Goal: Transaction & Acquisition: Purchase product/service

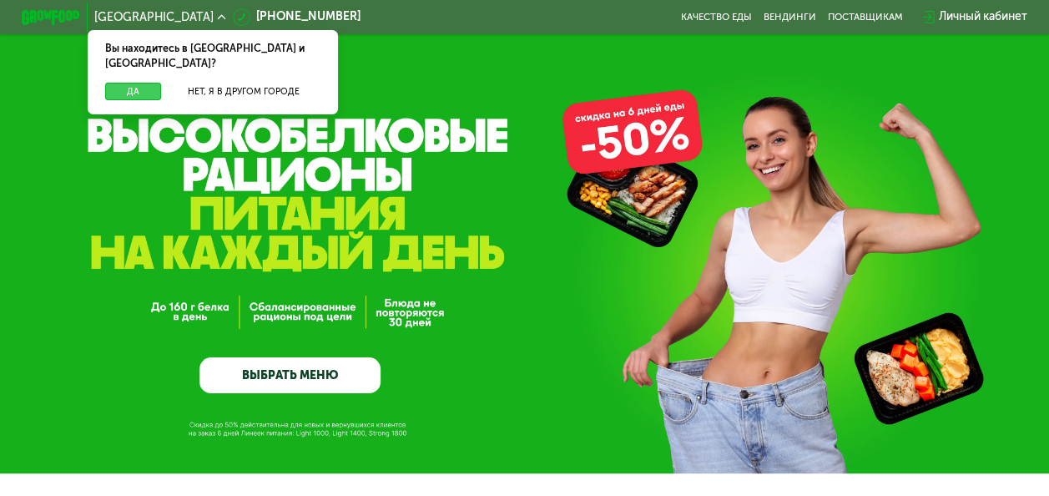
click at [122, 83] on button "Да" at bounding box center [133, 92] width 56 height 18
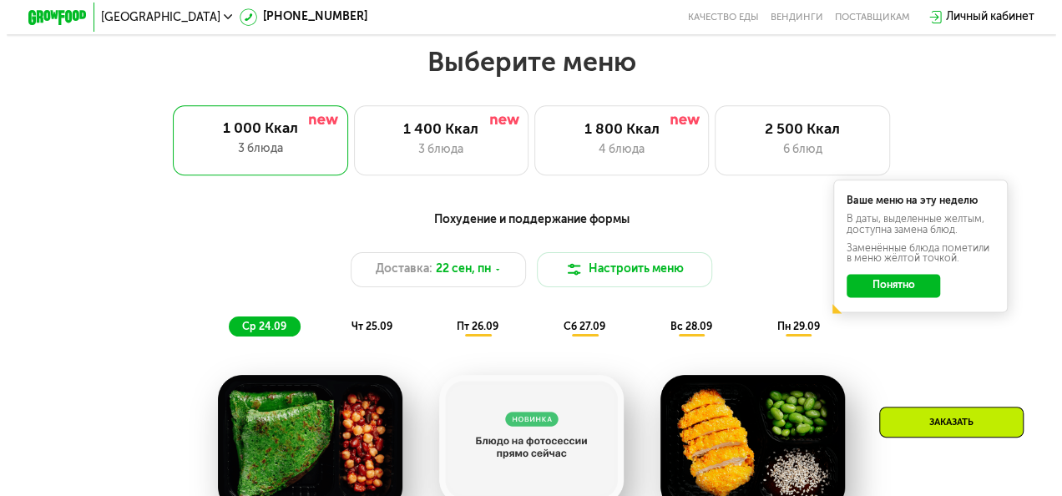
scroll to position [927, 0]
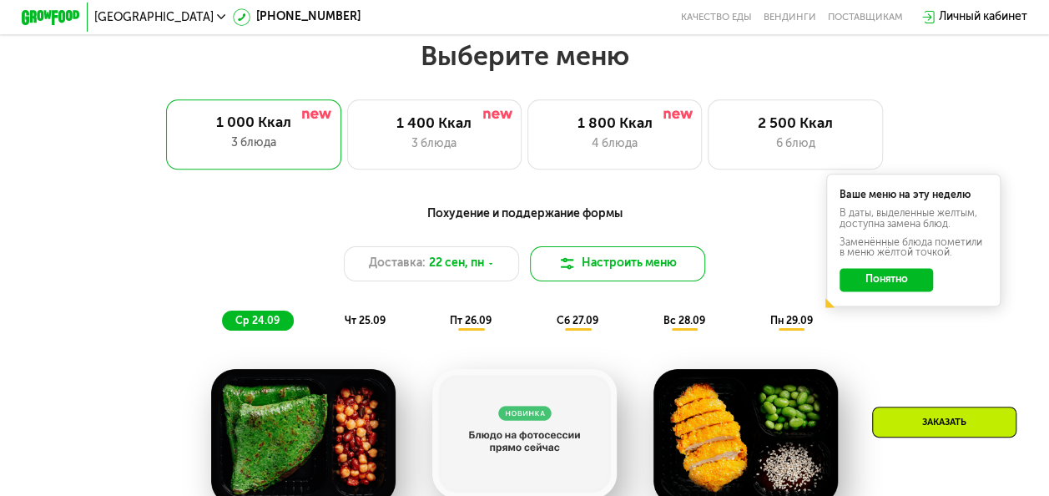
click at [602, 266] on button "Настроить меню" at bounding box center [617, 263] width 175 height 35
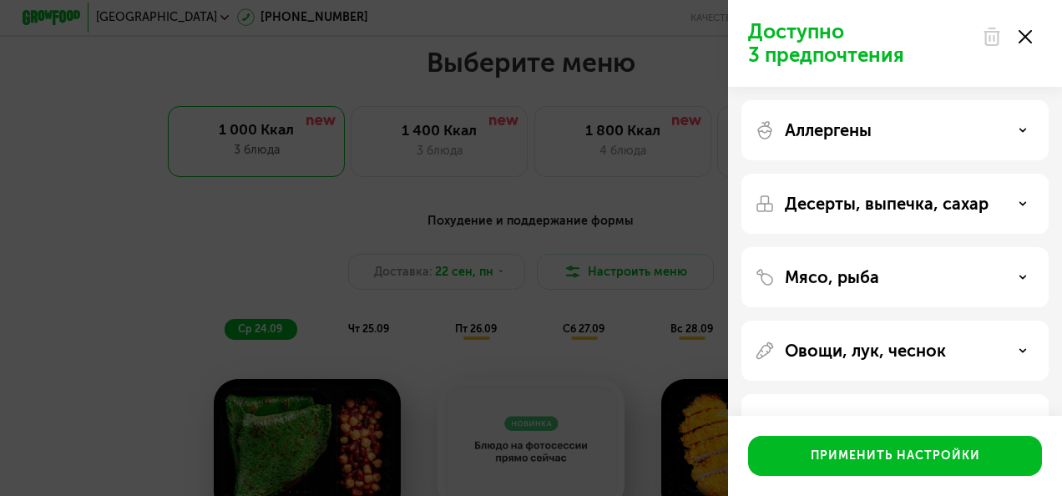
click at [946, 134] on div "Аллергены" at bounding box center [895, 130] width 280 height 20
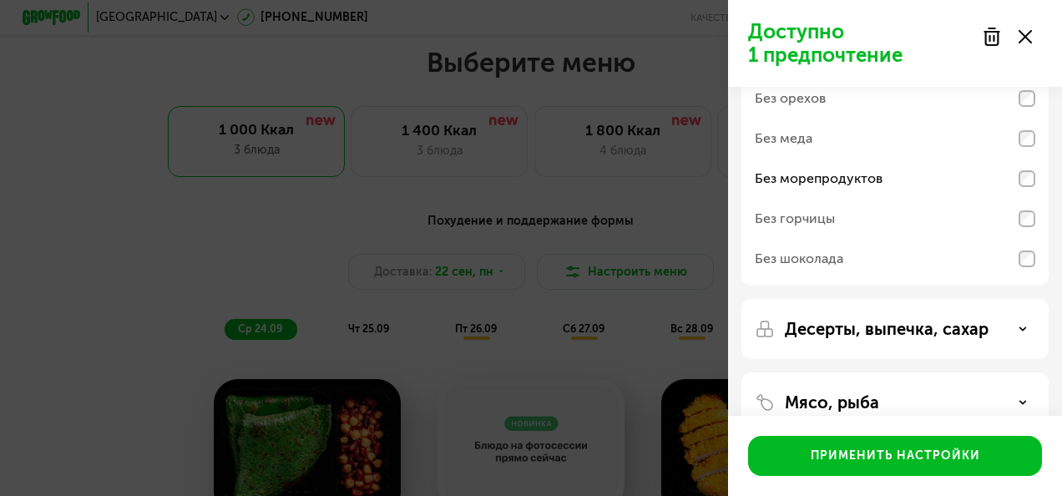
scroll to position [134, 0]
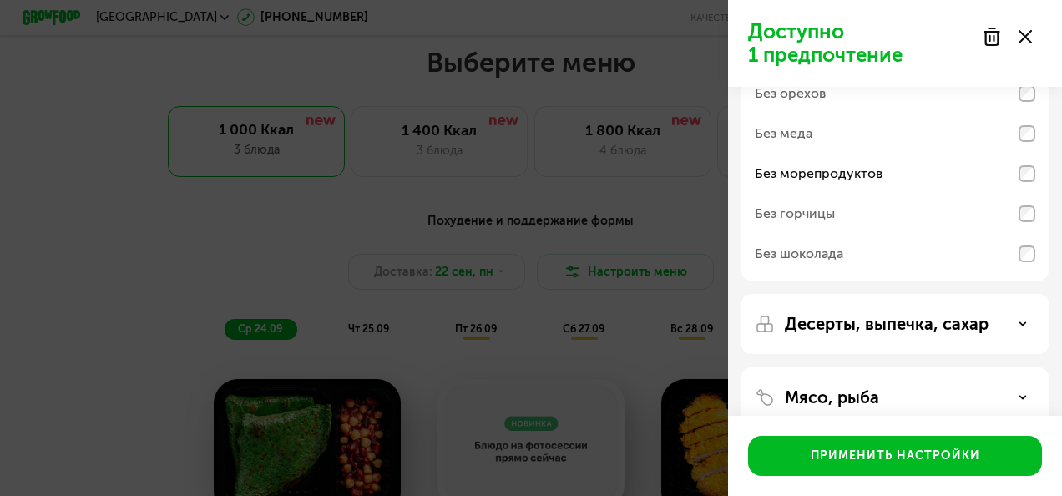
click at [1026, 308] on div "Десерты, выпечка, сахар" at bounding box center [894, 324] width 307 height 60
click at [1023, 329] on div "Десерты, выпечка, сахар" at bounding box center [895, 324] width 280 height 20
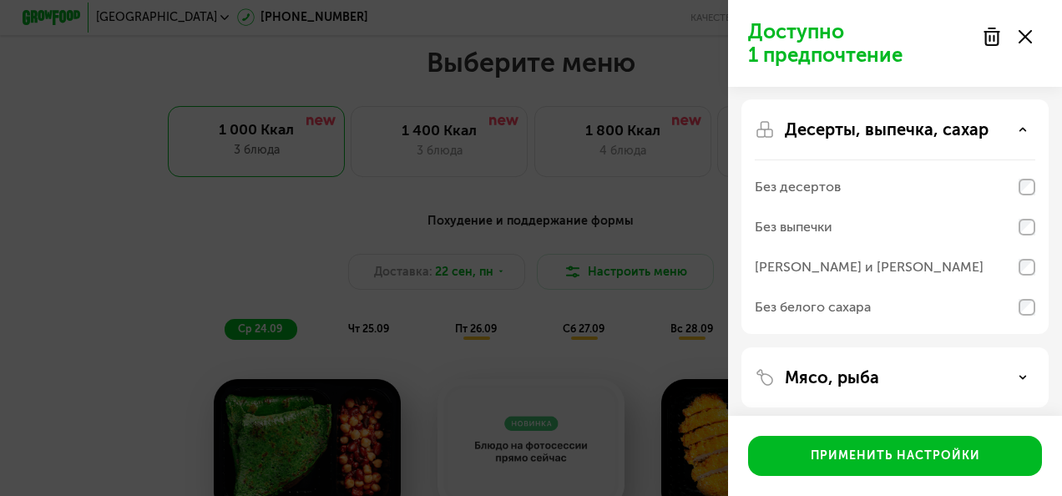
scroll to position [330, 0]
click at [1022, 375] on use at bounding box center [1023, 376] width 6 height 3
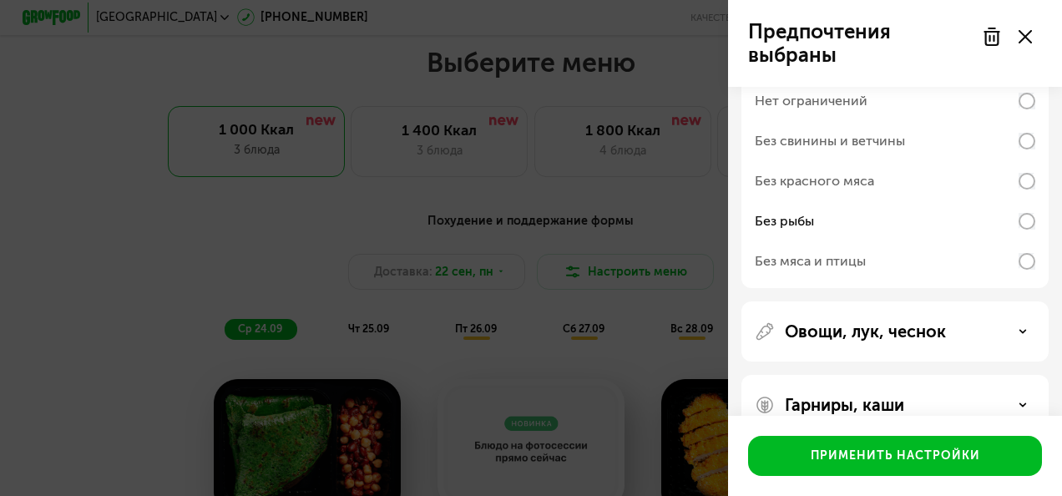
scroll to position [698, 0]
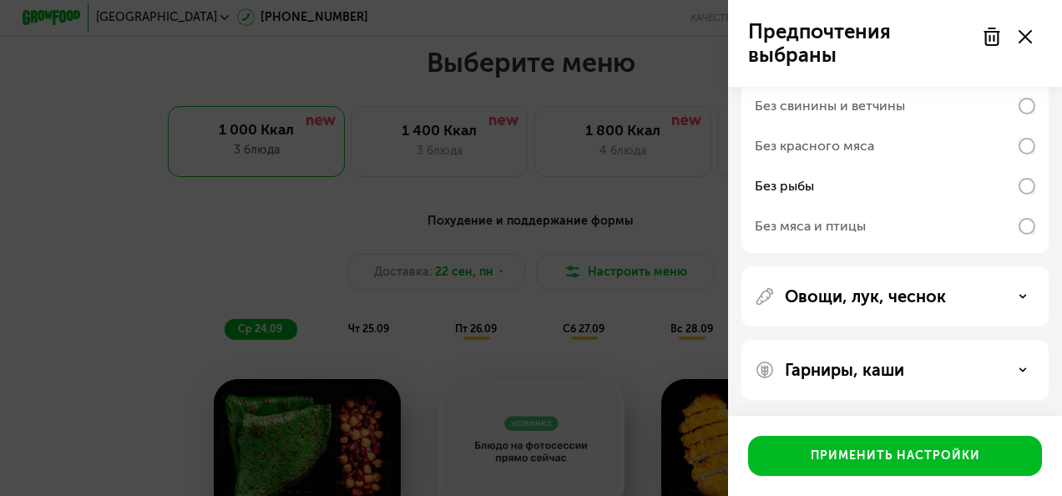
click at [1027, 292] on div "Овощи, лук, чеснок" at bounding box center [895, 296] width 280 height 20
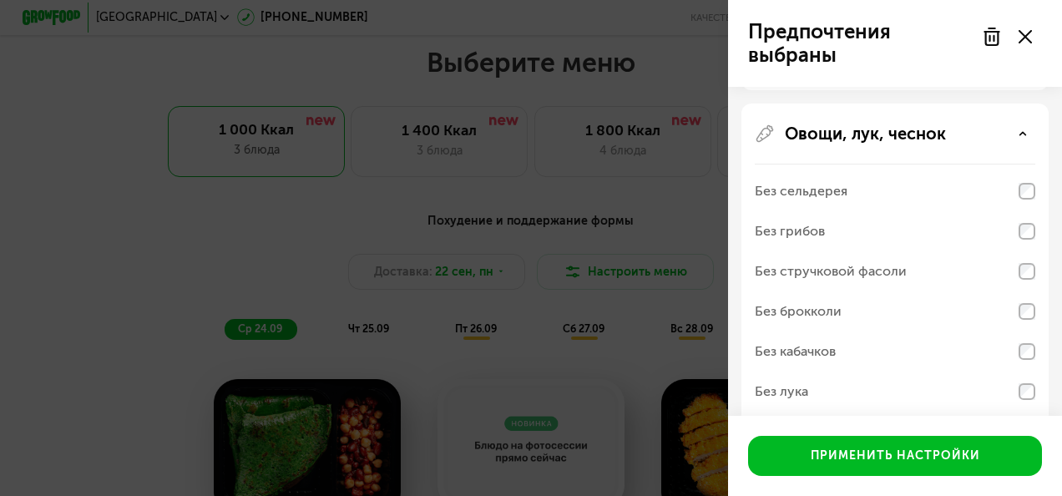
scroll to position [863, 0]
click at [1024, 215] on div "Без грибов" at bounding box center [895, 229] width 280 height 40
click at [935, 234] on div "Без грибов" at bounding box center [895, 229] width 280 height 40
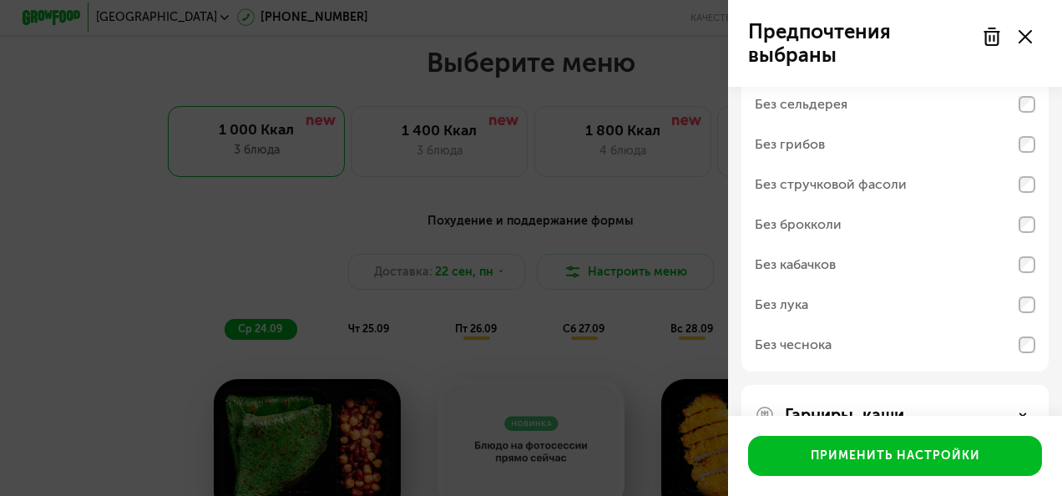
scroll to position [949, 0]
click at [935, 234] on div "Без брокколи" at bounding box center [895, 223] width 280 height 40
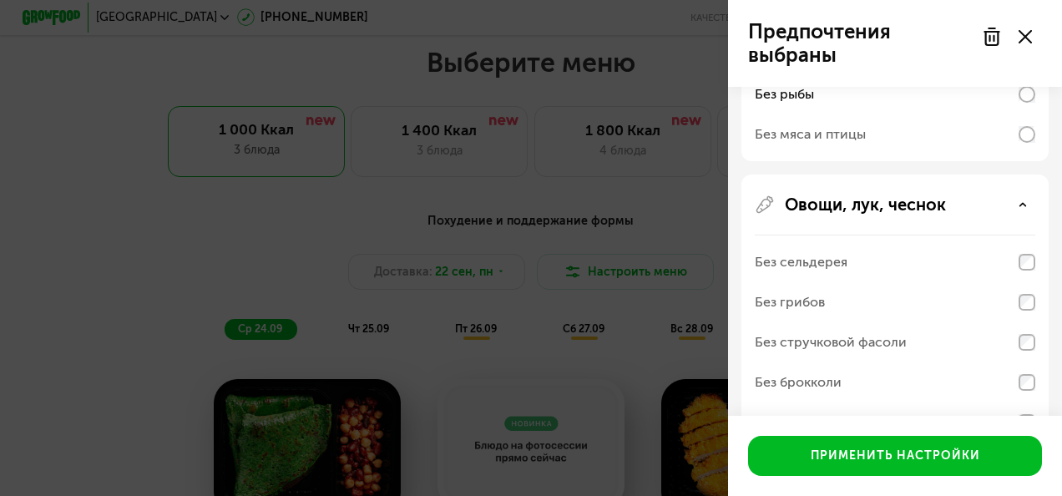
scroll to position [790, 0]
click at [940, 297] on div "Без грибов" at bounding box center [895, 302] width 280 height 40
click at [931, 132] on div "Без мяса и птицы" at bounding box center [895, 134] width 280 height 40
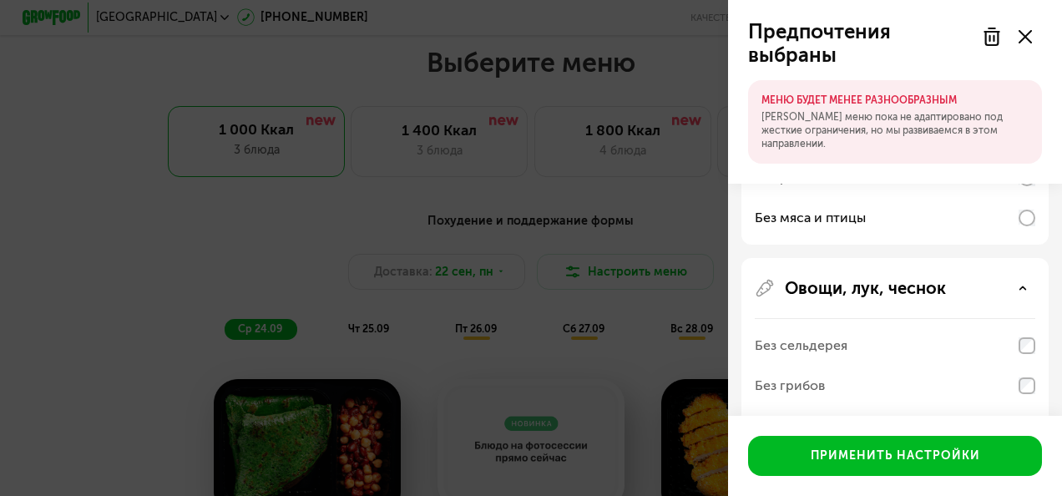
click at [918, 181] on div "Без рыбы" at bounding box center [895, 178] width 280 height 40
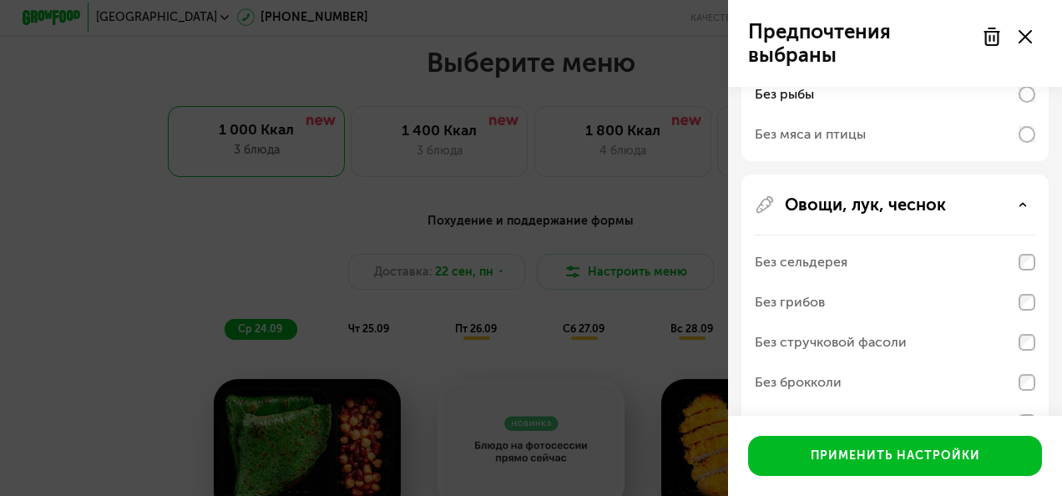
click at [891, 301] on div "Без грибов" at bounding box center [895, 302] width 280 height 40
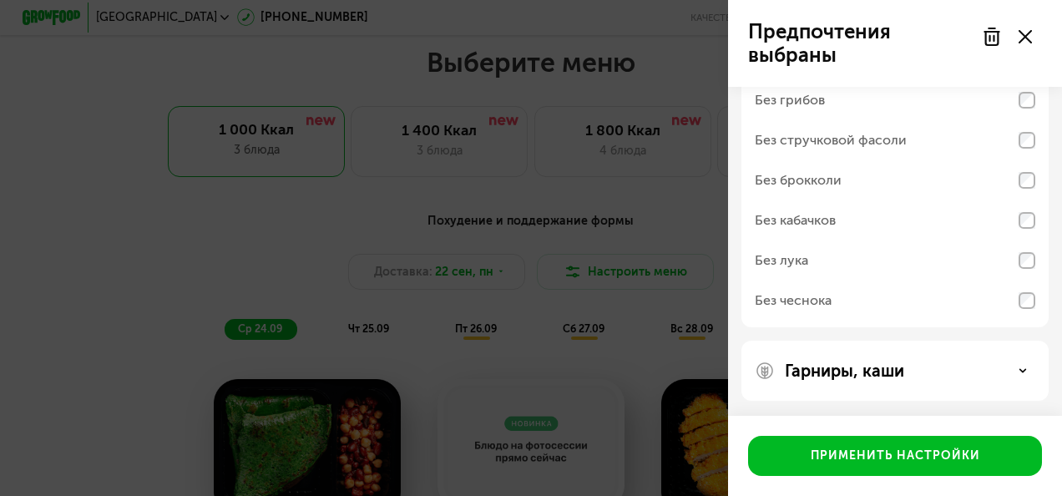
scroll to position [992, 0]
click at [901, 376] on p "Гарниры, каши" at bounding box center [844, 371] width 119 height 20
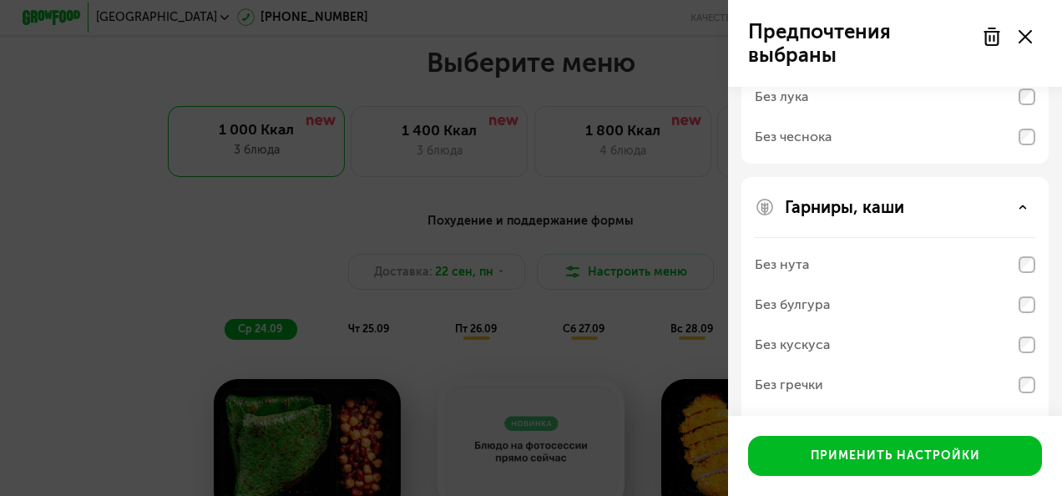
scroll to position [1206, 0]
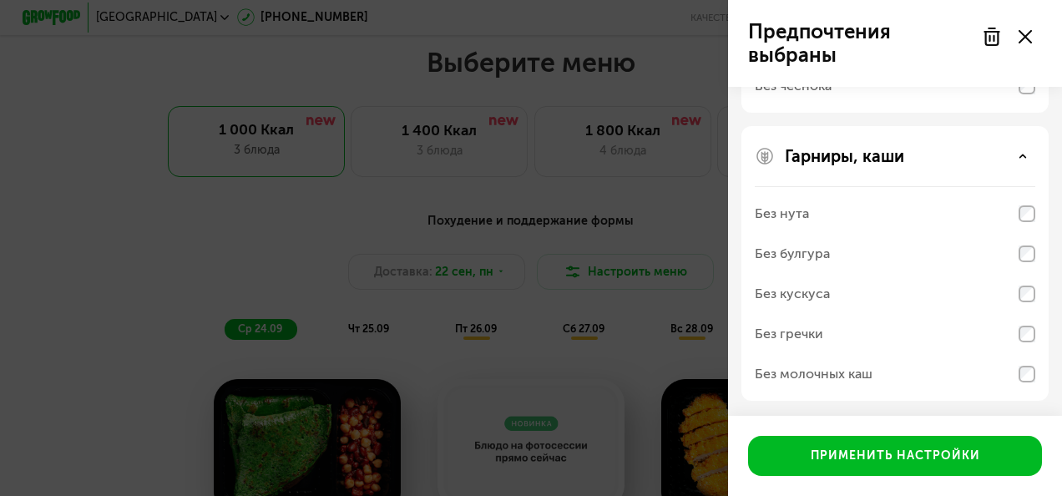
click at [861, 372] on div "Без молочных каш" at bounding box center [814, 374] width 118 height 20
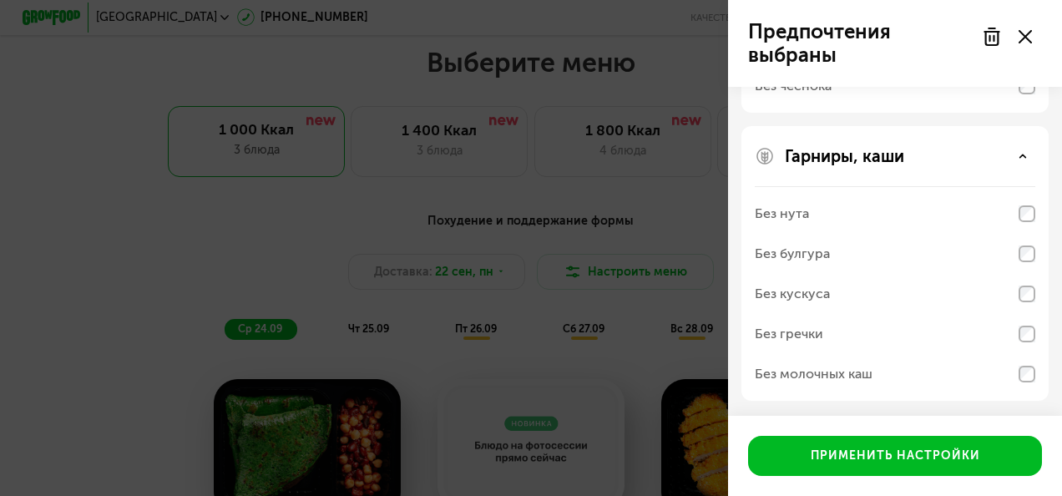
click at [1022, 40] on use at bounding box center [1024, 36] width 13 height 13
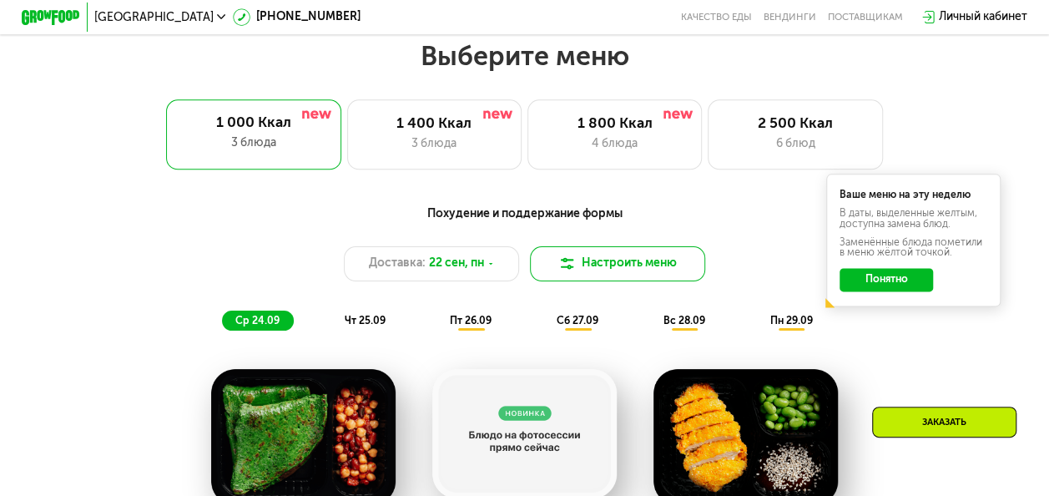
click at [654, 275] on button "Настроить меню" at bounding box center [617, 263] width 175 height 35
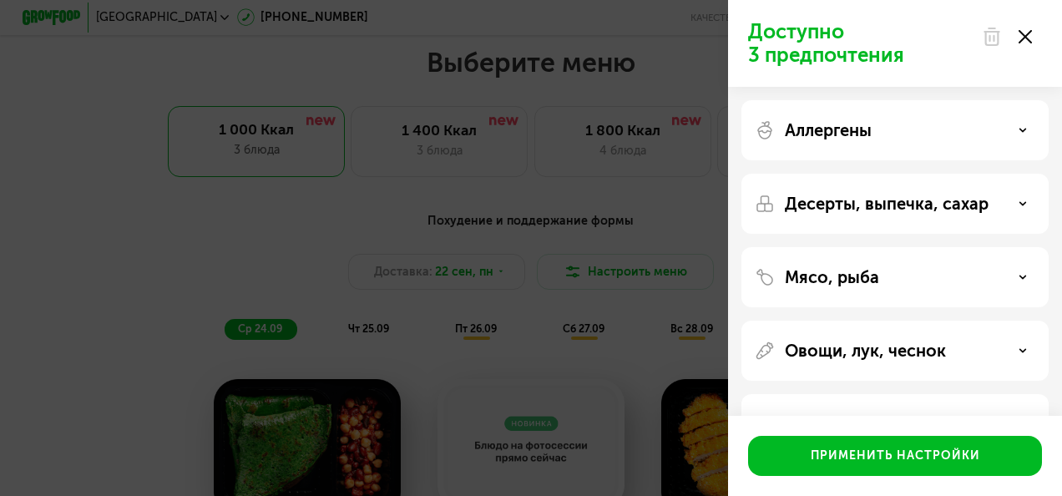
click at [1021, 129] on use at bounding box center [1023, 130] width 6 height 3
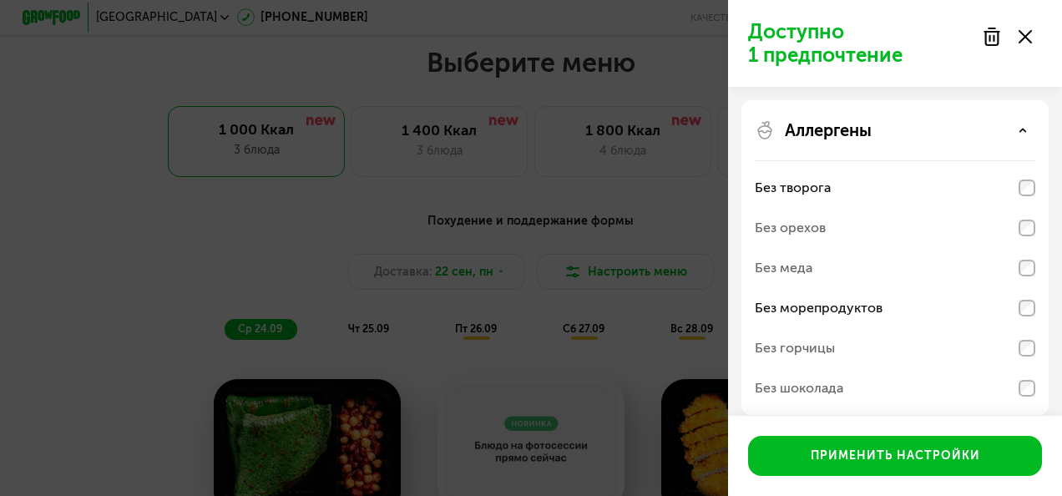
click at [1020, 134] on icon at bounding box center [1022, 130] width 8 height 8
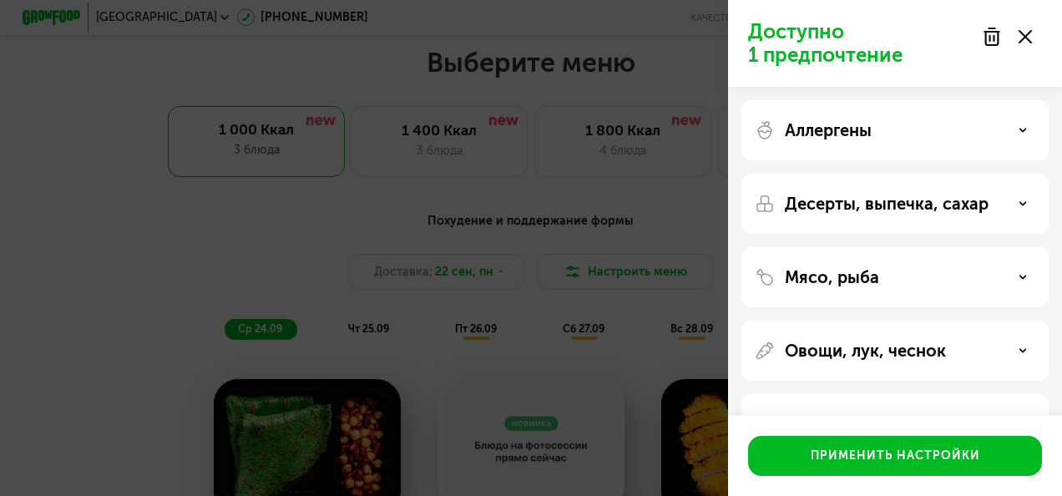
click at [1010, 199] on div "Десерты, выпечка, сахар" at bounding box center [895, 204] width 280 height 20
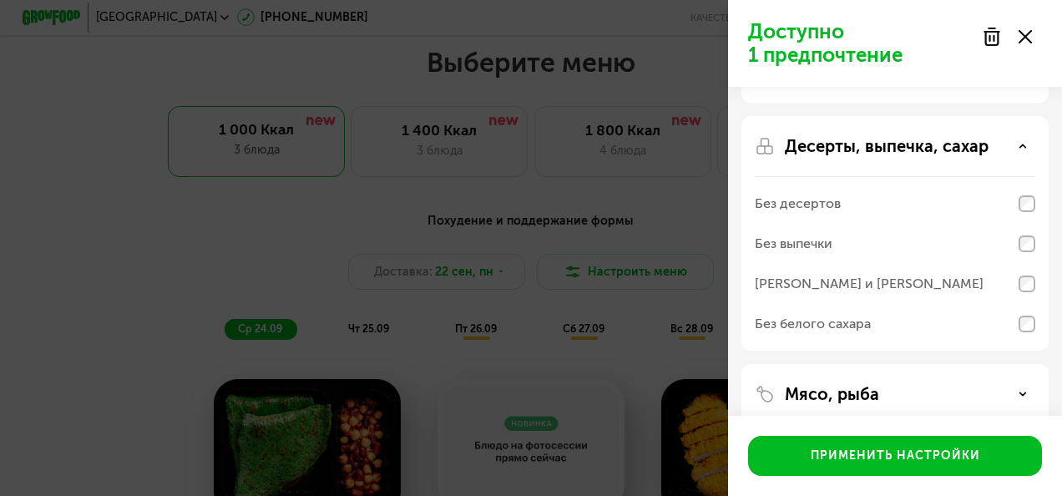
scroll to position [58, 0]
click at [983, 147] on p "Десерты, выпечка, сахар" at bounding box center [887, 145] width 204 height 20
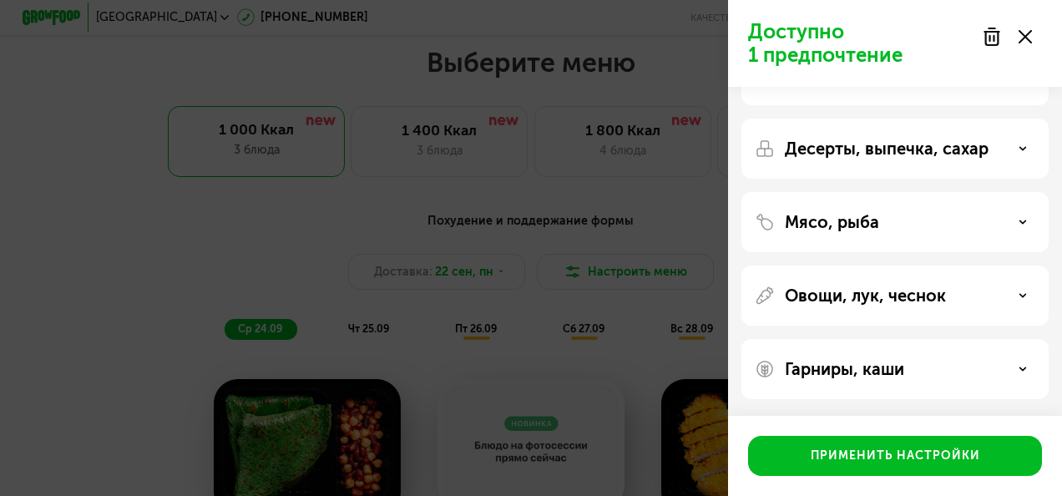
scroll to position [55, 0]
click at [977, 215] on div "Мясо, рыба" at bounding box center [895, 222] width 280 height 20
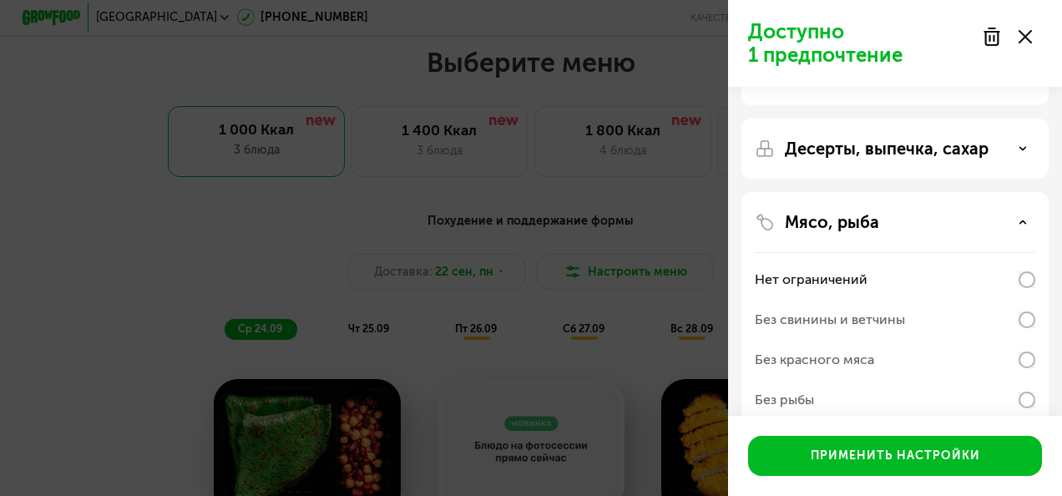
scroll to position [58, 0]
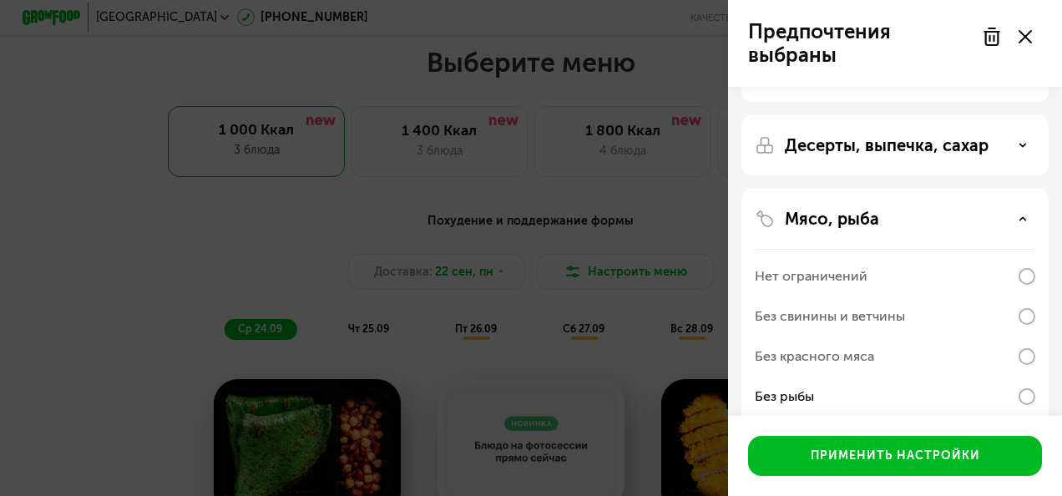
click at [931, 215] on div "Мясо, рыба" at bounding box center [895, 219] width 280 height 20
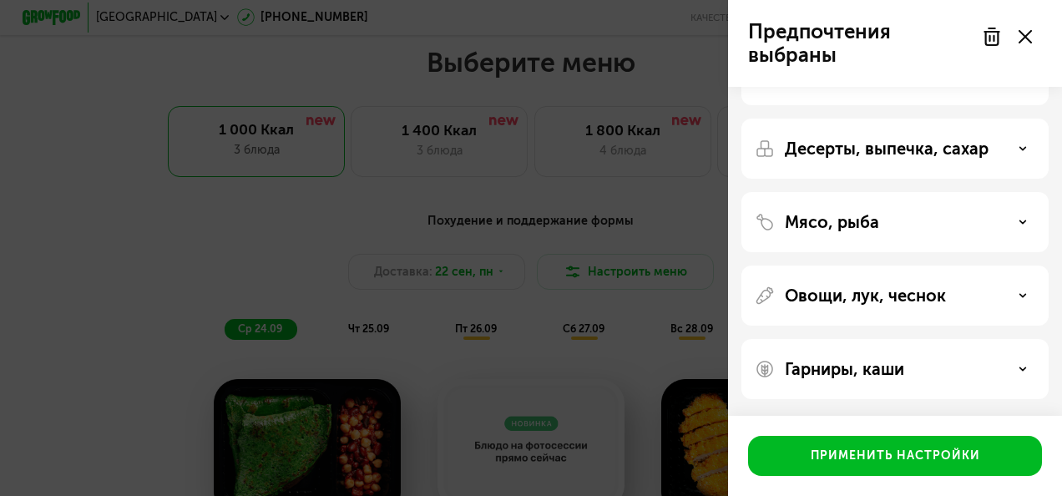
scroll to position [55, 0]
click at [923, 299] on p "Овощи, лук, чеснок" at bounding box center [865, 295] width 161 height 20
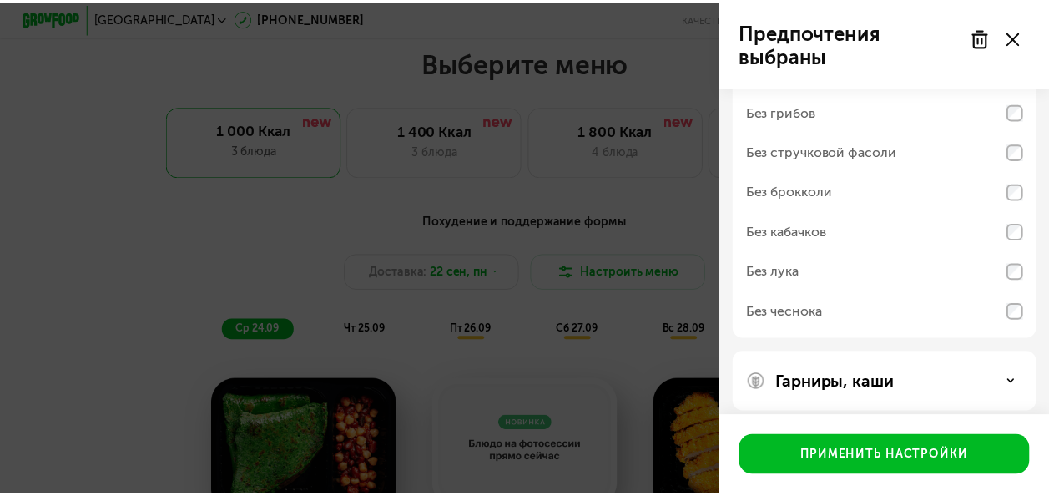
scroll to position [349, 0]
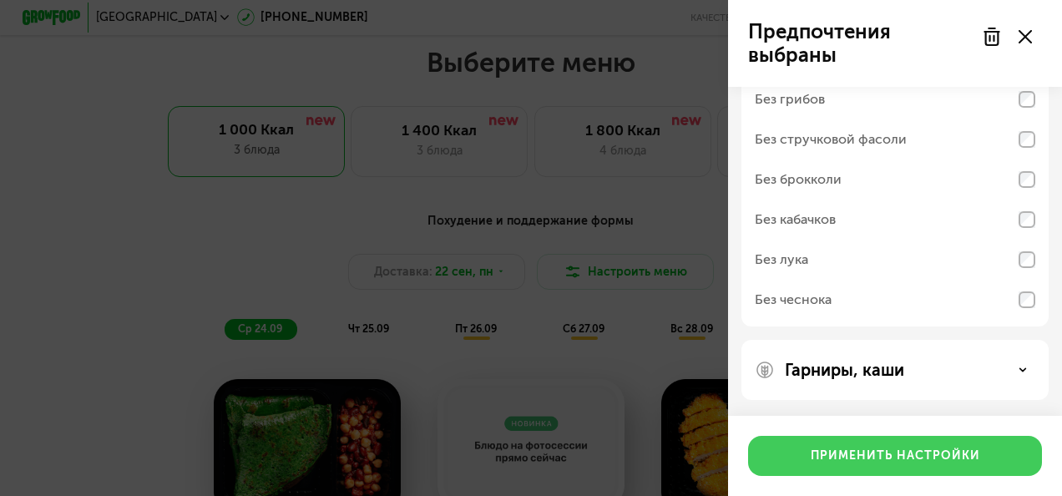
click at [901, 452] on div "Применить настройки" at bounding box center [894, 455] width 169 height 17
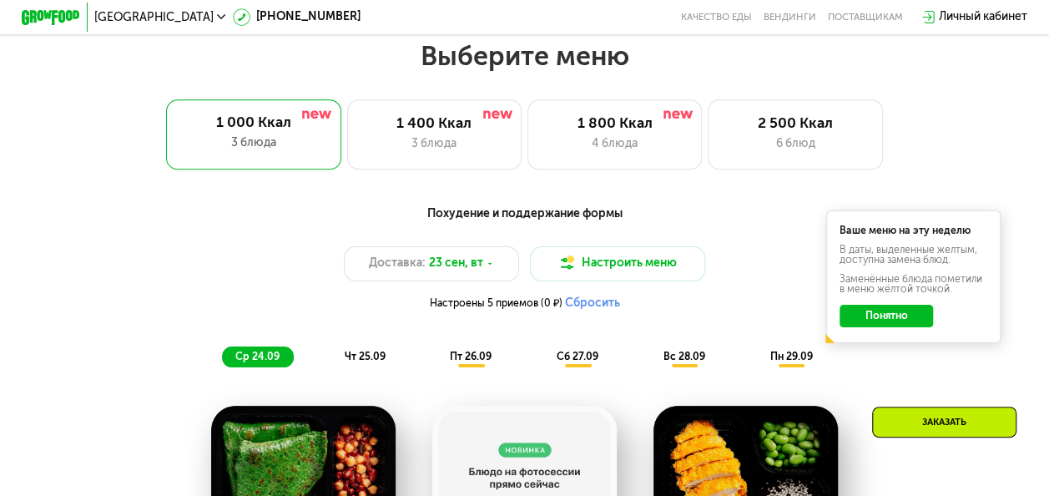
click at [895, 323] on button "Понятно" at bounding box center [886, 316] width 93 height 23
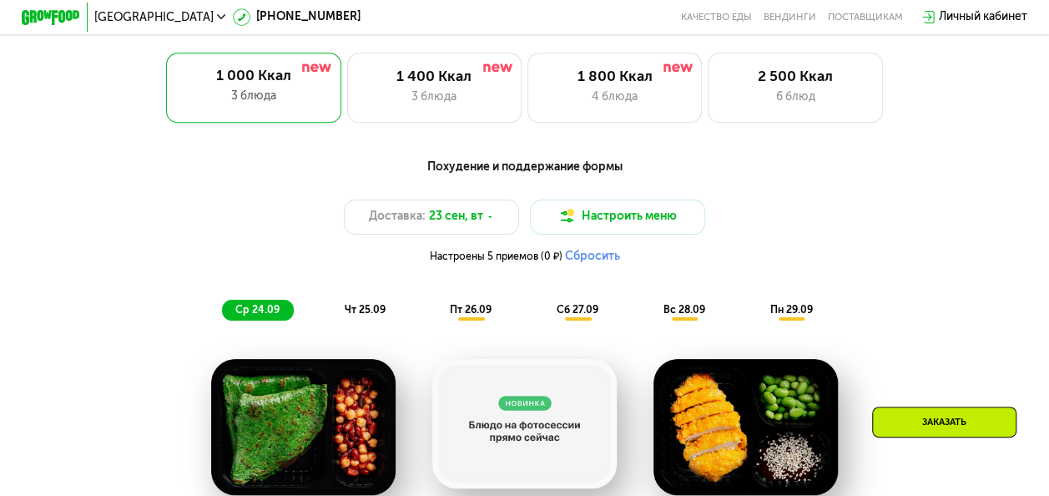
scroll to position [969, 0]
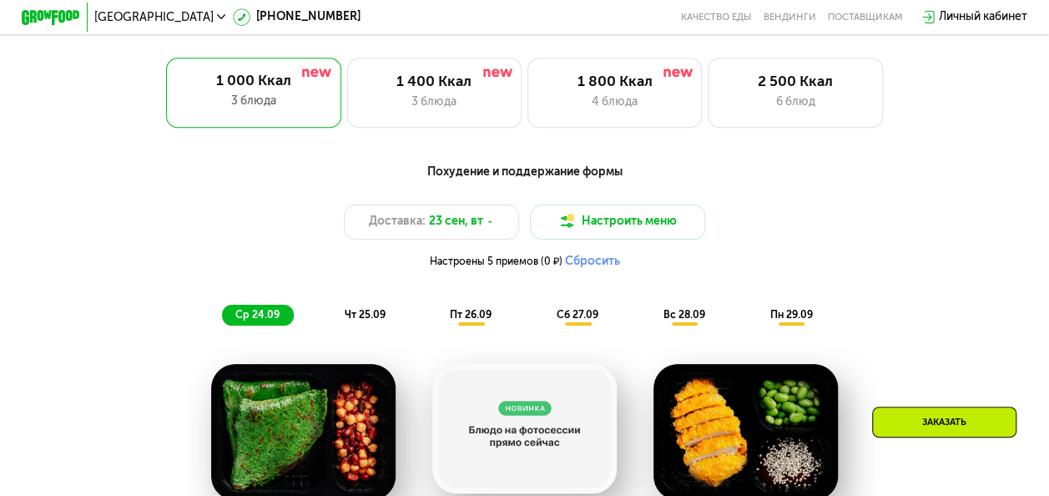
click at [473, 321] on span "пт 26.09" at bounding box center [471, 315] width 42 height 12
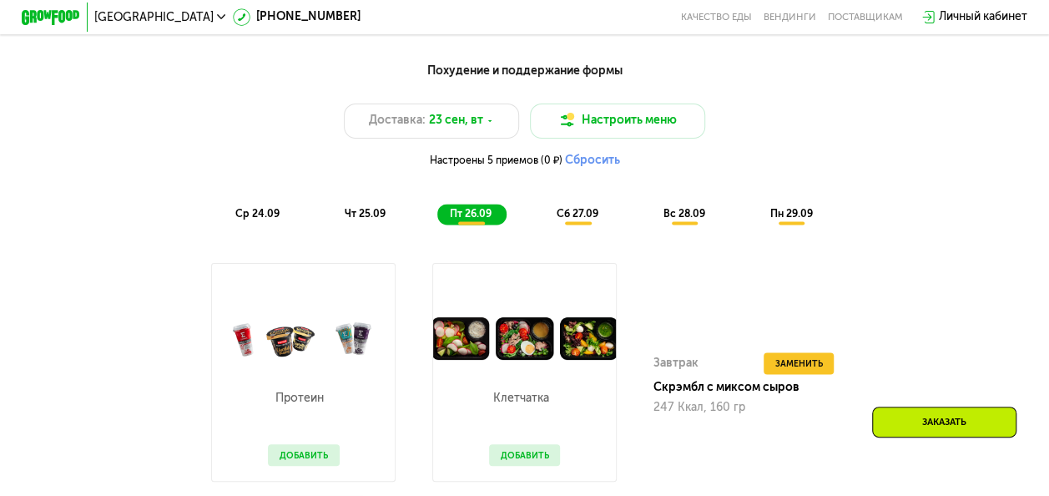
scroll to position [1071, 0]
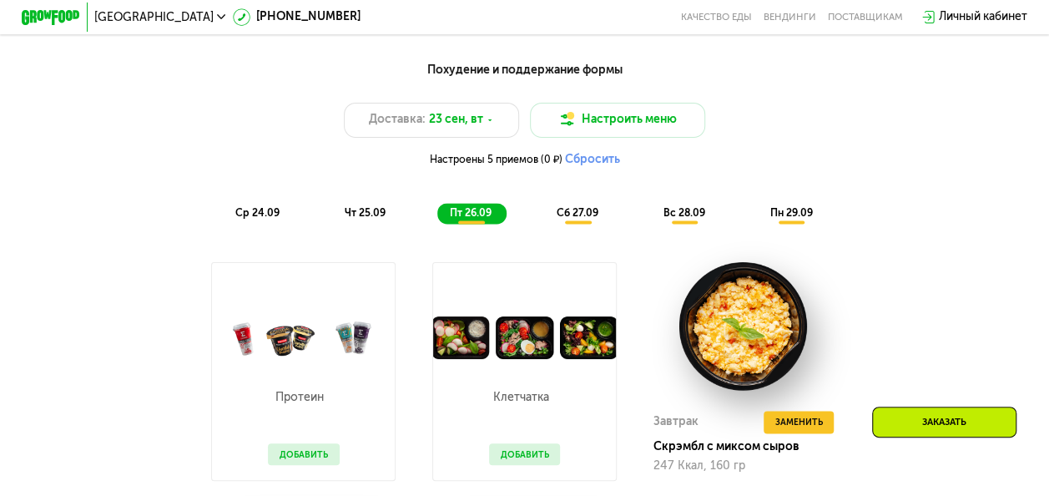
click at [564, 219] on span "сб 27.09" at bounding box center [578, 213] width 42 height 12
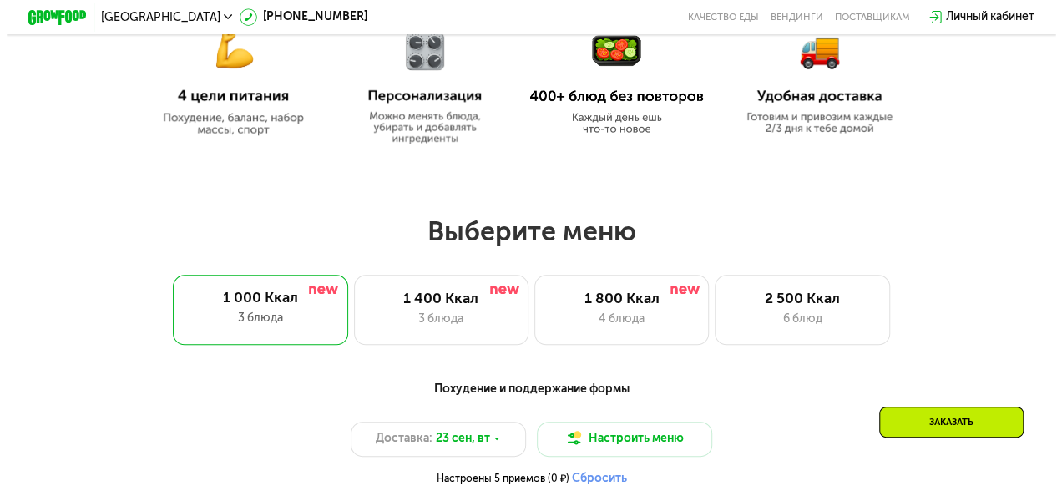
scroll to position [750, 0]
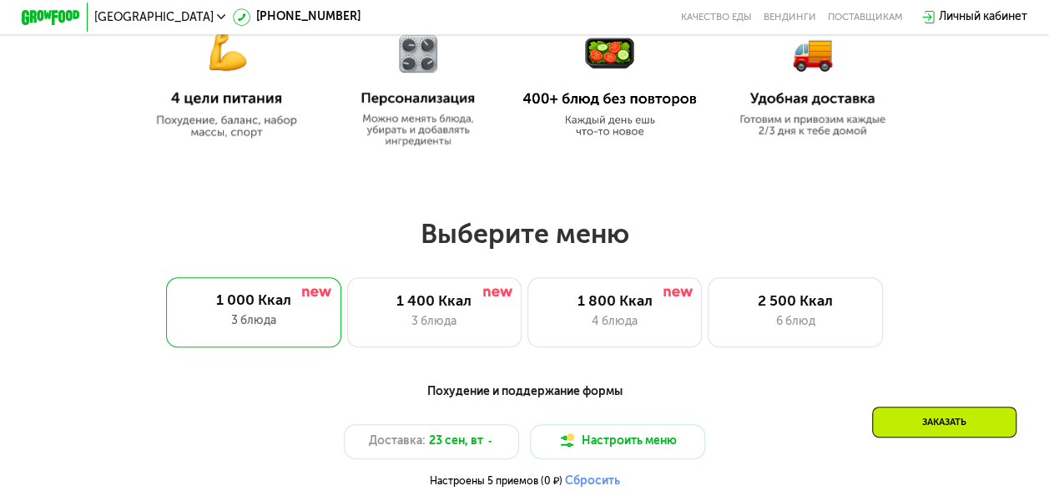
click at [911, 319] on div "1 000 Ккал 3 блюда 1 400 Ккал 3 блюда 1 800 Ккал 4 блюда 2 500 Ккал 6 блюд" at bounding box center [525, 312] width 956 height 70
click at [633, 443] on button "Настроить меню" at bounding box center [617, 441] width 175 height 35
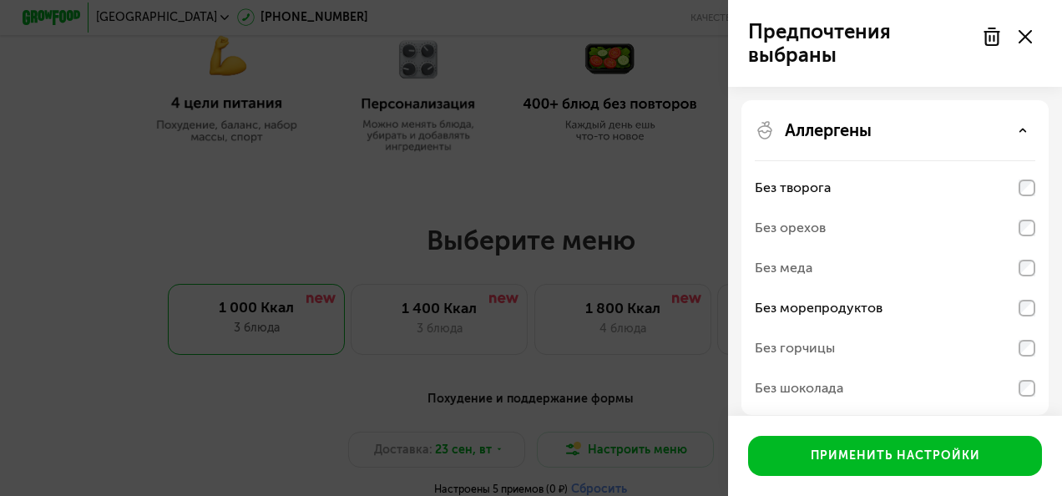
click at [1022, 131] on use at bounding box center [1023, 130] width 6 height 3
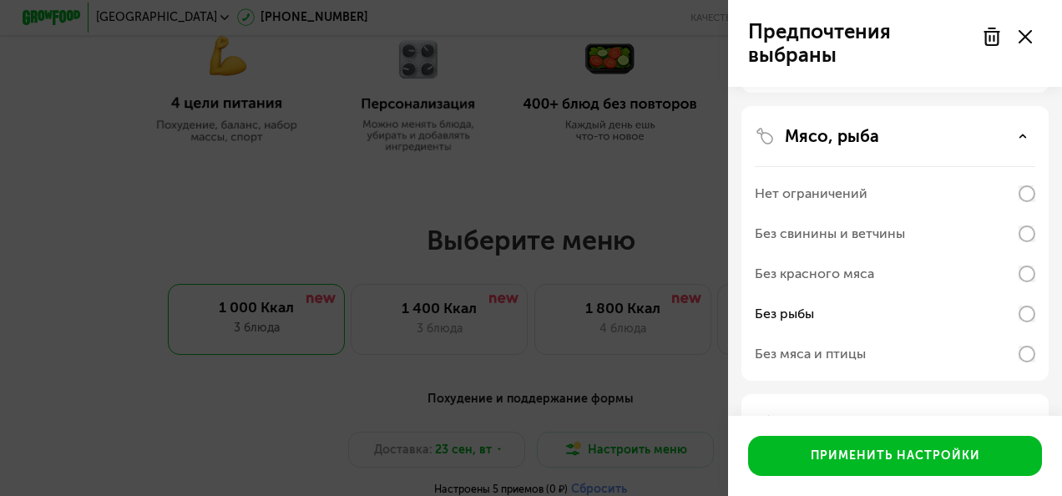
scroll to position [142, 0]
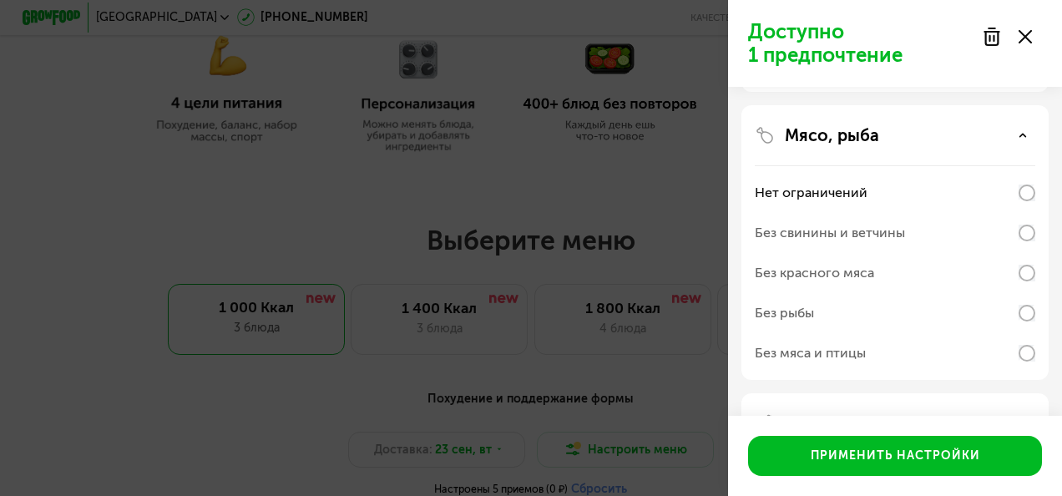
click at [1026, 135] on icon at bounding box center [1022, 135] width 8 height 8
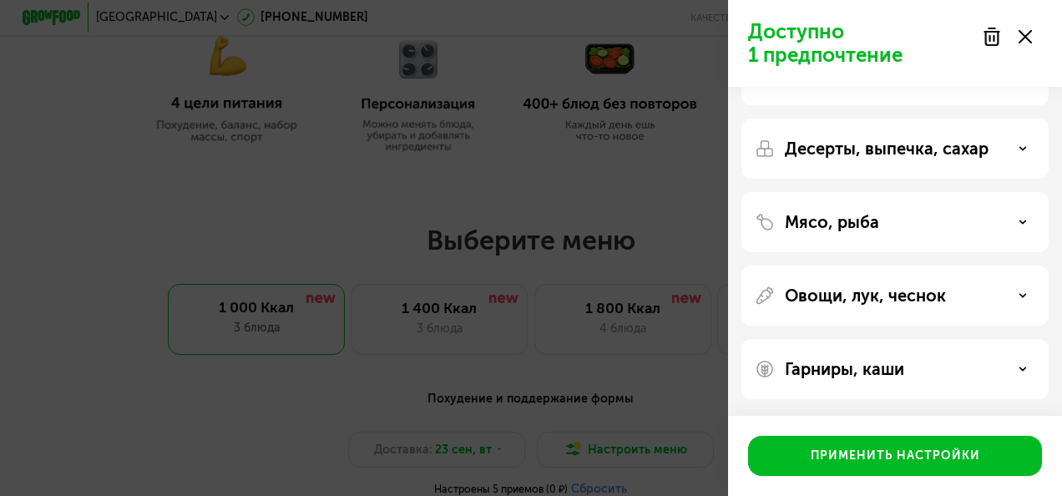
click at [1015, 292] on div "Овощи, лук, чеснок" at bounding box center [895, 295] width 280 height 20
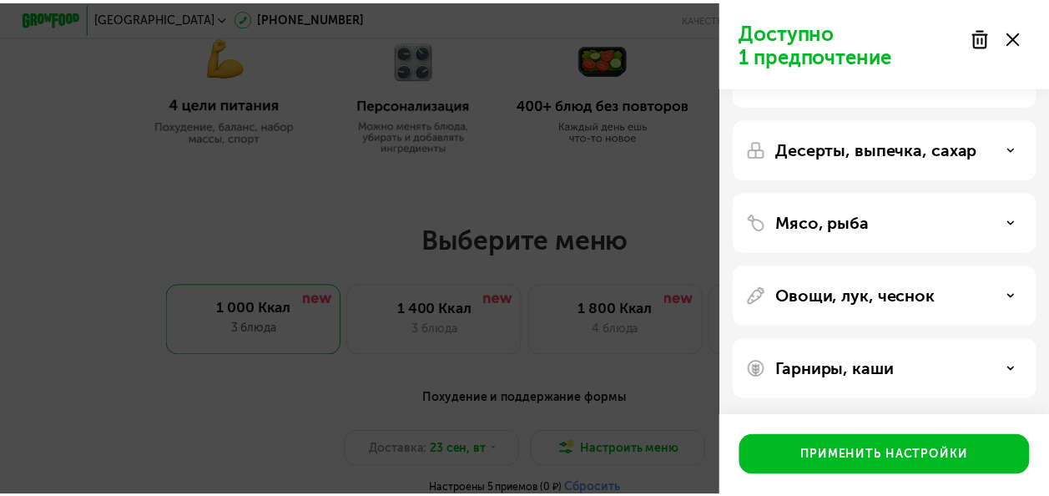
scroll to position [142, 0]
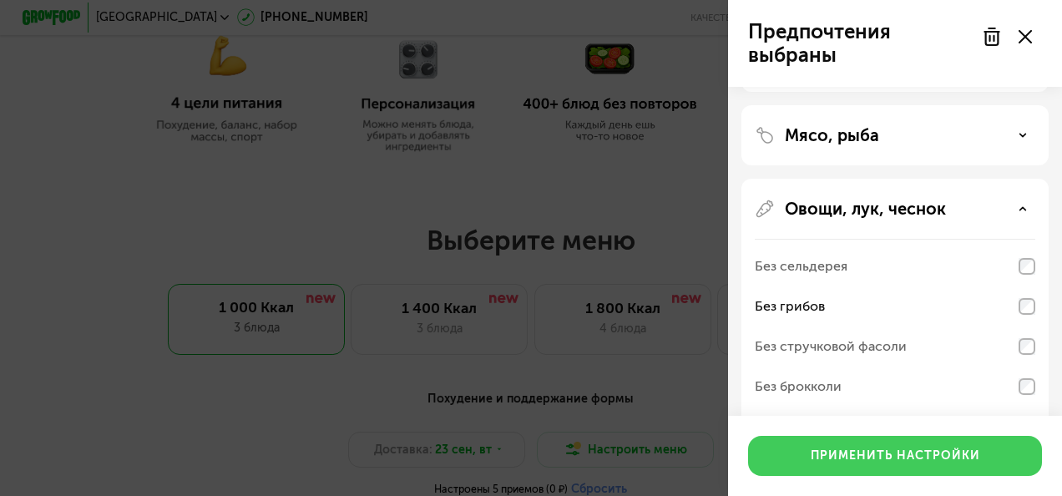
click at [911, 461] on div "Применить настройки" at bounding box center [894, 455] width 169 height 17
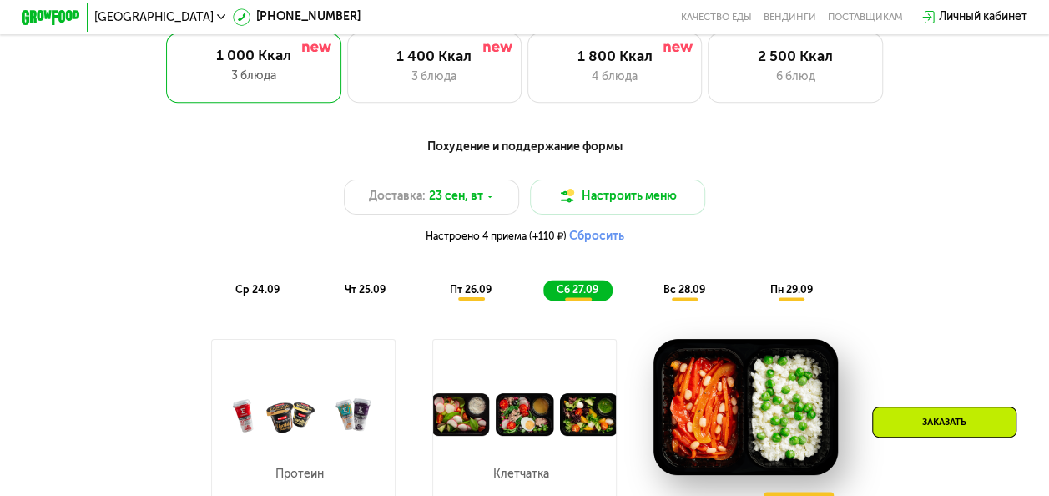
scroll to position [995, 0]
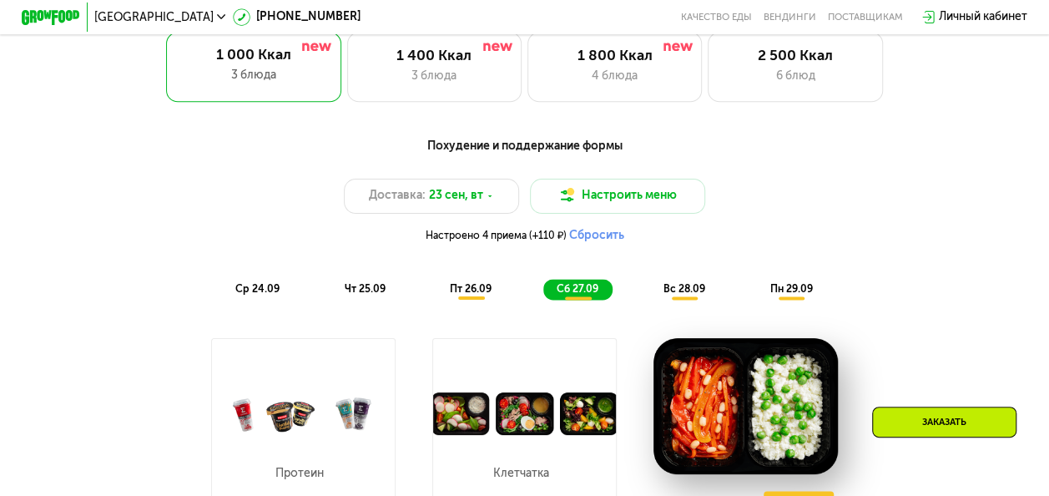
click at [469, 295] on span "пт 26.09" at bounding box center [471, 289] width 42 height 12
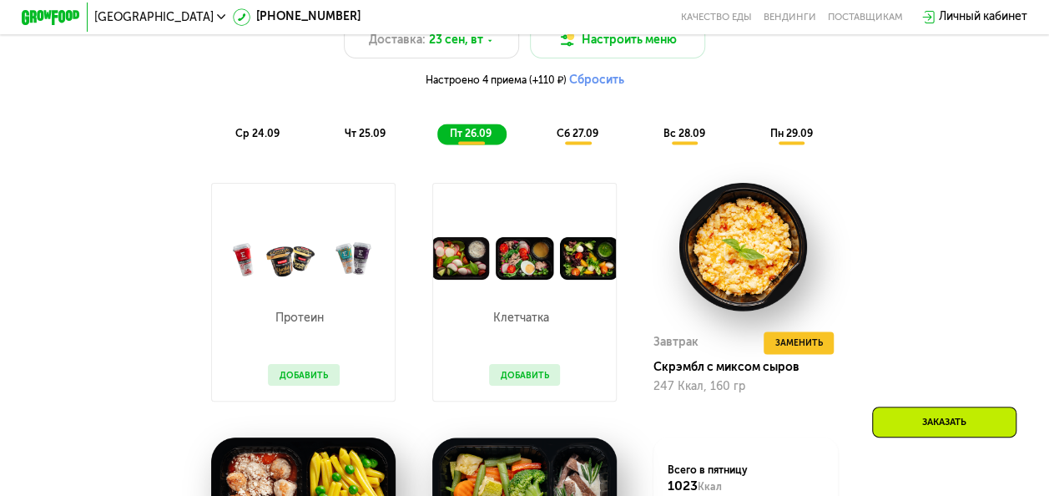
scroll to position [1149, 0]
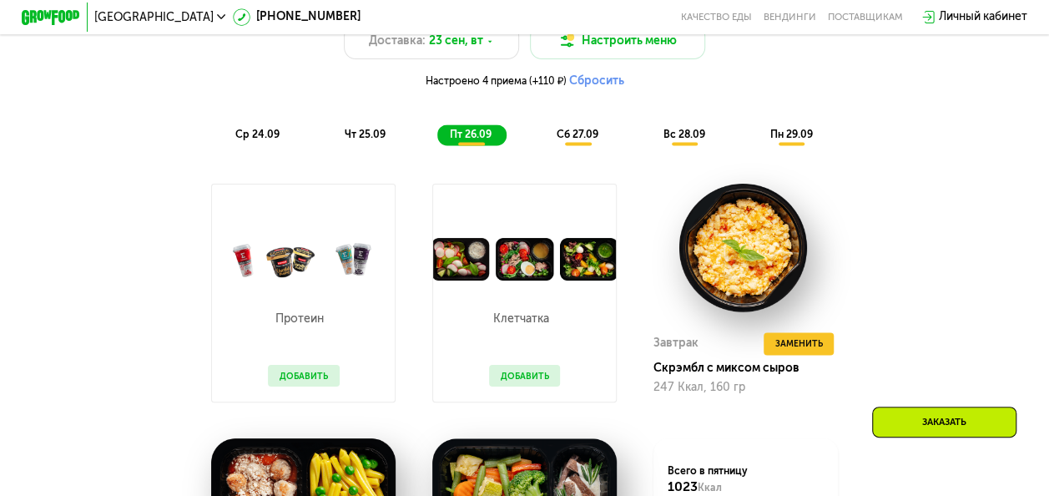
click at [571, 140] on span "сб 27.09" at bounding box center [578, 135] width 42 height 12
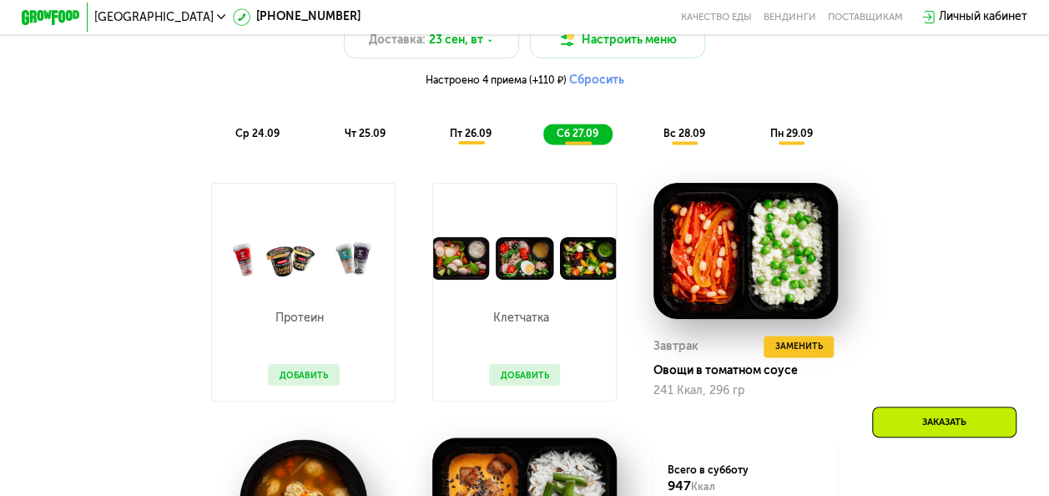
scroll to position [1128, 0]
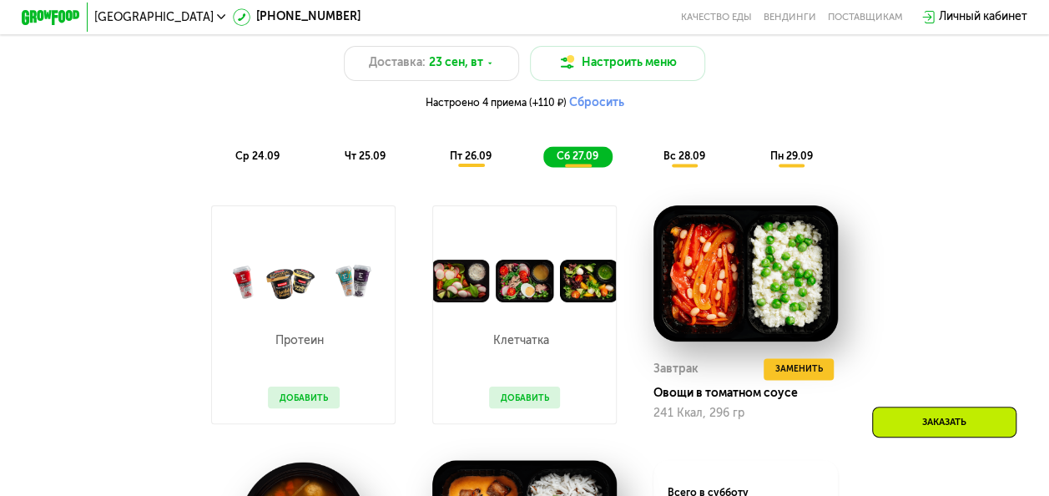
click at [684, 162] on span "вс 28.09" at bounding box center [685, 156] width 42 height 12
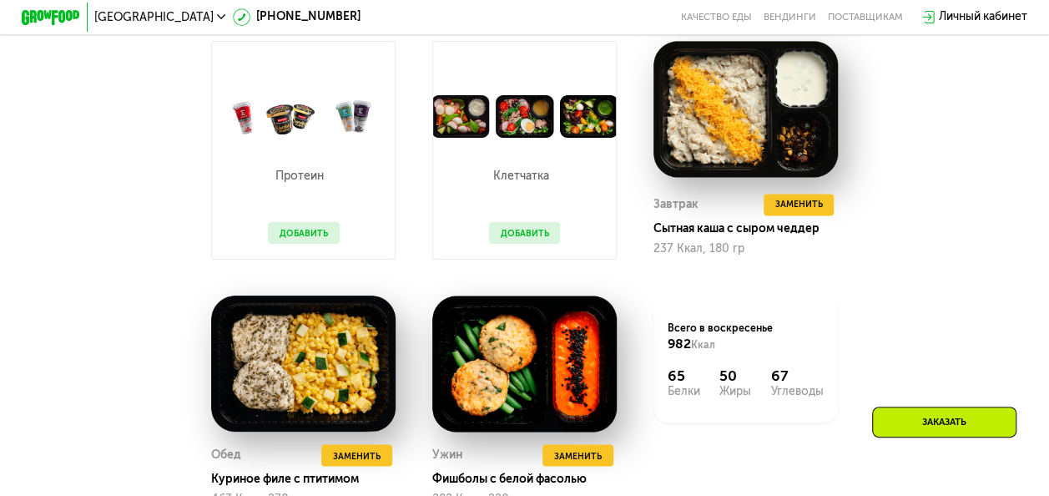
scroll to position [1294, 0]
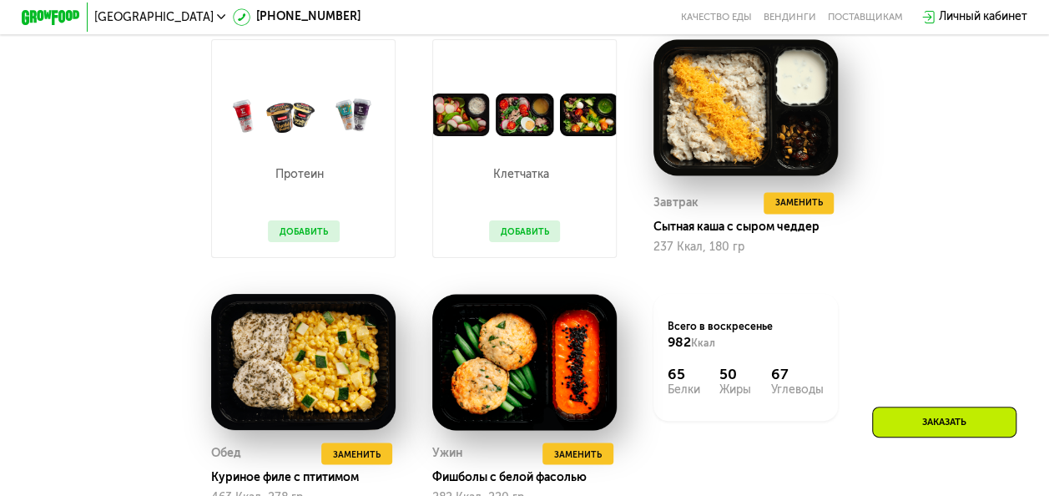
click at [910, 231] on div "Похудение и поддержание формы Доставка: [DATE] Настроить меню Настроено 4 прием…" at bounding box center [524, 197] width 897 height 735
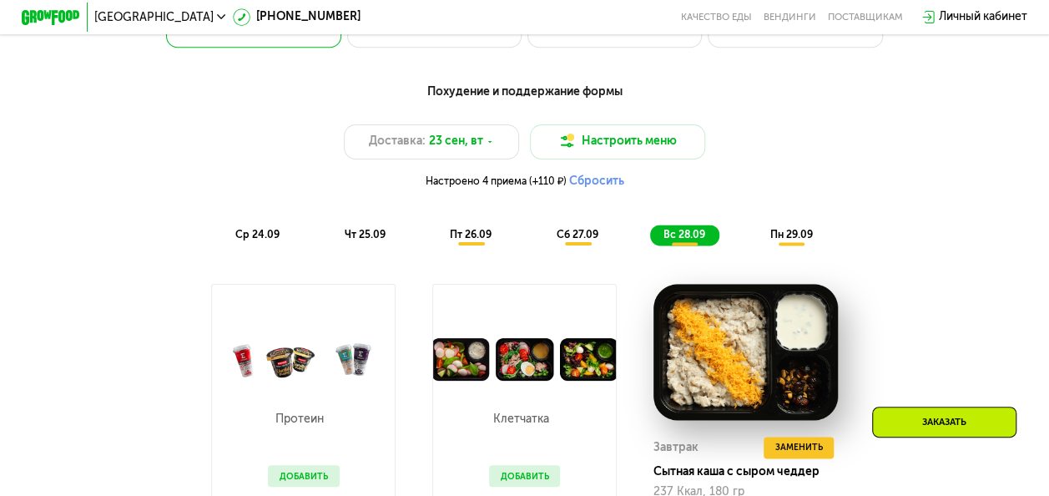
scroll to position [1048, 0]
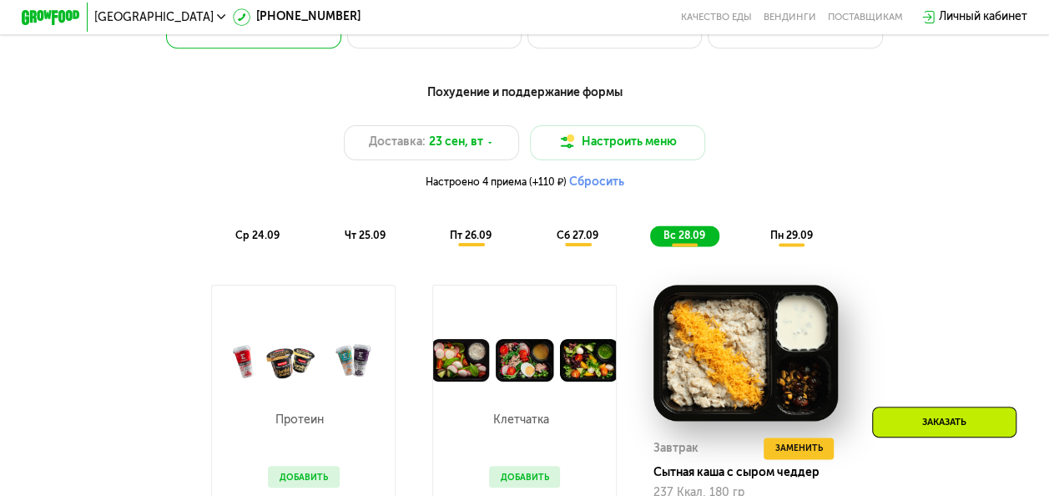
click at [795, 241] on span "пн 29.09" at bounding box center [791, 236] width 43 height 12
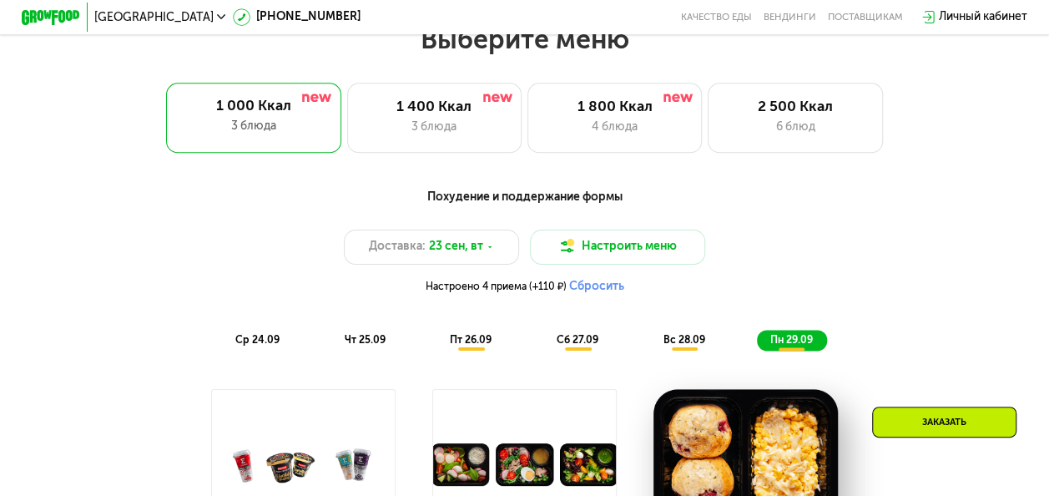
scroll to position [940, 0]
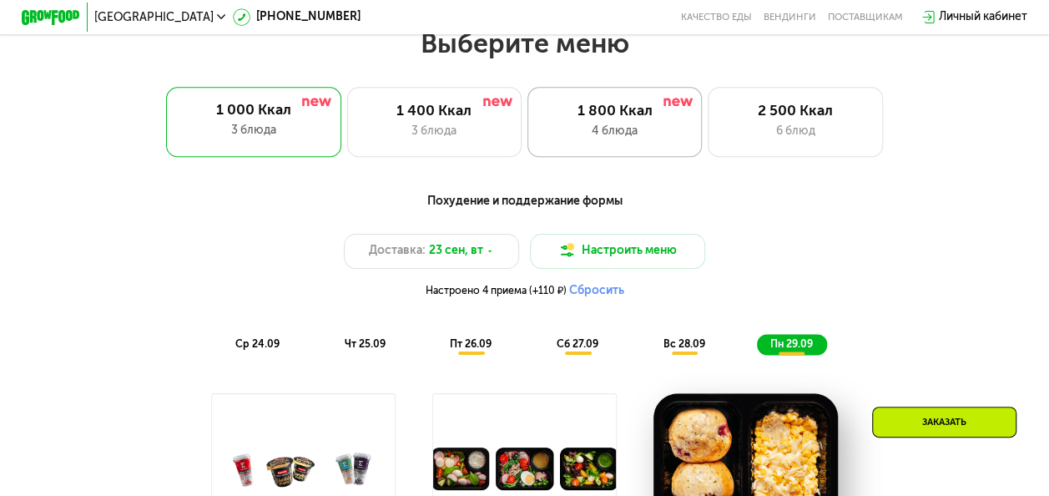
click at [629, 120] on div "1 800 Ккал" at bounding box center [615, 112] width 144 height 18
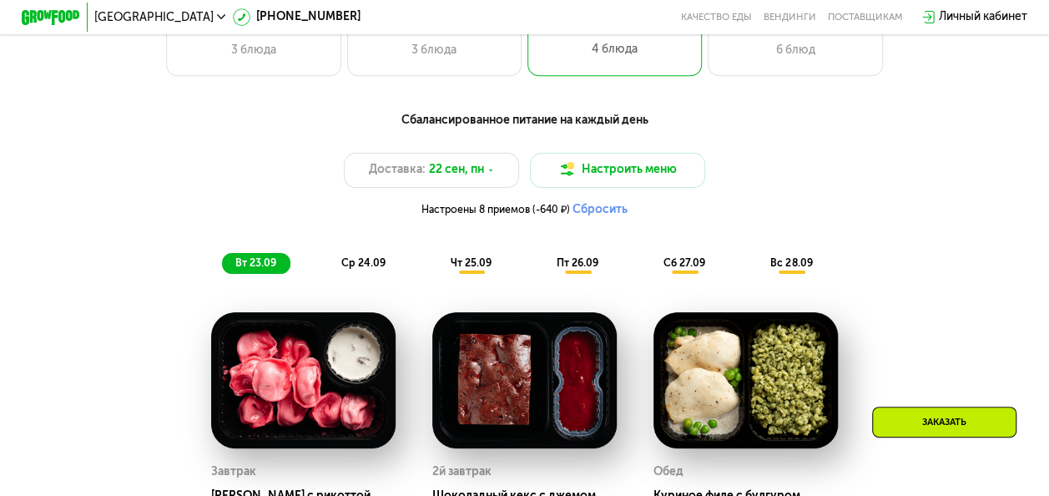
scroll to position [1022, 0]
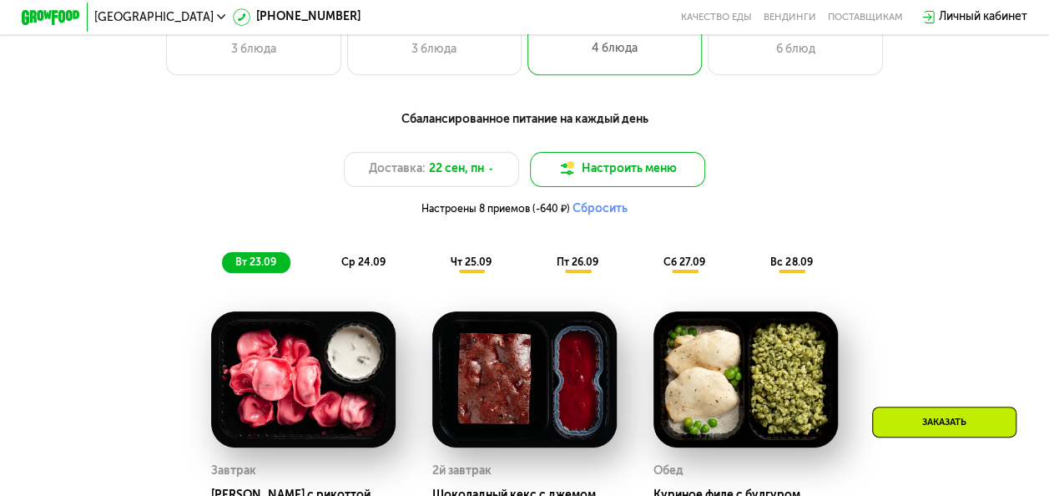
click at [589, 169] on button "Настроить меню" at bounding box center [617, 169] width 175 height 35
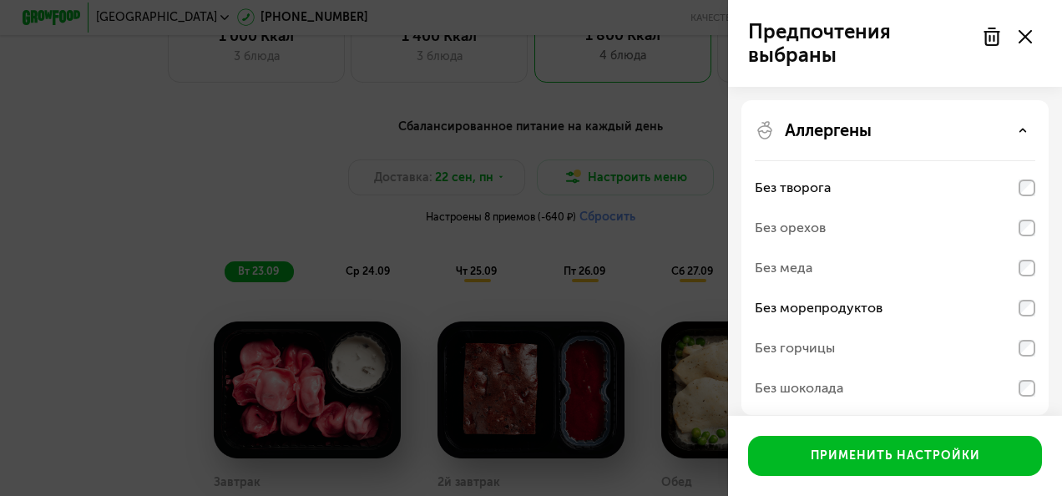
click at [1023, 33] on icon at bounding box center [1024, 36] width 13 height 13
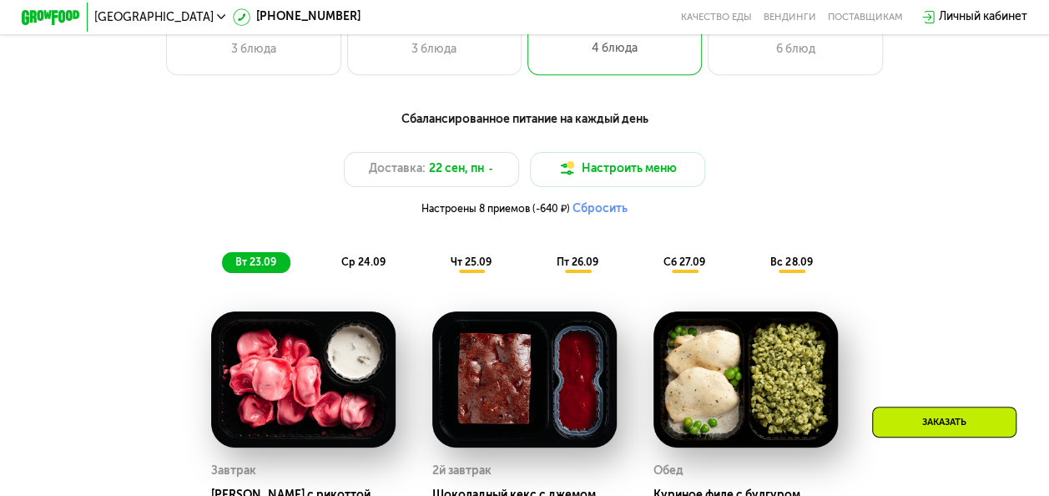
click at [469, 268] on span "чт 25.09" at bounding box center [471, 262] width 41 height 12
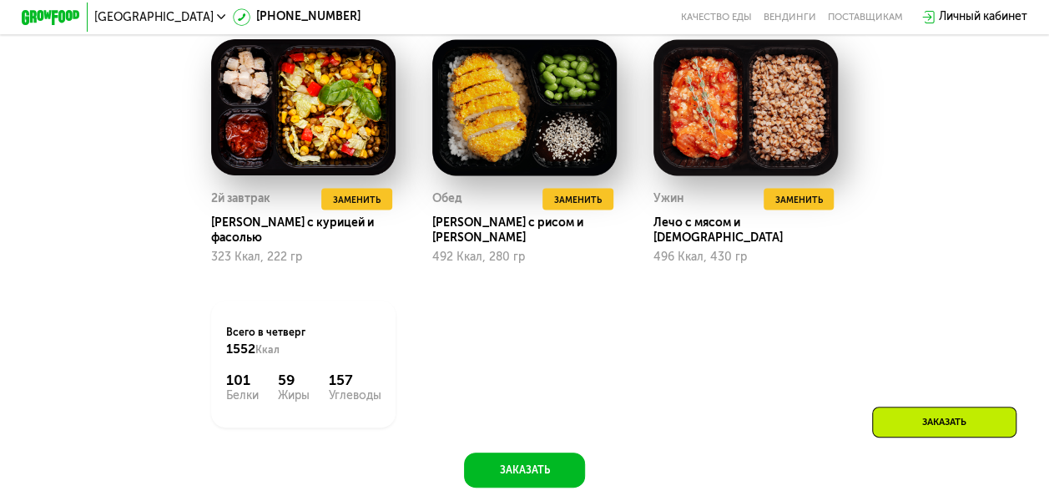
scroll to position [1542, 0]
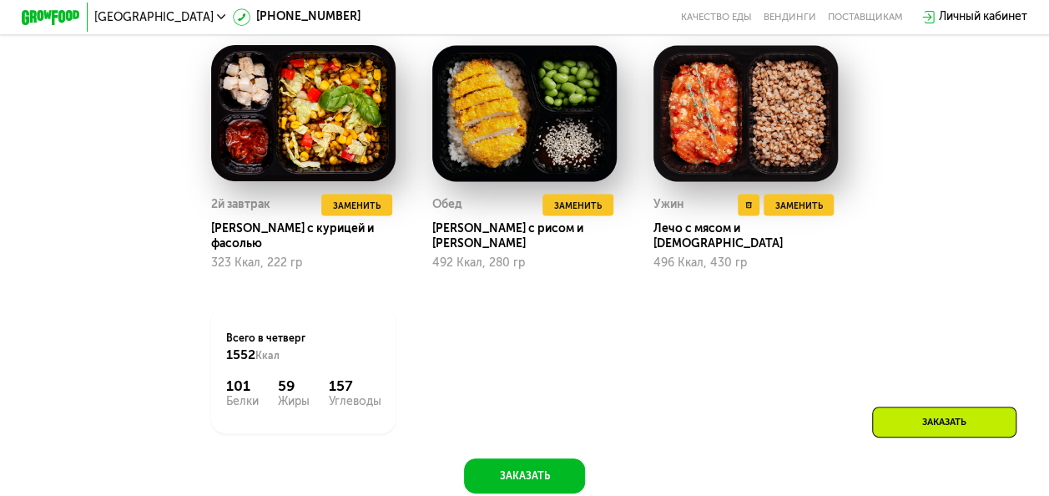
click at [747, 139] on img at bounding box center [746, 113] width 184 height 136
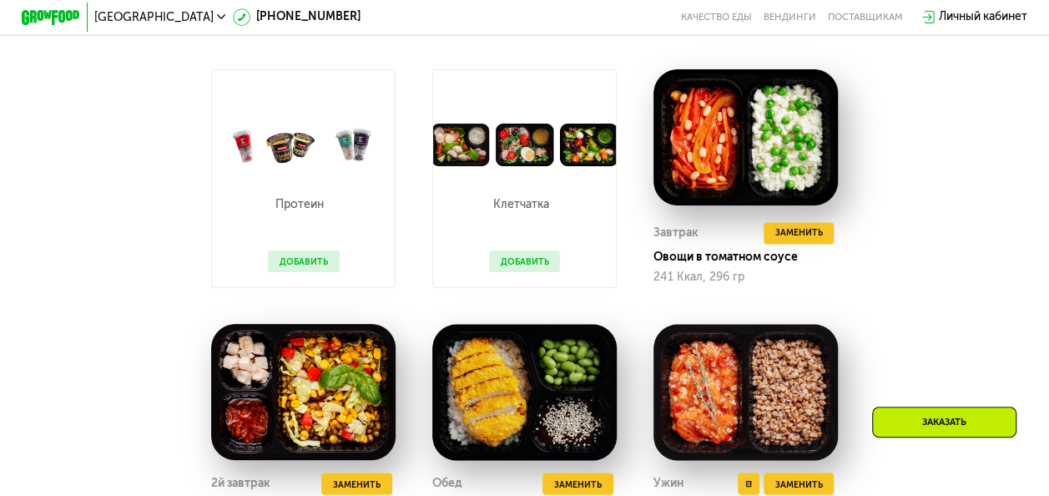
scroll to position [1263, 0]
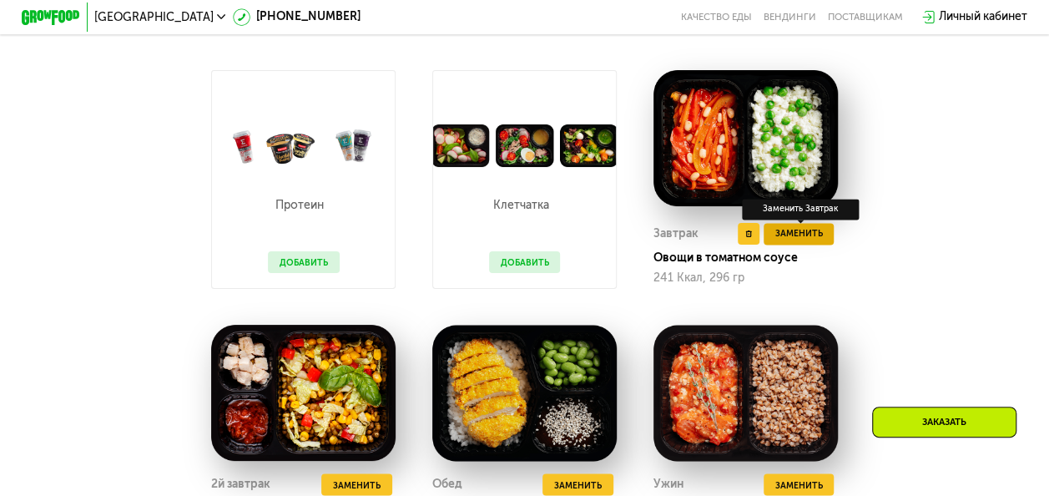
click at [800, 240] on span "Заменить" at bounding box center [799, 233] width 48 height 14
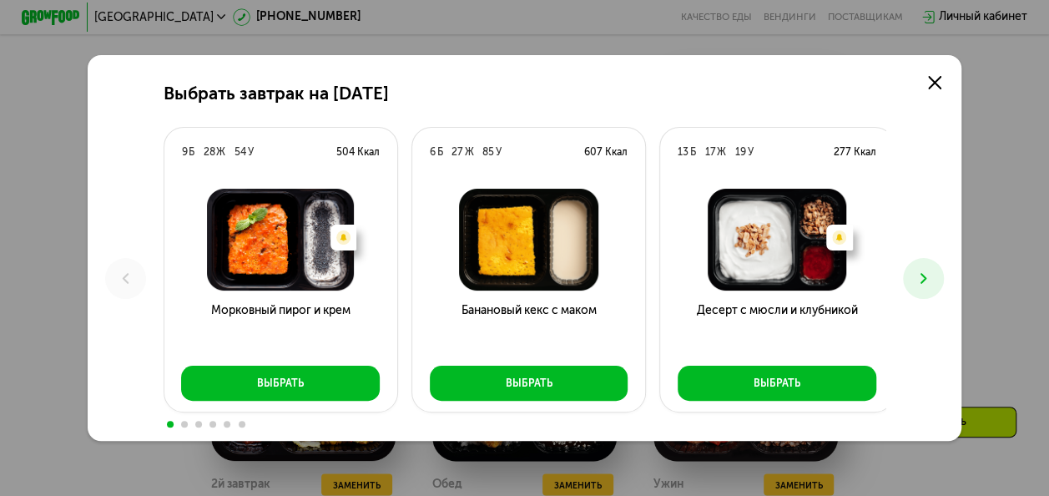
click at [800, 248] on img at bounding box center [777, 240] width 210 height 102
click at [944, 272] on button at bounding box center [923, 278] width 41 height 41
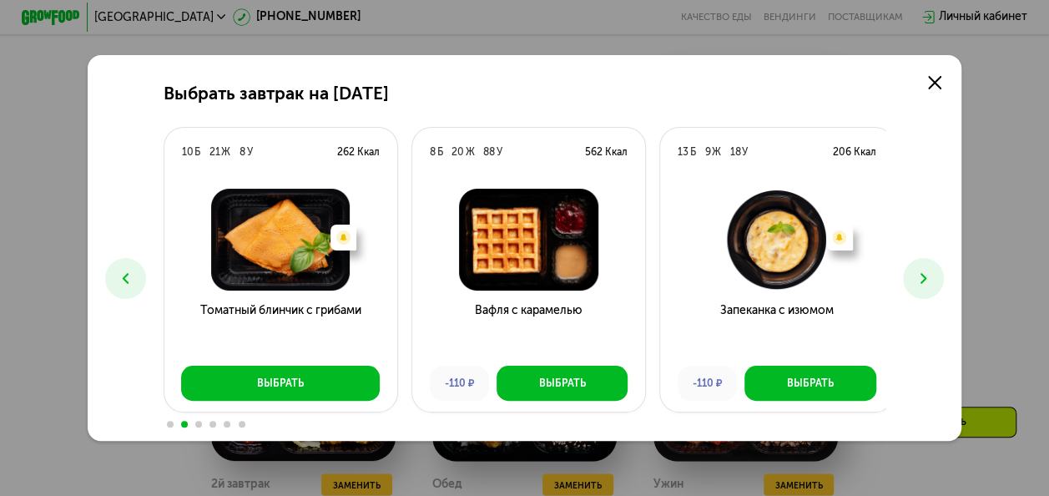
click at [944, 272] on button at bounding box center [923, 278] width 41 height 41
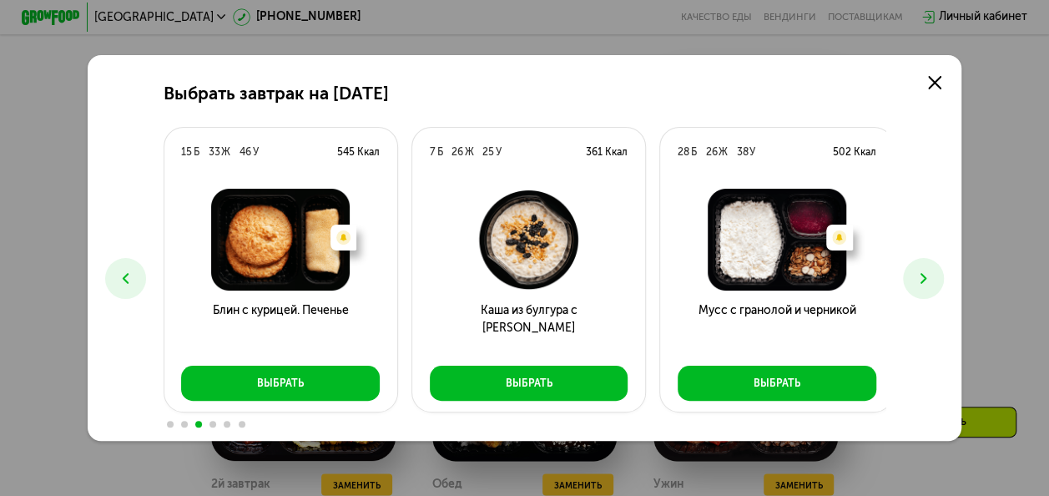
click at [944, 272] on button at bounding box center [923, 278] width 41 height 41
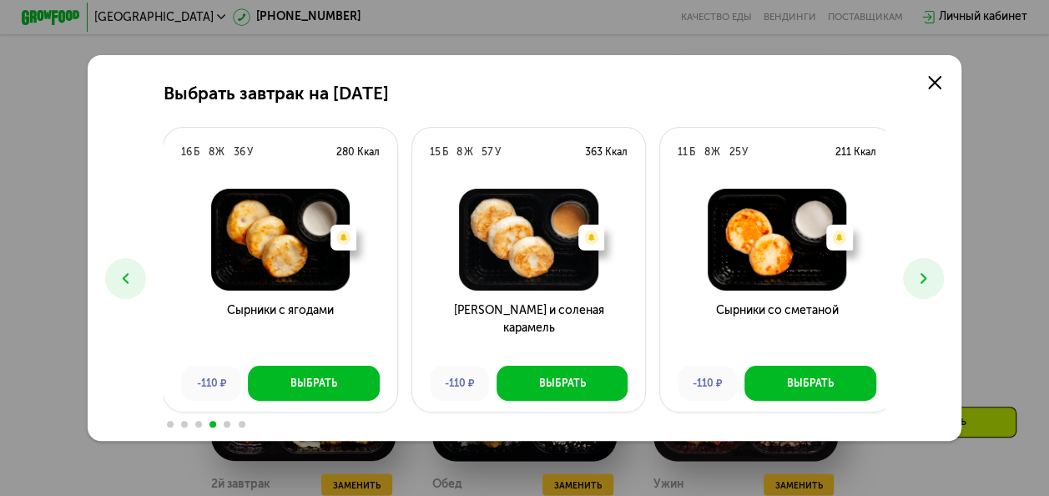
click at [944, 272] on button at bounding box center [923, 278] width 41 height 41
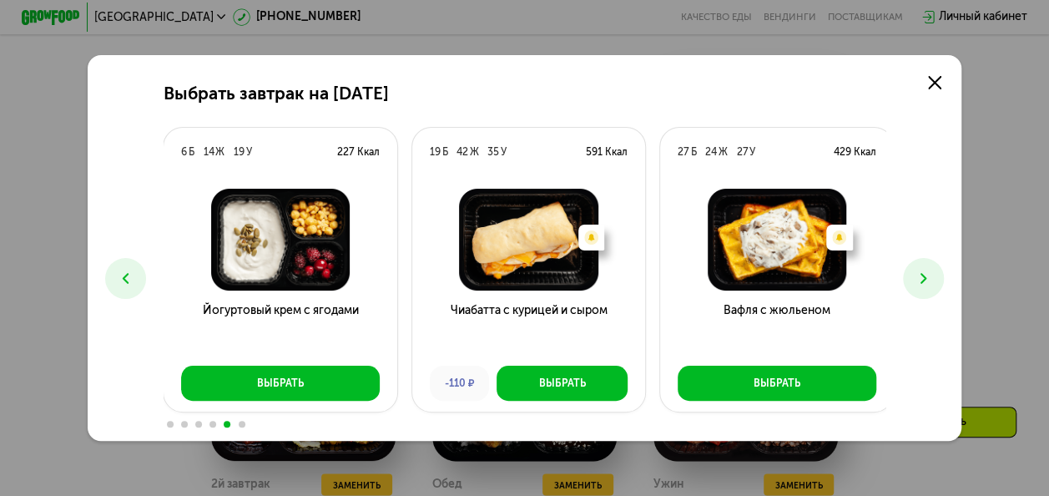
click at [932, 272] on icon at bounding box center [924, 279] width 18 height 18
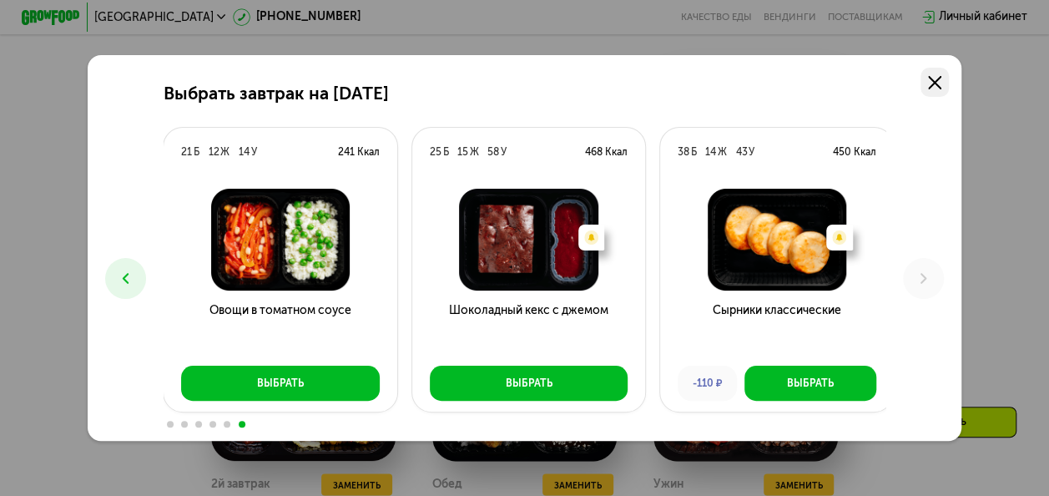
click at [942, 85] on icon at bounding box center [934, 82] width 13 height 13
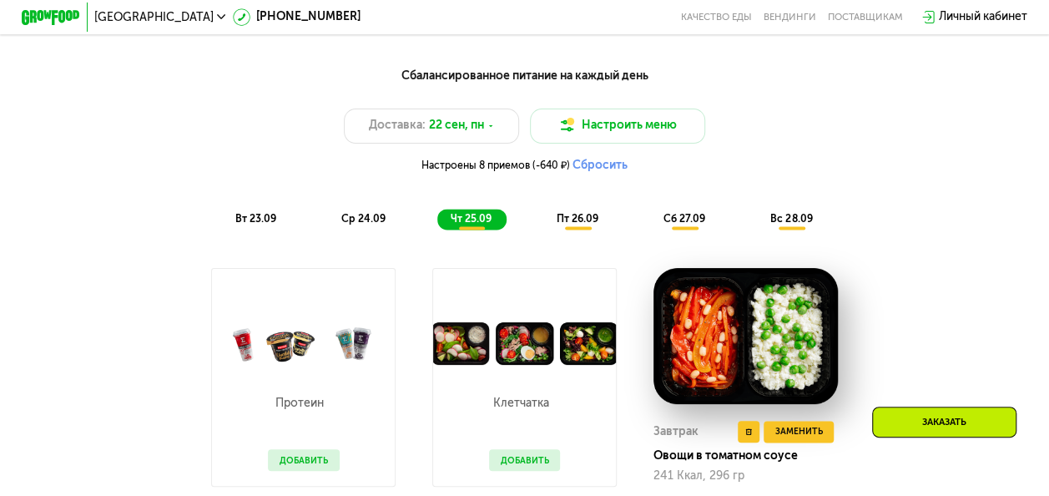
scroll to position [1064, 0]
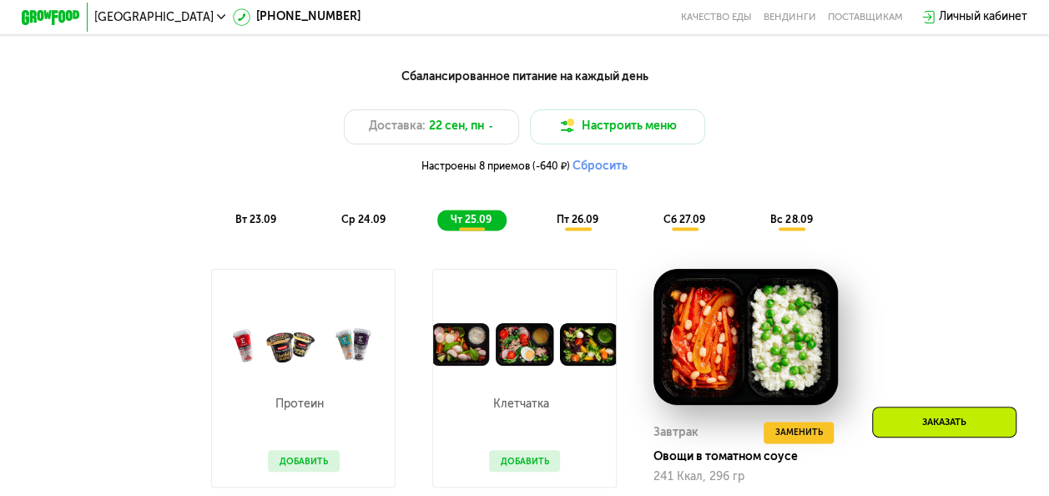
click at [588, 225] on span "пт 26.09" at bounding box center [578, 220] width 42 height 12
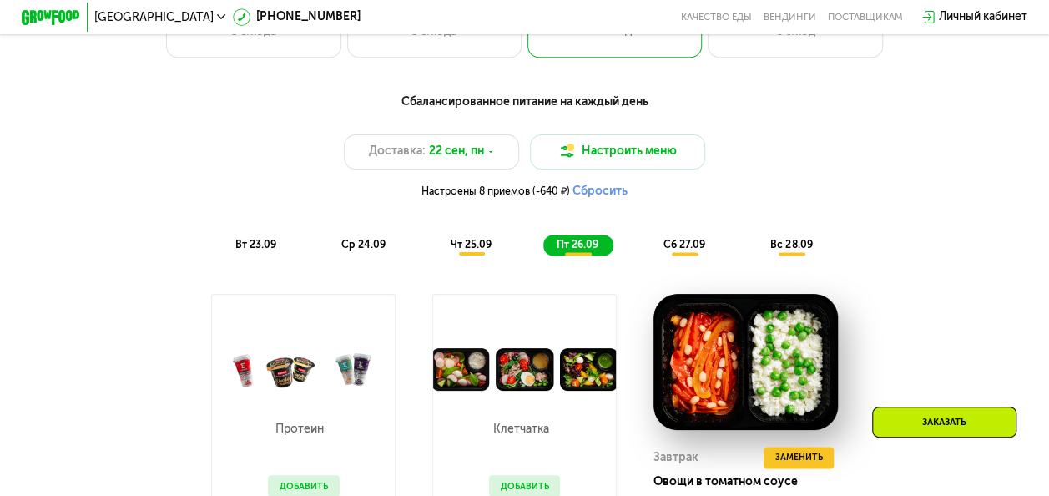
scroll to position [1038, 0]
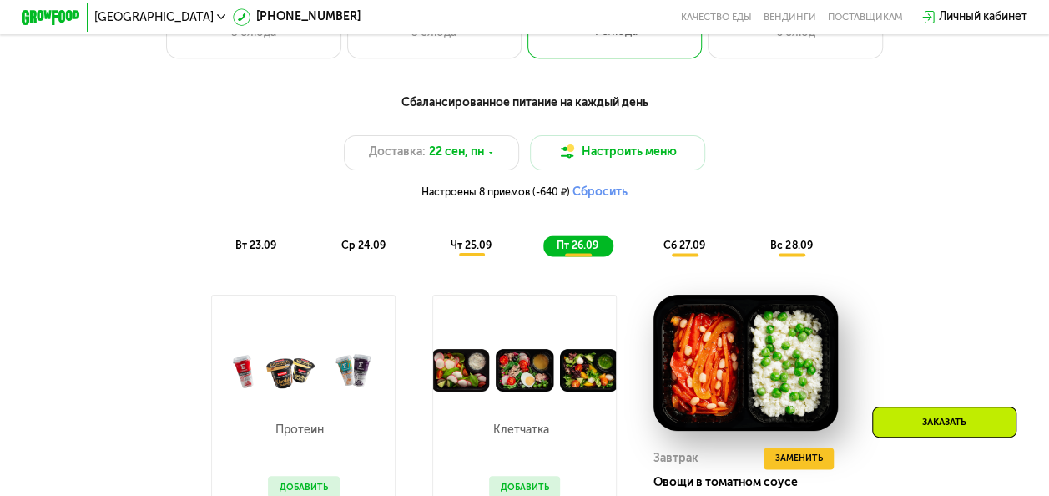
click at [692, 251] on span "сб 27.09" at bounding box center [685, 246] width 42 height 12
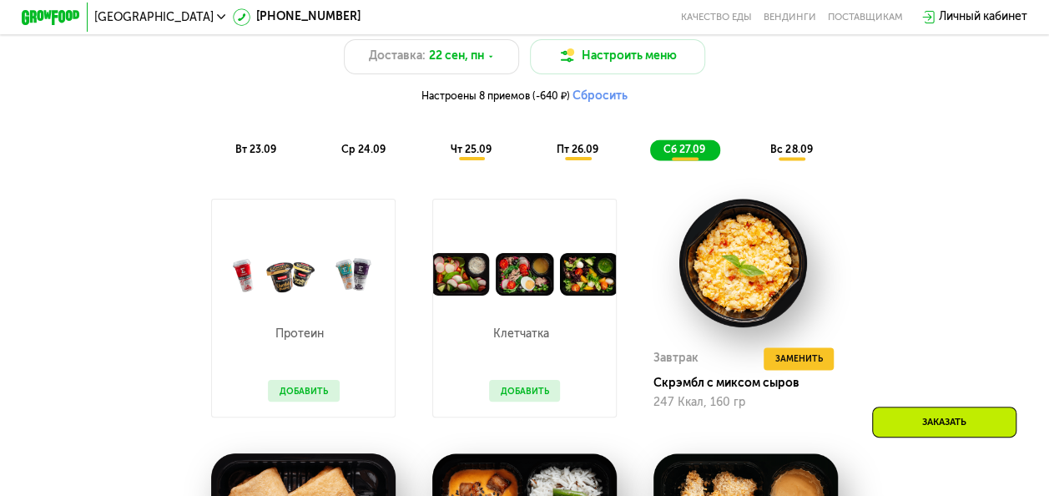
scroll to position [1133, 0]
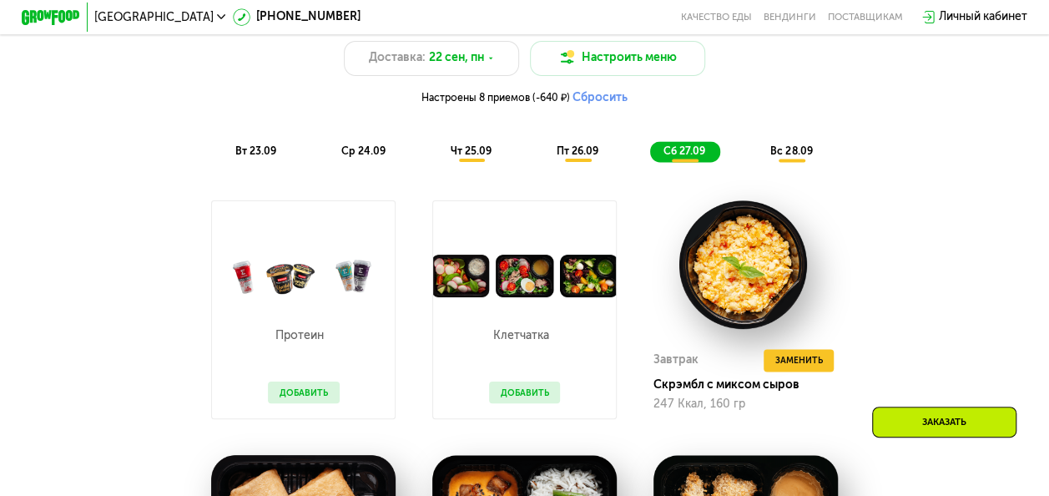
click at [793, 155] on span "вс 28.09" at bounding box center [791, 151] width 42 height 12
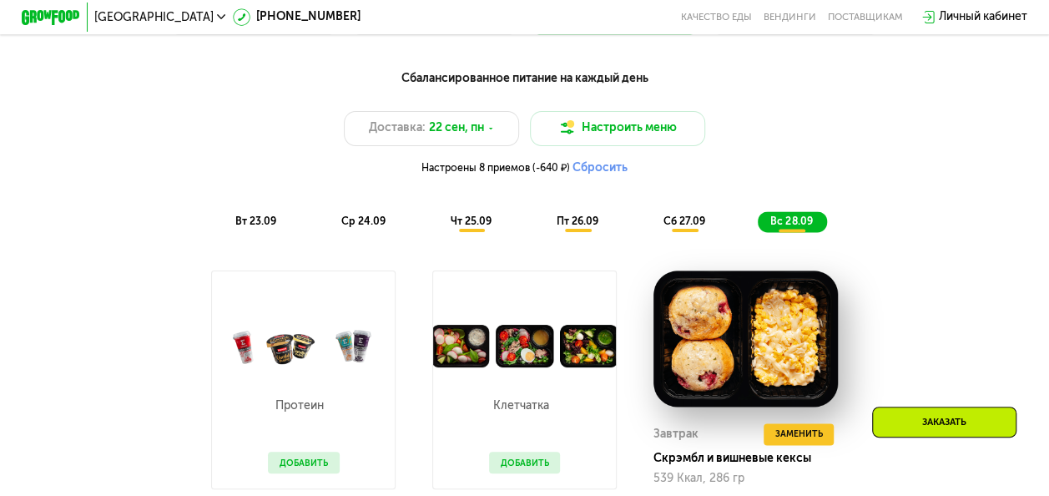
scroll to position [1062, 0]
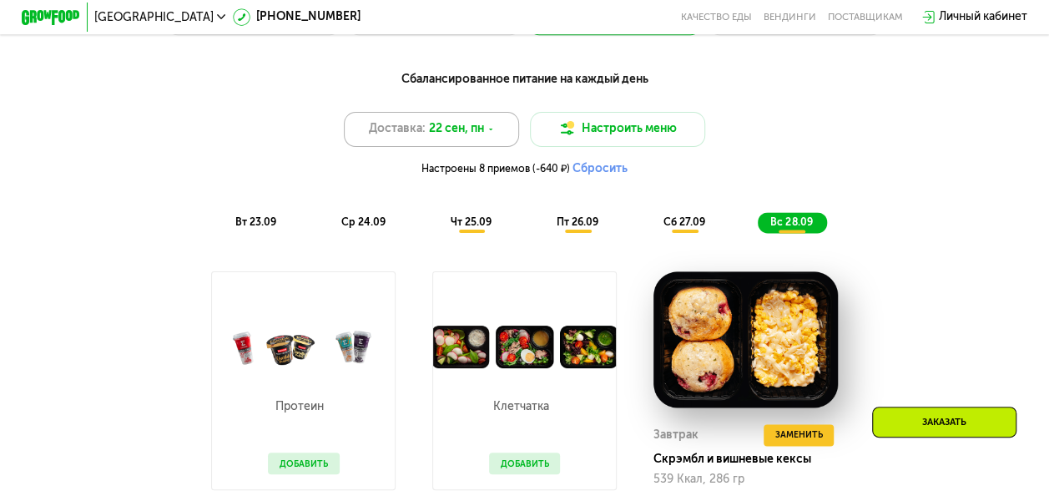
click at [470, 138] on span "22 сен, пн" at bounding box center [456, 129] width 55 height 18
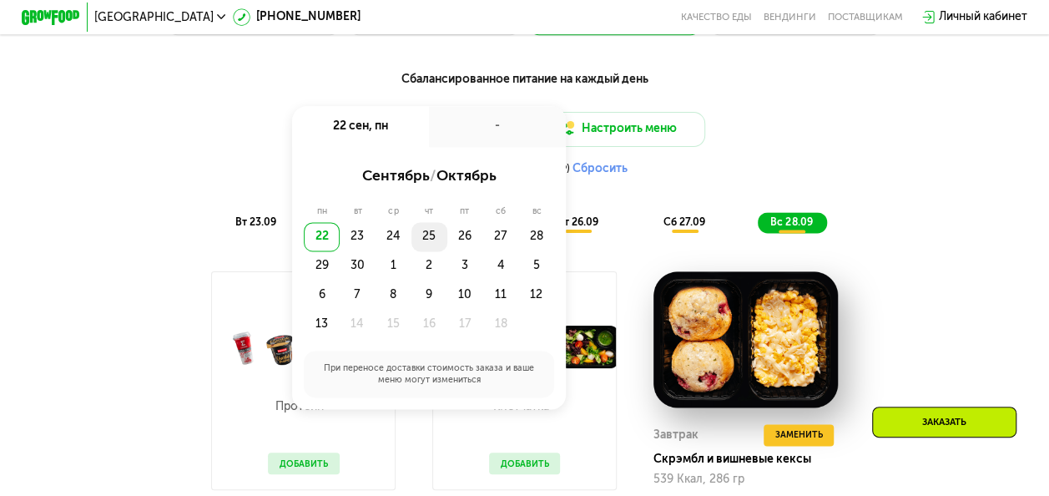
click at [427, 245] on div "25" at bounding box center [429, 236] width 36 height 29
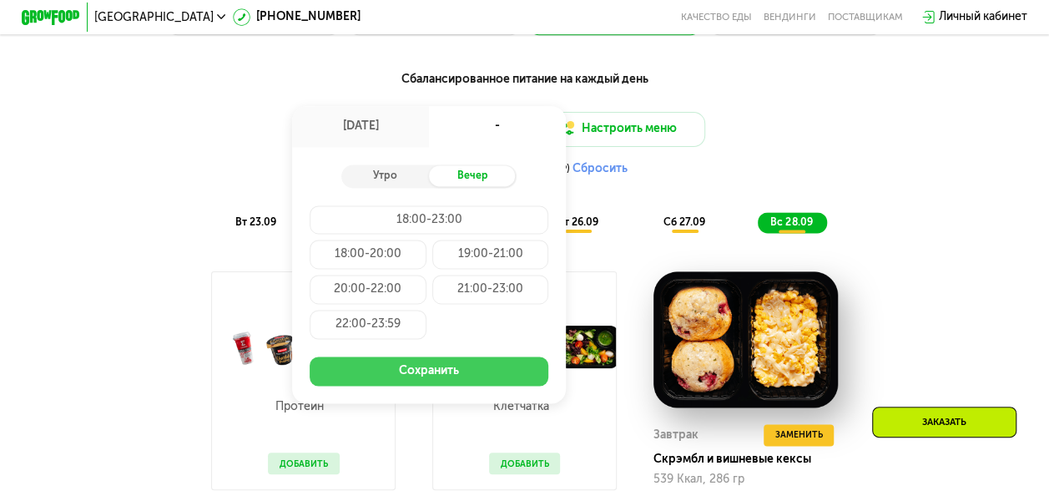
click at [417, 381] on button "Сохранить" at bounding box center [429, 370] width 239 height 29
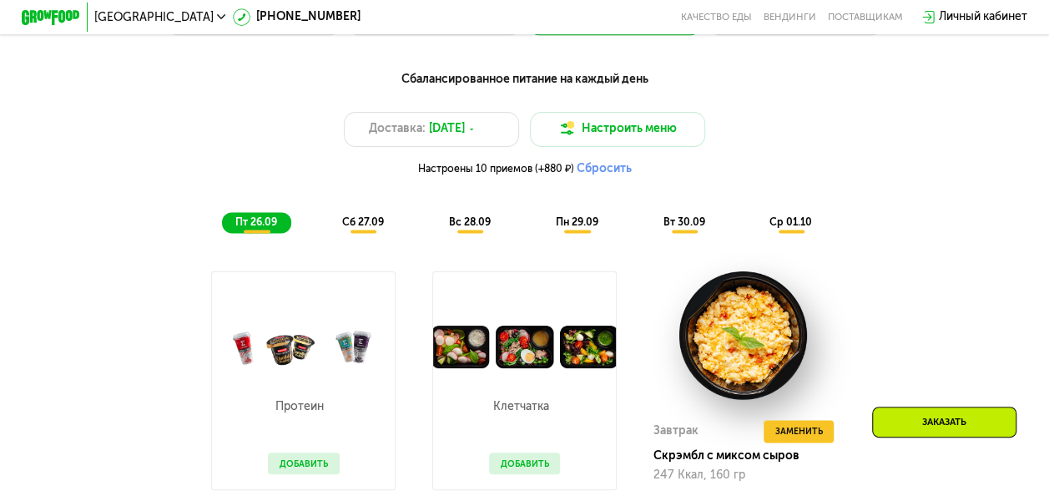
click at [569, 228] on span "пн 29.09" at bounding box center [577, 222] width 43 height 12
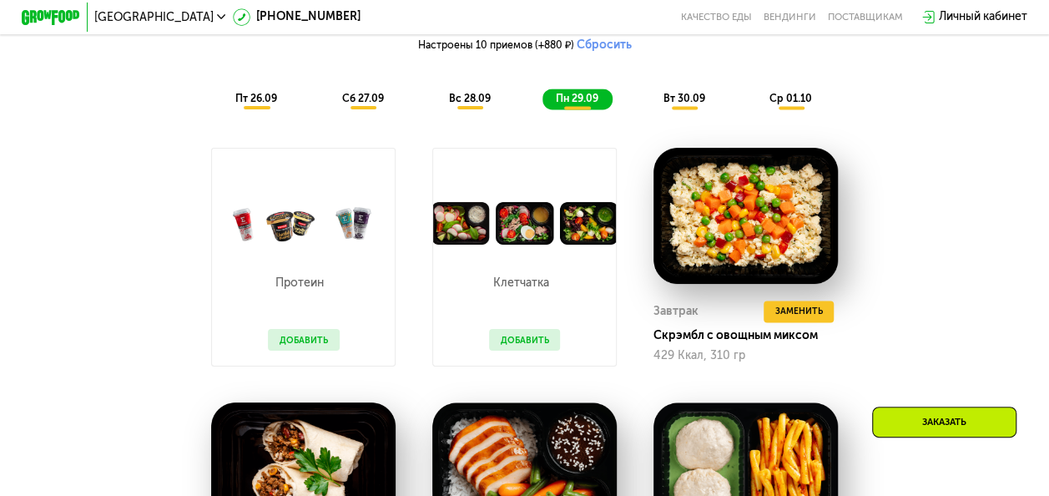
scroll to position [1184, 0]
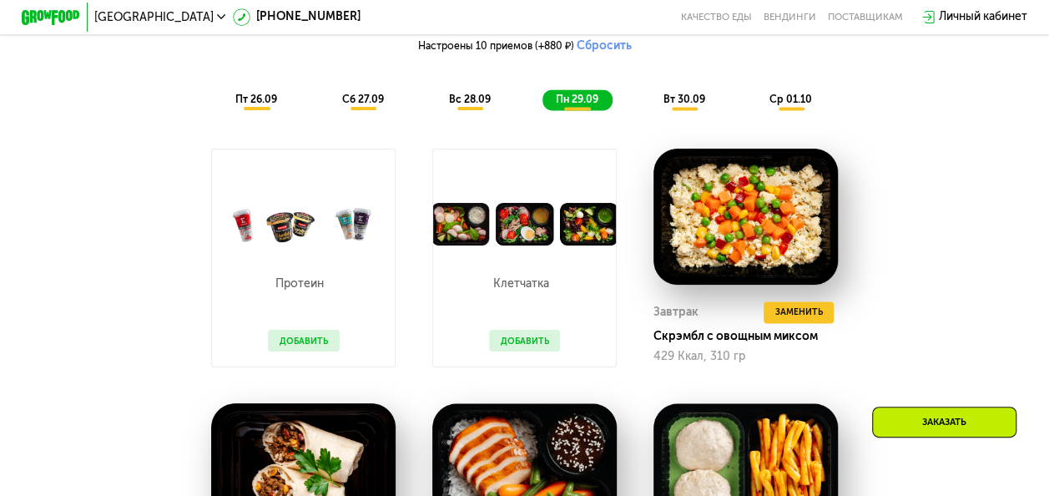
click at [689, 105] on span "вт 30.09" at bounding box center [684, 99] width 42 height 12
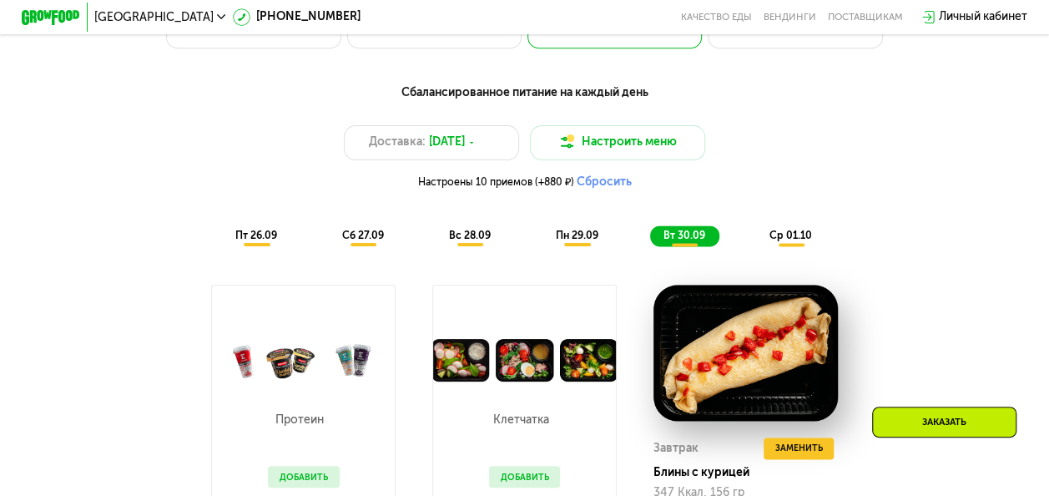
scroll to position [1046, 0]
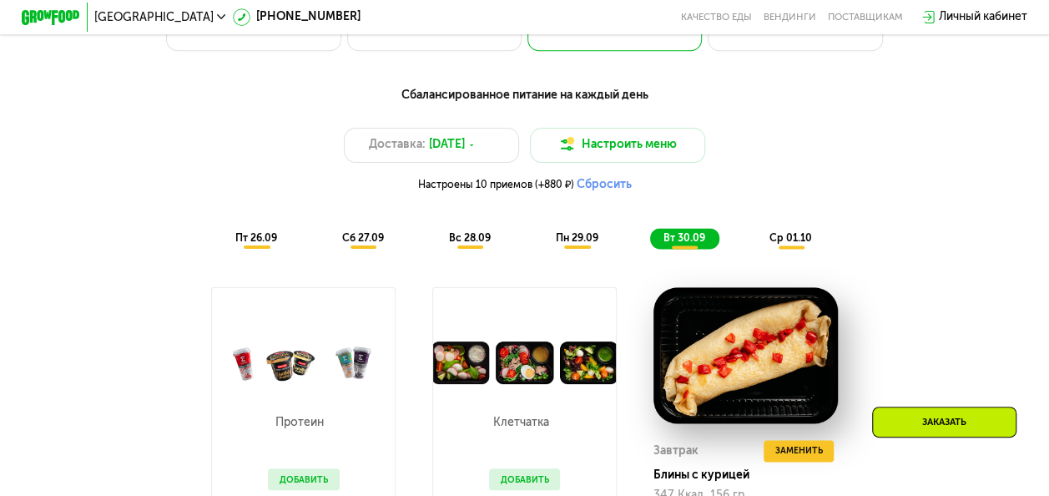
click at [801, 244] on span "ср 01.10" at bounding box center [791, 238] width 43 height 12
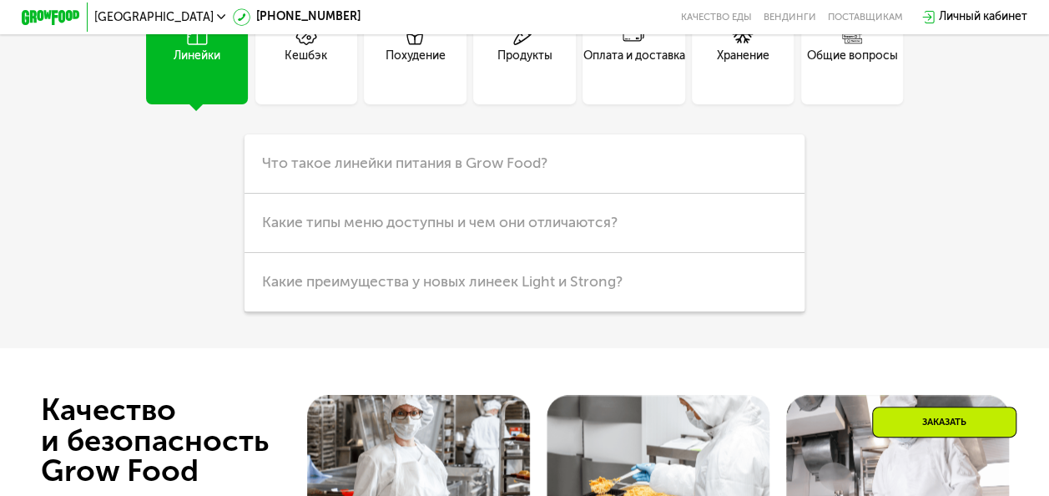
scroll to position [4272, 0]
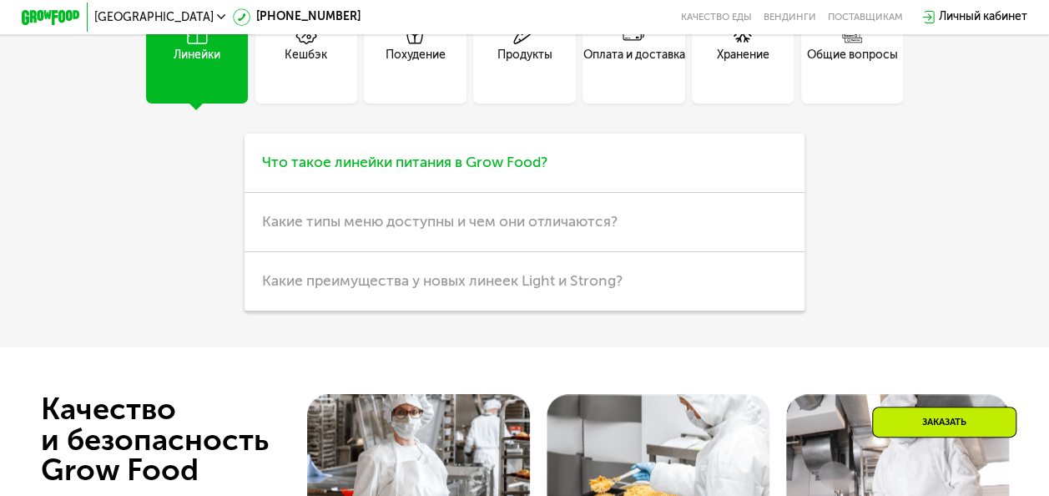
click at [673, 184] on h3 "Что такое линейки питания в Grow Food?" at bounding box center [524, 163] width 559 height 59
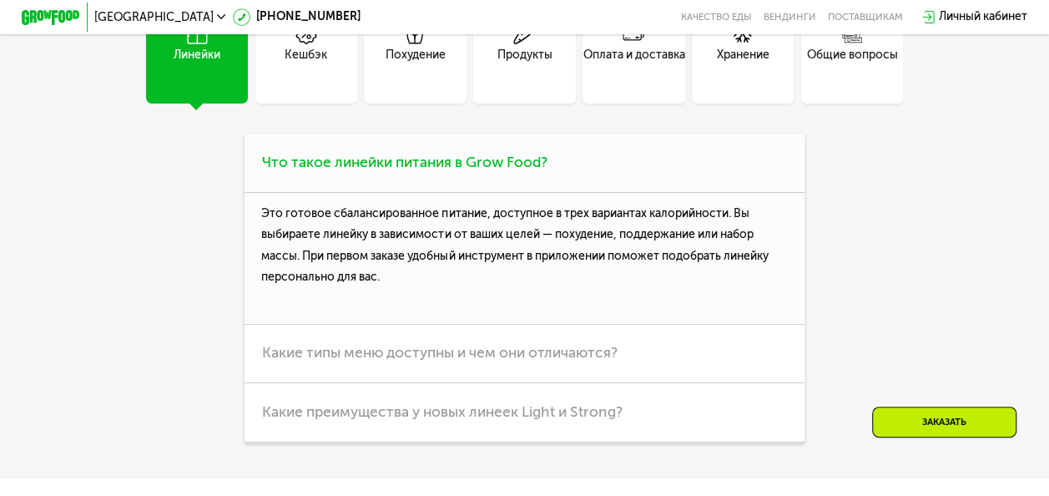
click at [673, 184] on h3 "Что такое линейки питания в Grow Food?" at bounding box center [524, 163] width 559 height 59
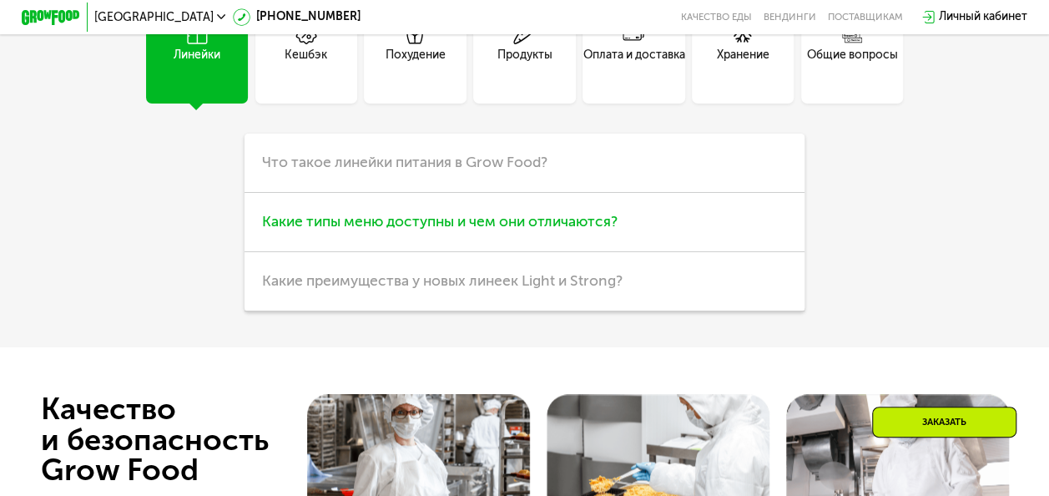
click at [646, 235] on h3 "Какие типы меню доступны и чем они отличаются?" at bounding box center [524, 222] width 559 height 59
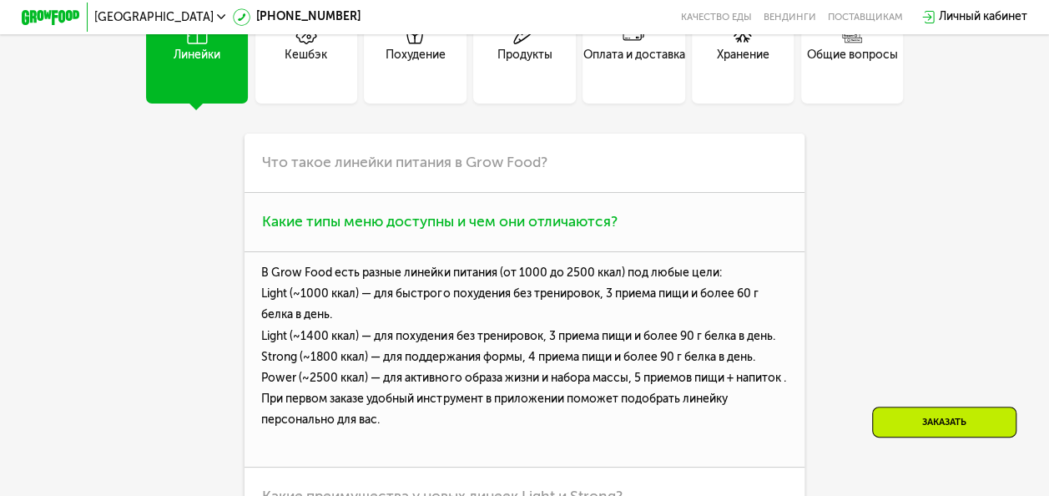
click at [646, 235] on h3 "Какие типы меню доступны и чем они отличаются?" at bounding box center [524, 222] width 559 height 59
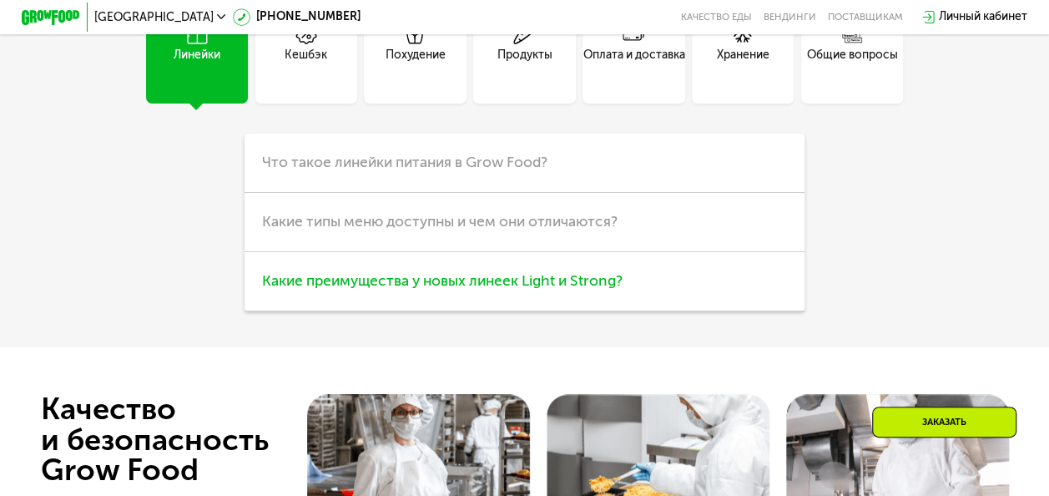
click at [620, 290] on span "Какие преимущества у новых линеек Light и Strong?" at bounding box center [442, 281] width 361 height 18
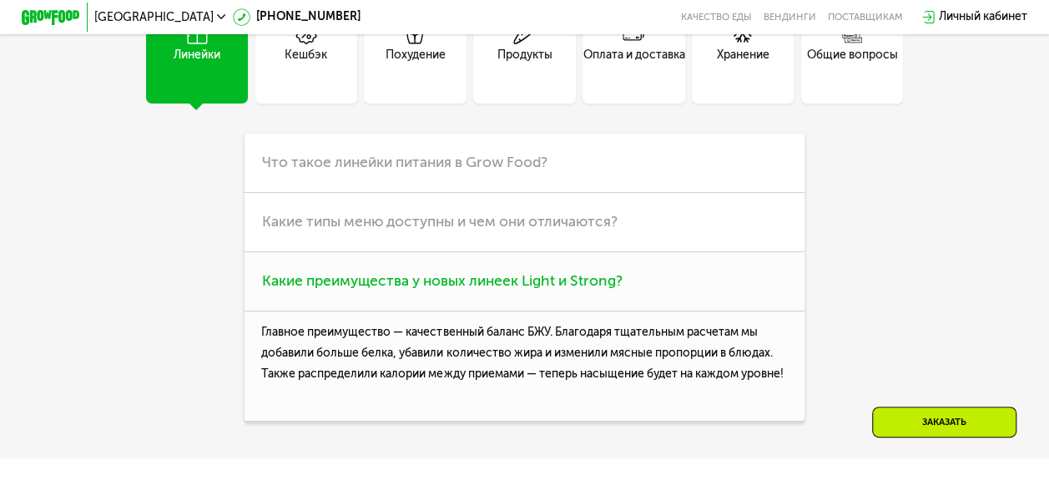
click at [620, 290] on span "Какие преимущества у новых линеек Light и Strong?" at bounding box center [442, 281] width 361 height 18
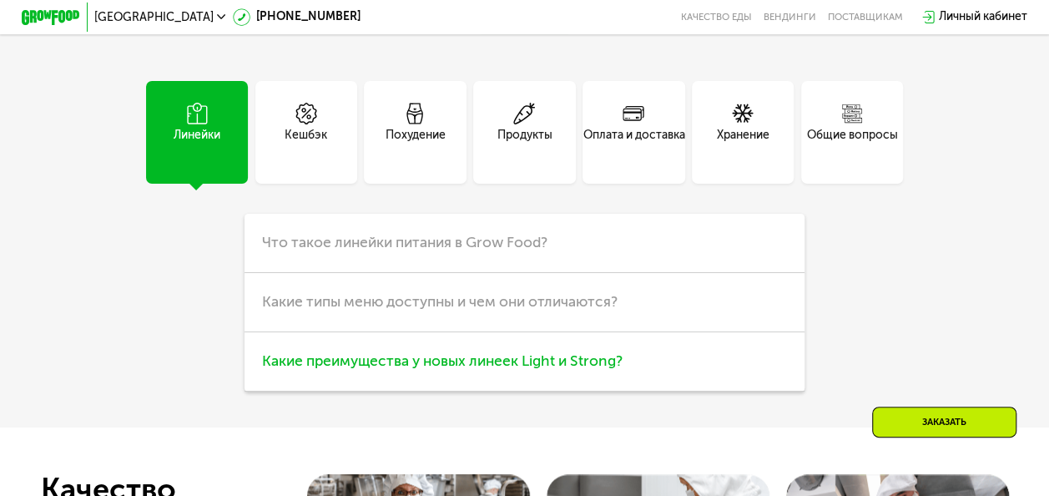
scroll to position [4190, 0]
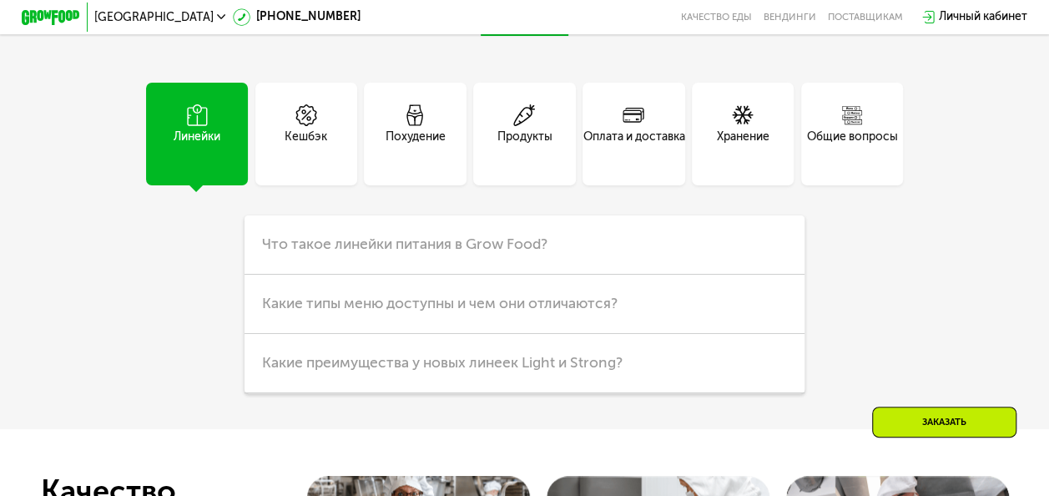
click at [757, 130] on div "Хранение" at bounding box center [743, 134] width 102 height 102
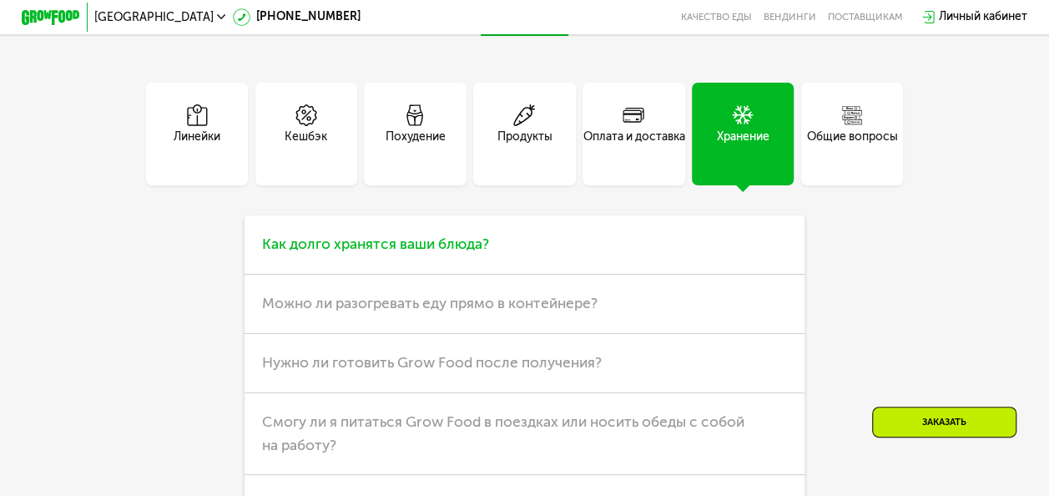
click at [730, 275] on h3 "Как долго хранятся ваши блюда?" at bounding box center [524, 244] width 559 height 59
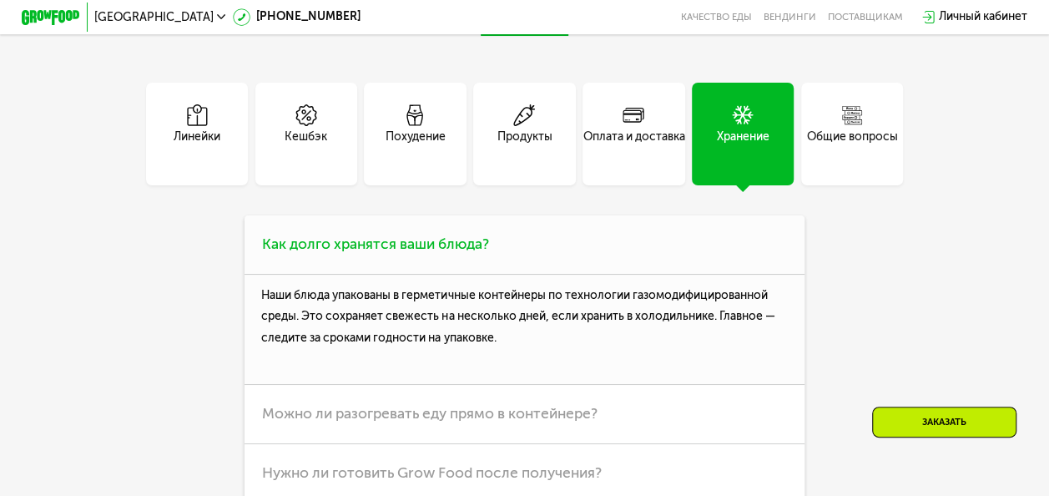
click at [730, 275] on h3 "Как долго хранятся ваши блюда?" at bounding box center [524, 244] width 559 height 59
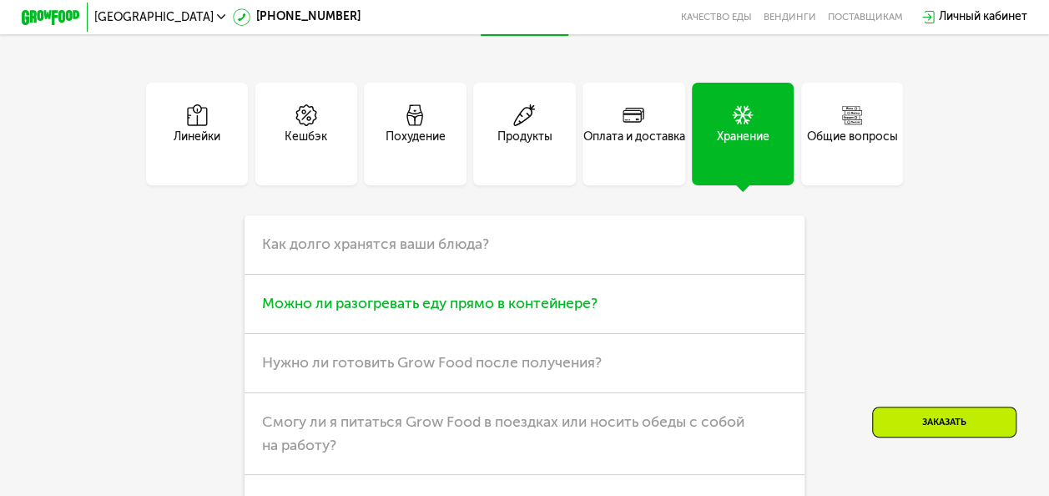
click at [703, 309] on h3 "Можно ли разогревать еду прямо в контейнере?" at bounding box center [524, 304] width 559 height 59
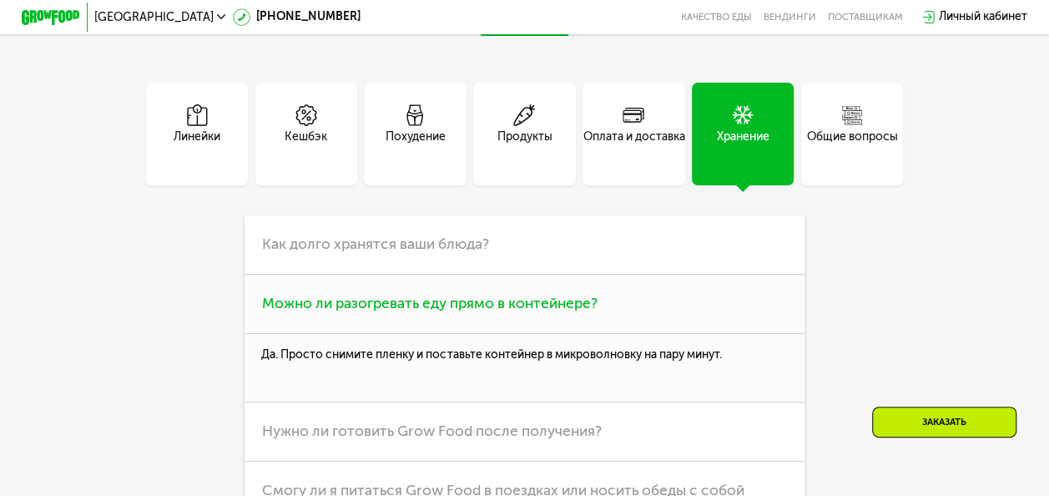
click at [698, 322] on h3 "Можно ли разогревать еду прямо в контейнере?" at bounding box center [524, 304] width 559 height 59
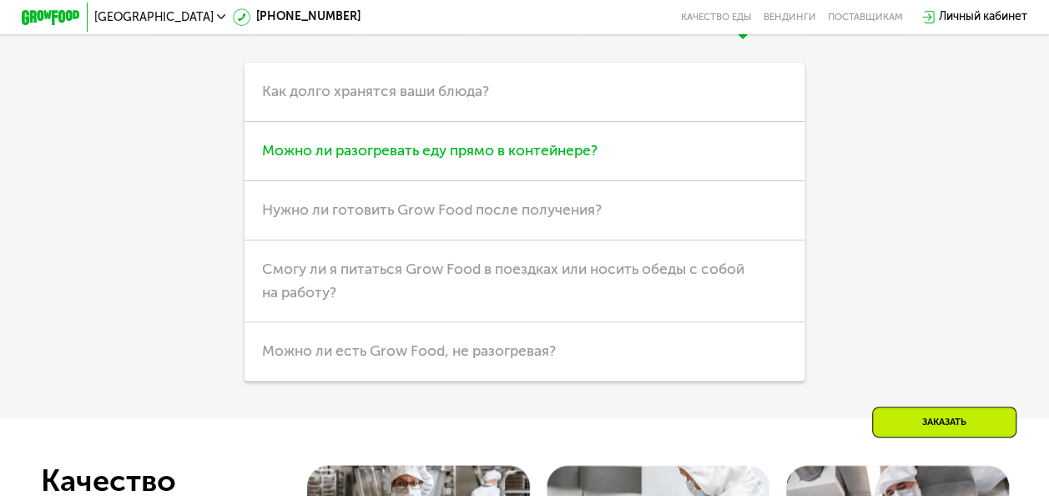
scroll to position [4344, 0]
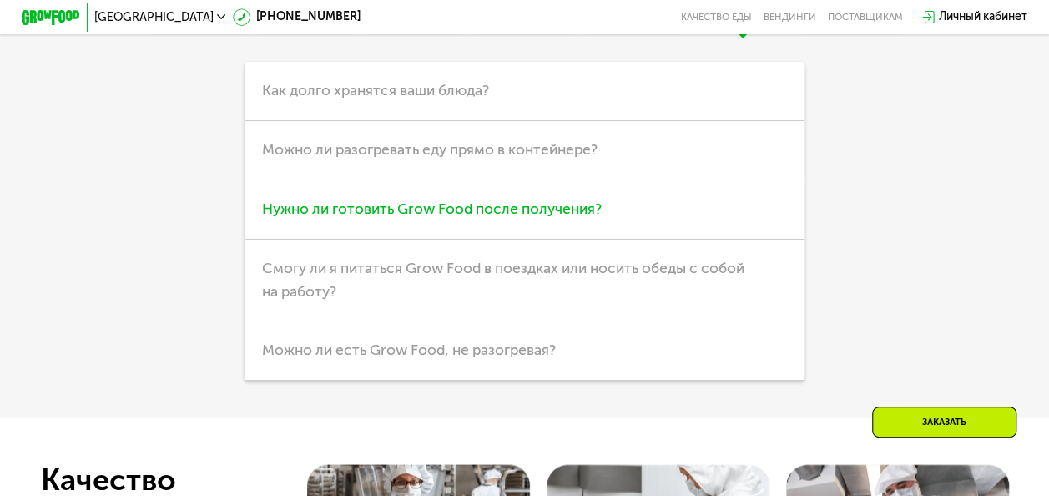
click at [693, 230] on h3 "Нужно ли готовить Grow Food после получения?" at bounding box center [524, 209] width 559 height 59
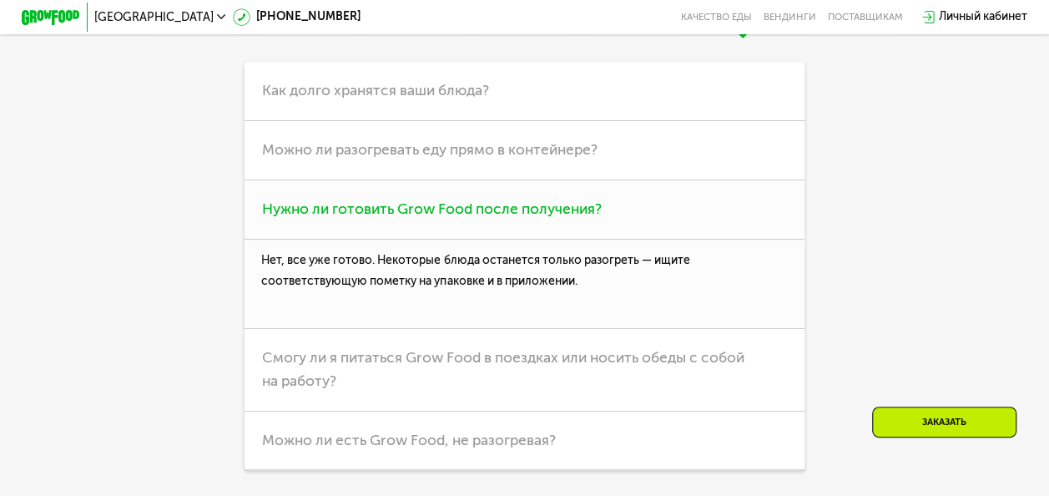
click at [693, 230] on h3 "Нужно ли готовить Grow Food после получения?" at bounding box center [524, 209] width 559 height 59
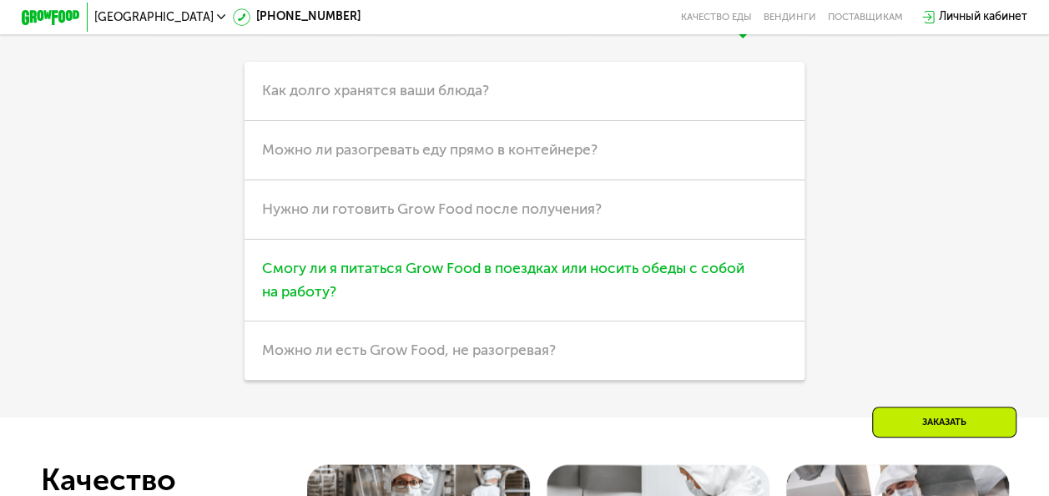
click at [679, 285] on span "Смогу ли я питаться Grow Food в поездках или носить обеды с собой на работу?" at bounding box center [503, 280] width 482 height 41
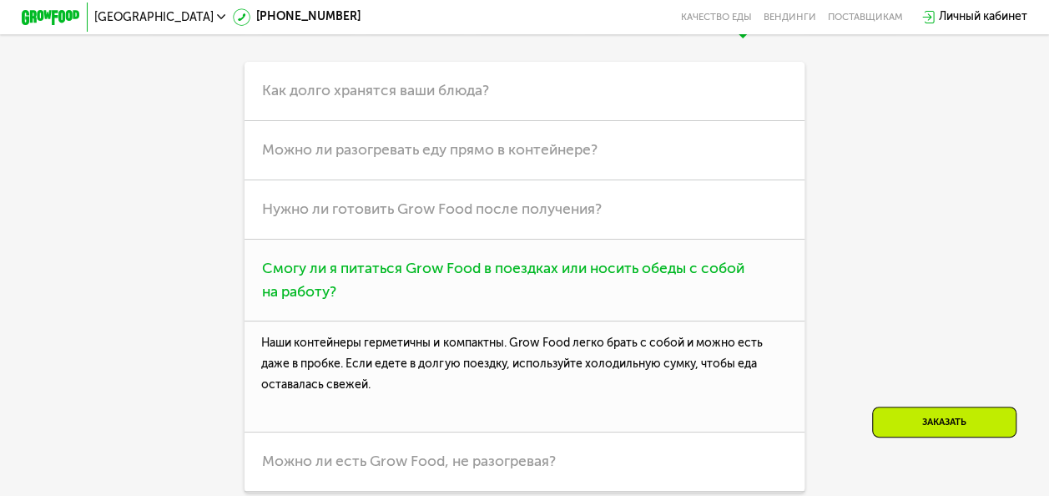
click at [679, 285] on span "Смогу ли я питаться Grow Food в поездках или носить обеды с собой на работу?" at bounding box center [503, 280] width 482 height 41
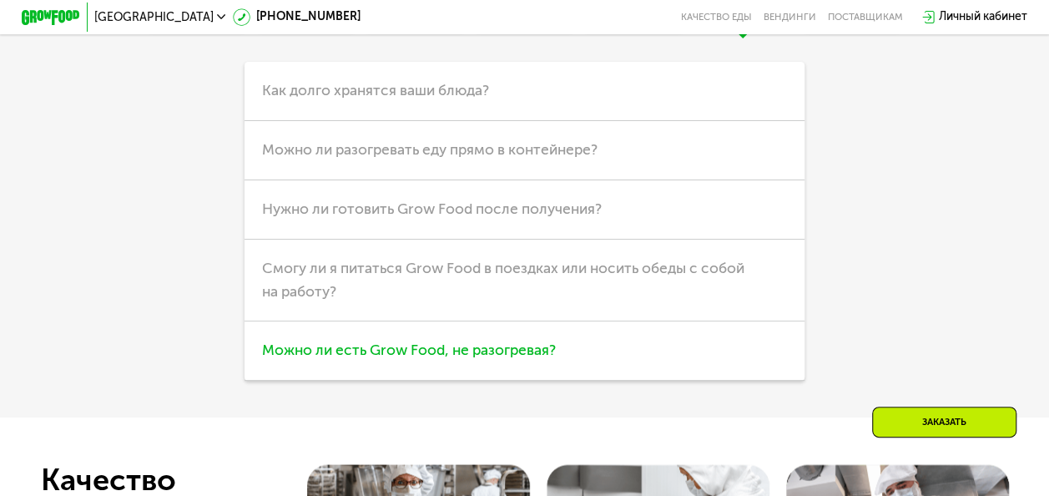
click at [648, 364] on h3 "Можно ли есть Grow Food, не разогревая?" at bounding box center [524, 350] width 559 height 59
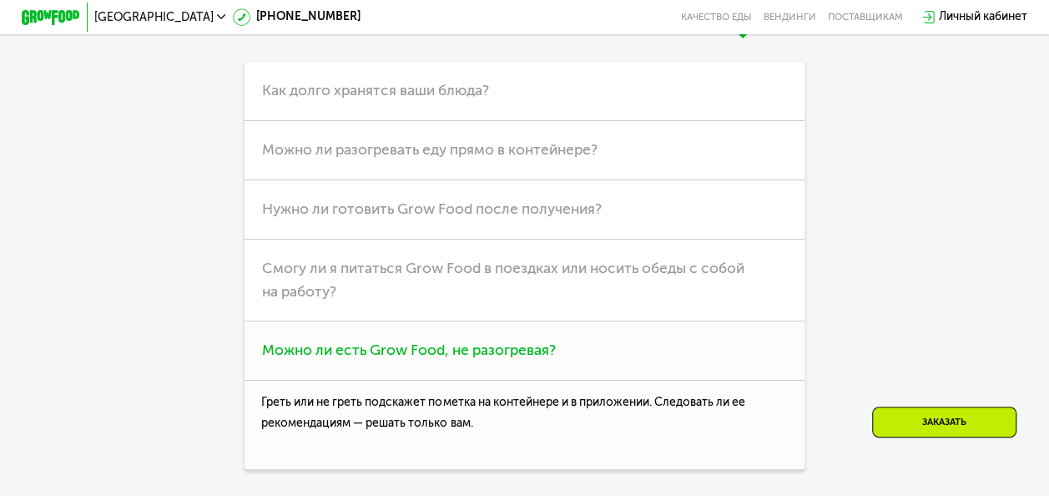
click at [648, 364] on h3 "Можно ли есть Grow Food, не разогревая?" at bounding box center [524, 350] width 559 height 59
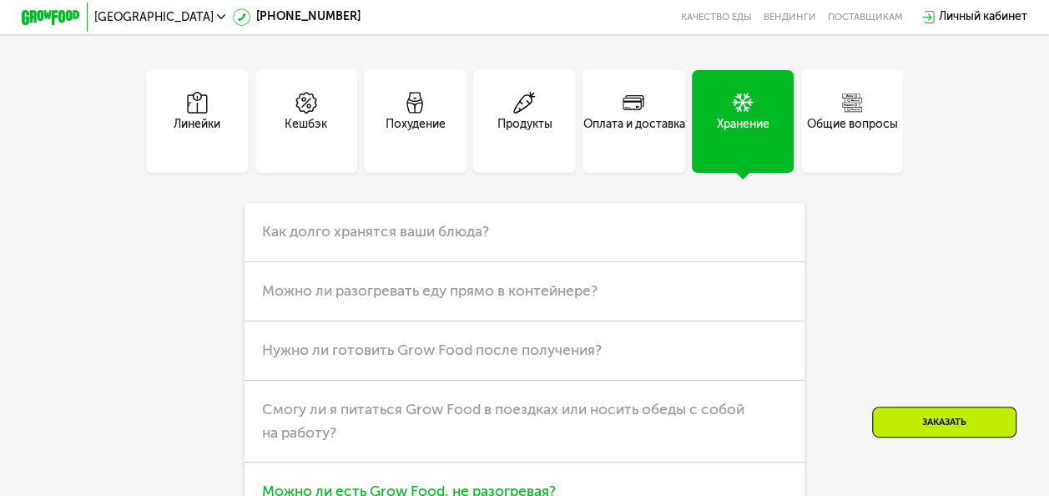
scroll to position [4202, 0]
click at [853, 137] on div "Общие вопросы" at bounding box center [852, 134] width 91 height 35
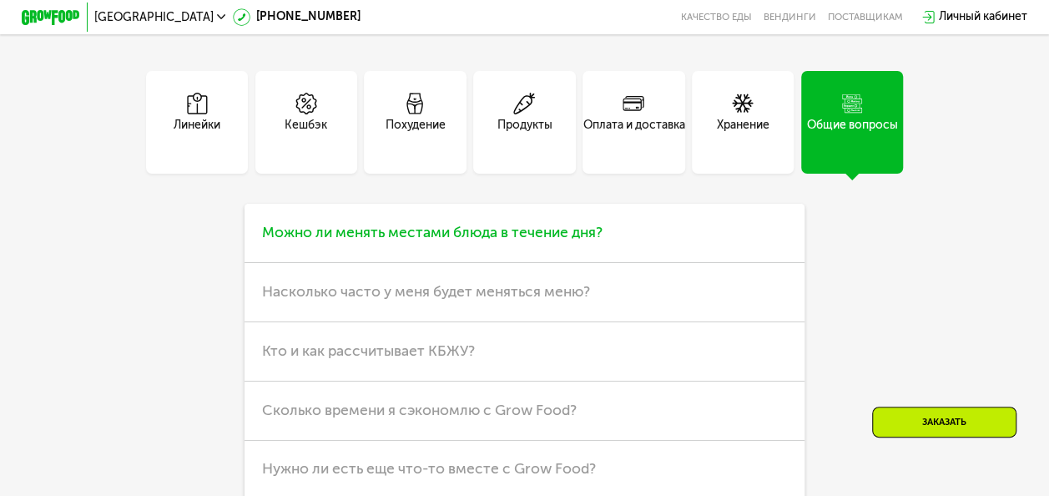
click at [646, 253] on h3 "Можно ли менять местами блюда в течение дня?" at bounding box center [524, 233] width 559 height 59
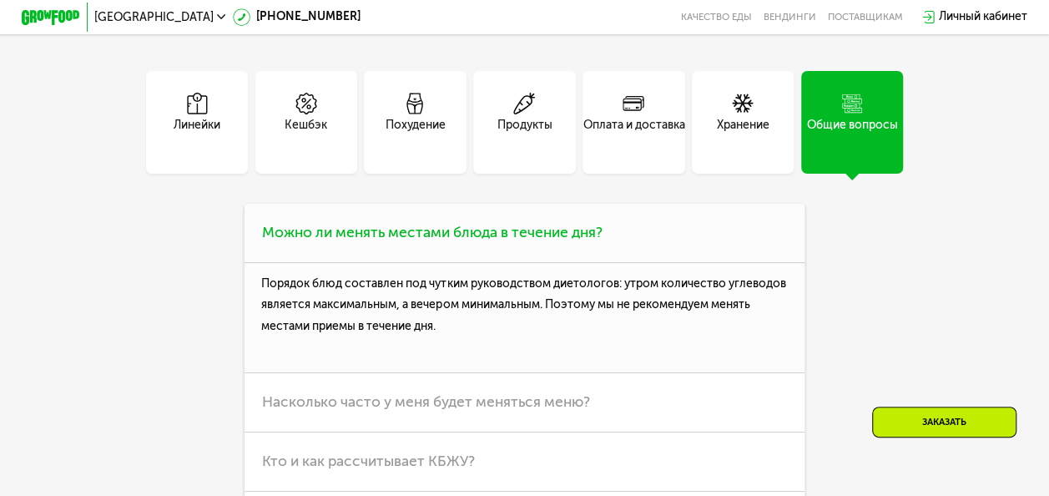
click at [646, 253] on h3 "Можно ли менять местами блюда в течение дня?" at bounding box center [524, 233] width 559 height 59
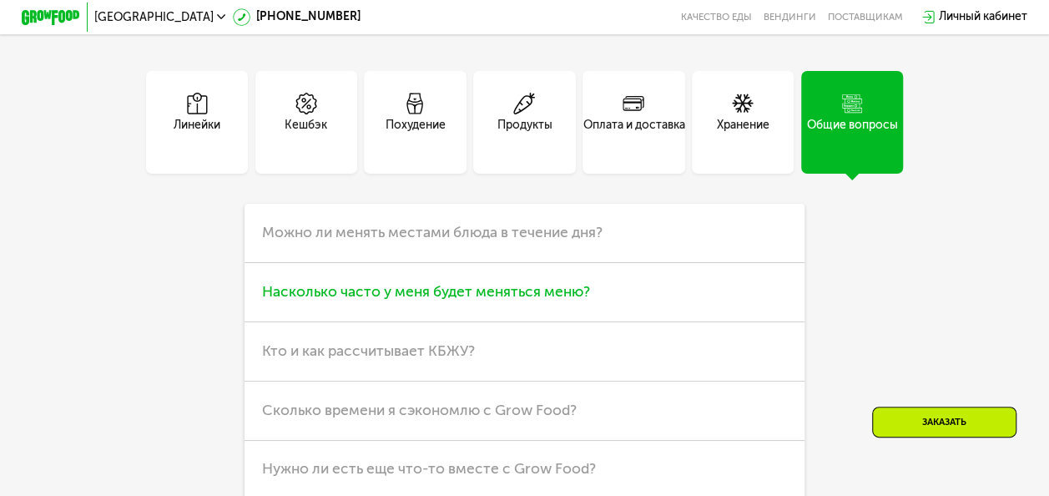
click at [623, 302] on h3 "Насколько часто у меня будет меняться меню?" at bounding box center [524, 292] width 559 height 59
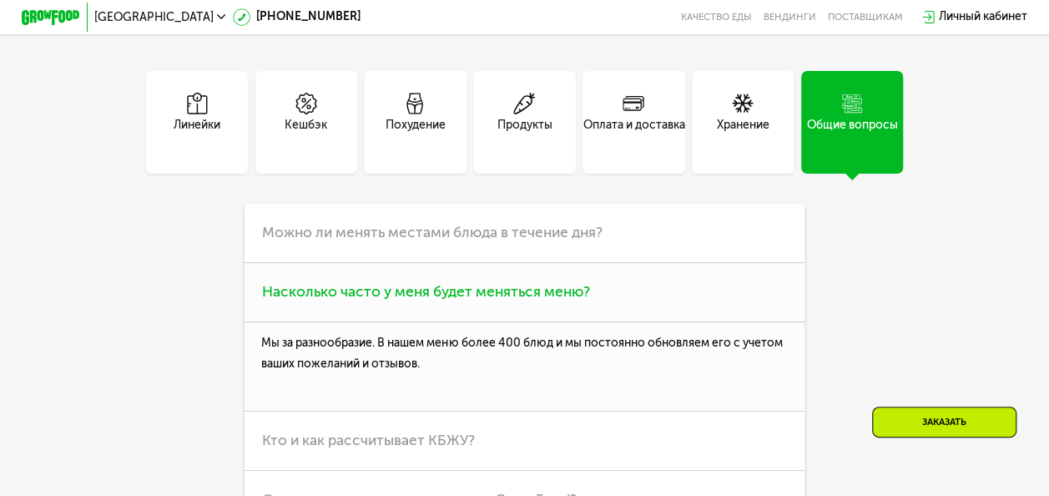
click at [623, 302] on h3 "Насколько часто у меня будет меняться меню?" at bounding box center [524, 292] width 559 height 59
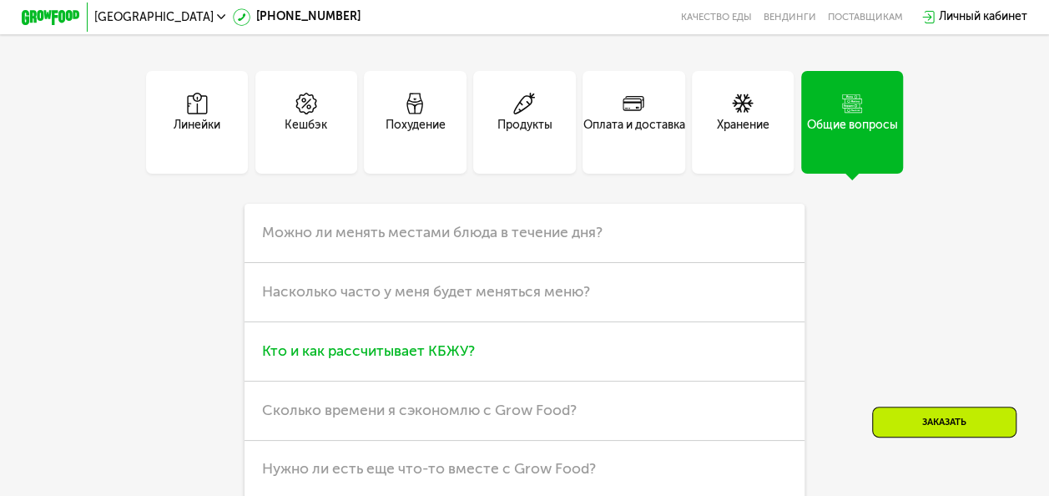
click at [612, 361] on h3 "Кто и как рассчитывает КБЖУ?" at bounding box center [524, 351] width 559 height 59
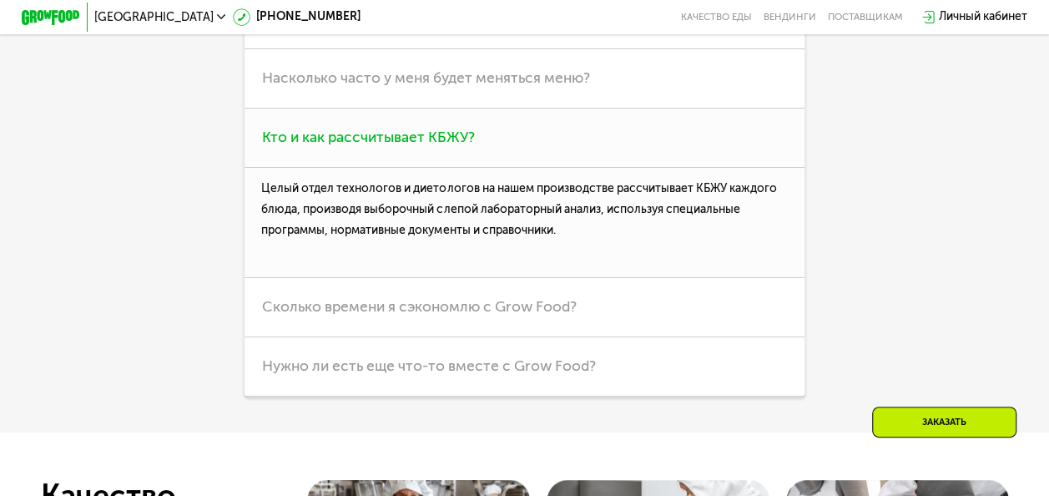
scroll to position [4419, 0]
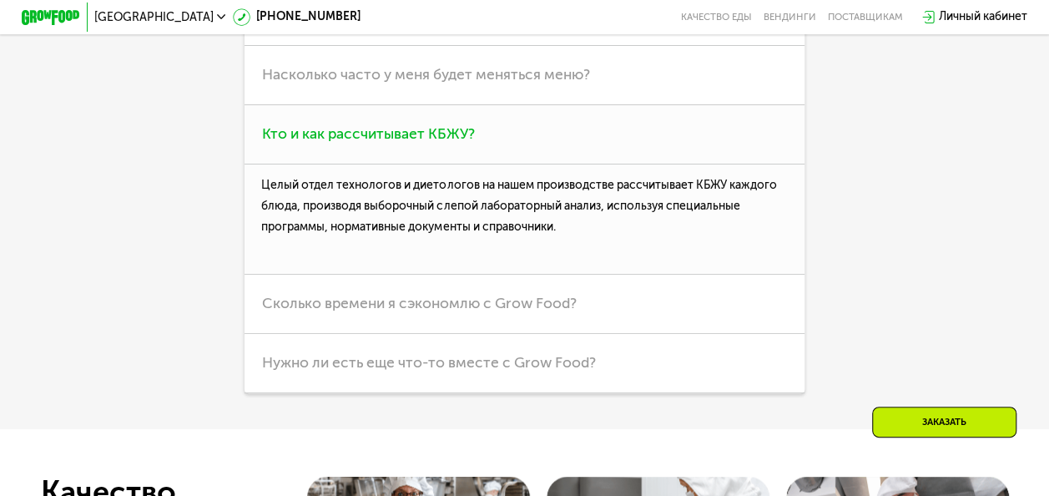
click at [701, 150] on h3 "Кто и как рассчитывает КБЖУ?" at bounding box center [524, 134] width 559 height 59
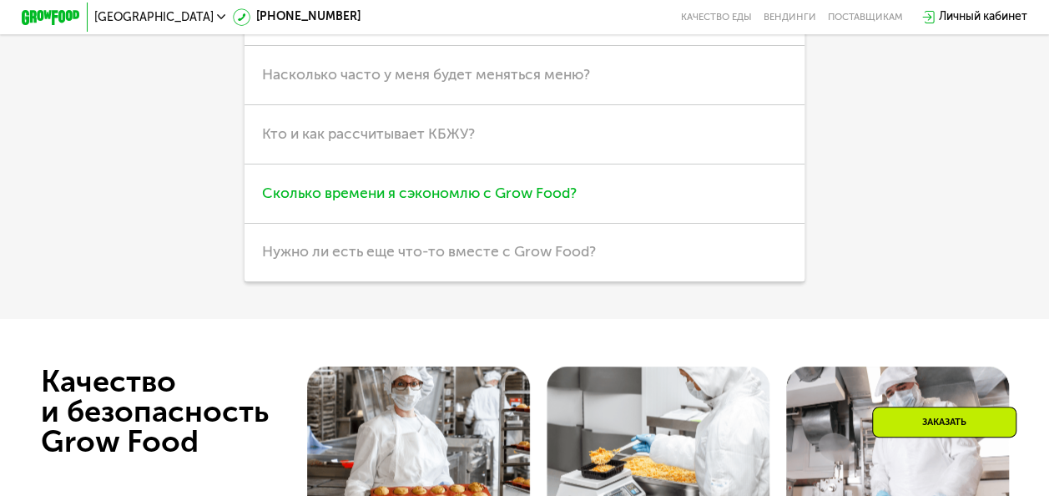
click at [683, 198] on h3 "Сколько времени я сэкономлю с Grow Food?" at bounding box center [524, 193] width 559 height 59
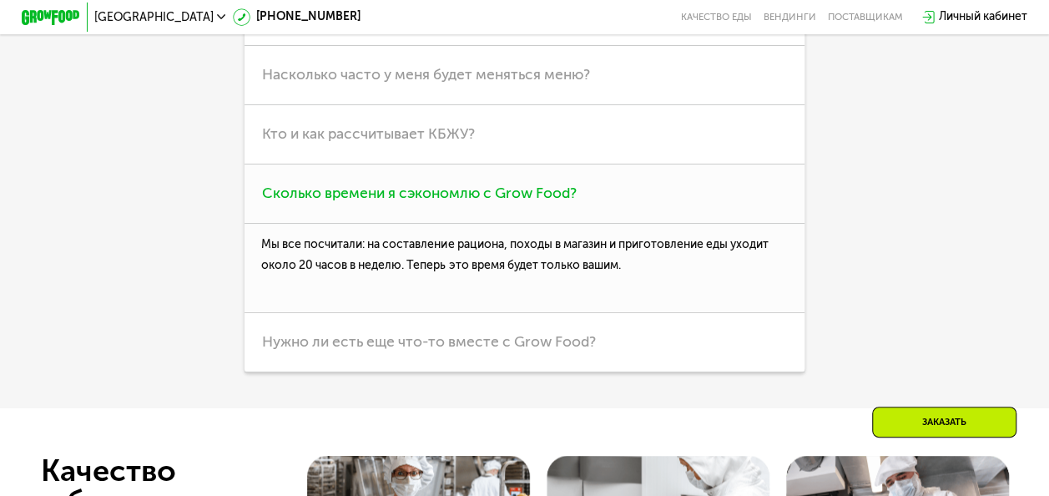
click at [683, 198] on h3 "Сколько времени я сэкономлю с Grow Food?" at bounding box center [524, 193] width 559 height 59
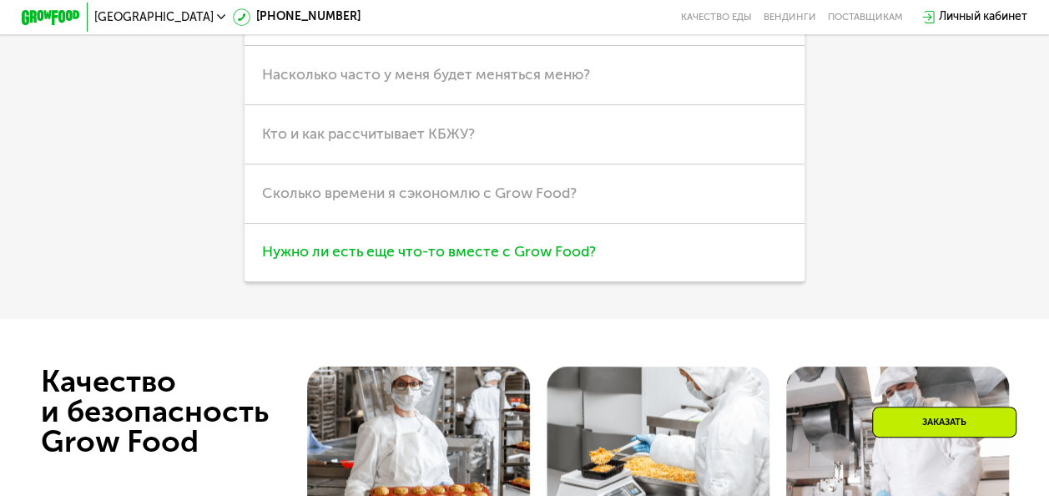
click at [636, 257] on h3 "Нужно ли есть еще что-то вместе с Grow Food?" at bounding box center [524, 253] width 559 height 59
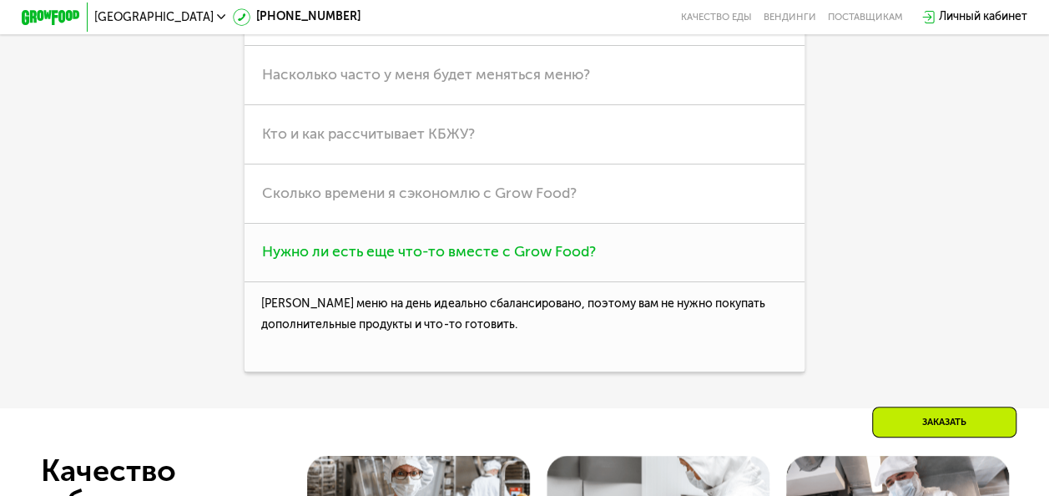
click at [636, 257] on h3 "Нужно ли есть еще что-то вместе с Grow Food?" at bounding box center [524, 253] width 559 height 59
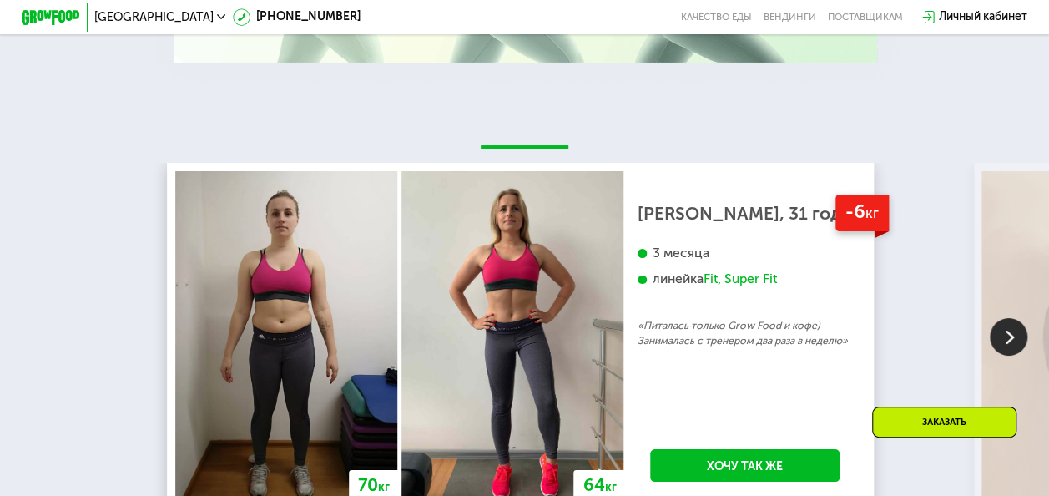
scroll to position [3008, 0]
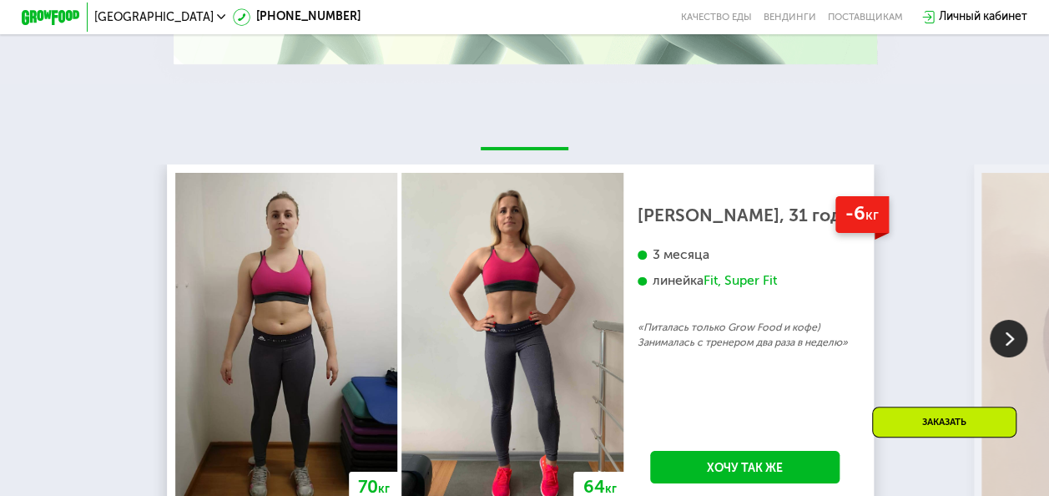
drag, startPoint x: 636, startPoint y: 257, endPoint x: 1012, endPoint y: 337, distance: 384.1
click at [1012, 337] on img at bounding box center [1009, 339] width 38 height 38
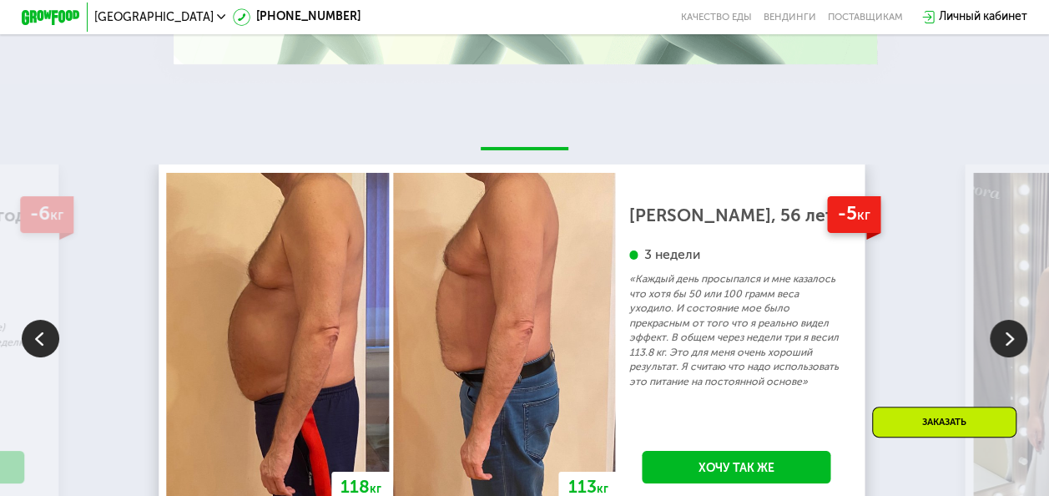
click at [1012, 337] on img at bounding box center [1009, 339] width 38 height 38
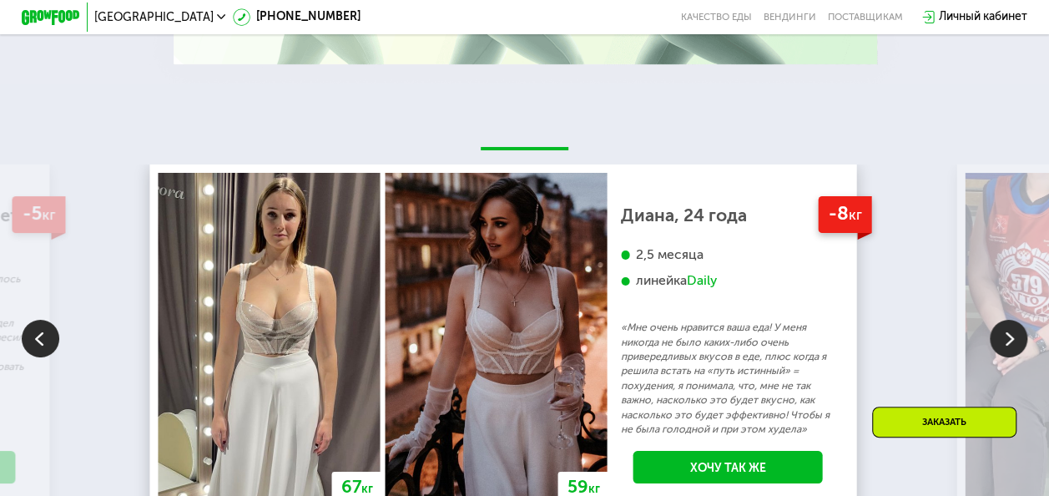
click at [1012, 337] on img at bounding box center [1009, 339] width 38 height 38
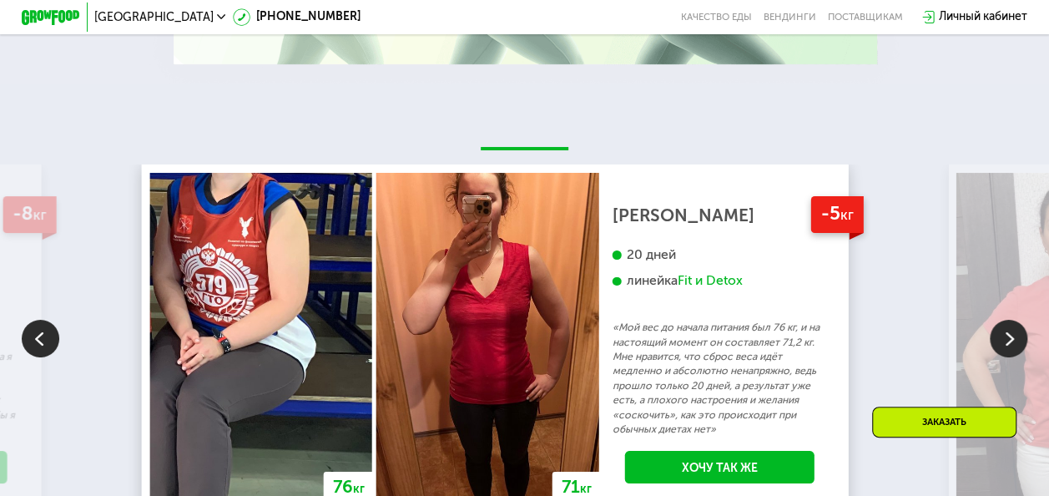
click at [1012, 337] on img at bounding box center [1009, 339] width 38 height 38
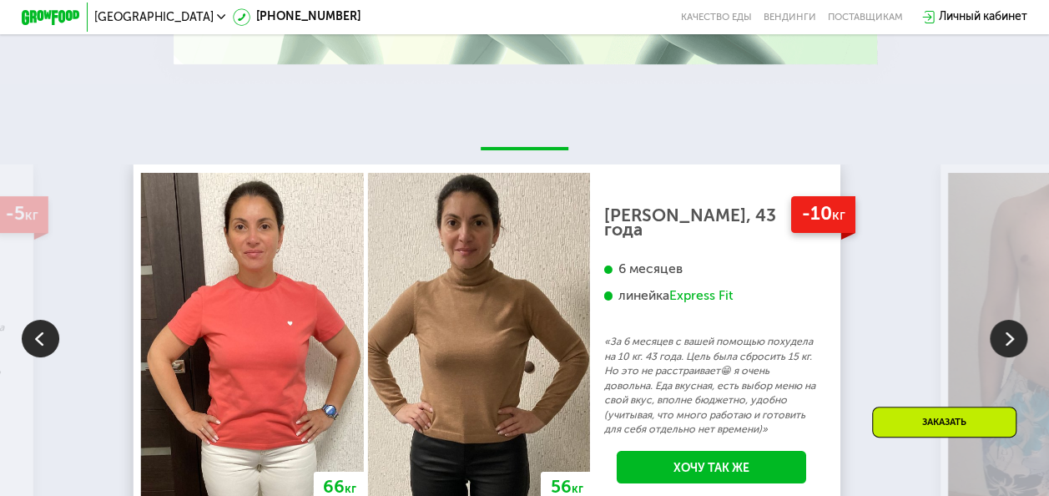
click at [1012, 337] on img at bounding box center [1009, 339] width 38 height 38
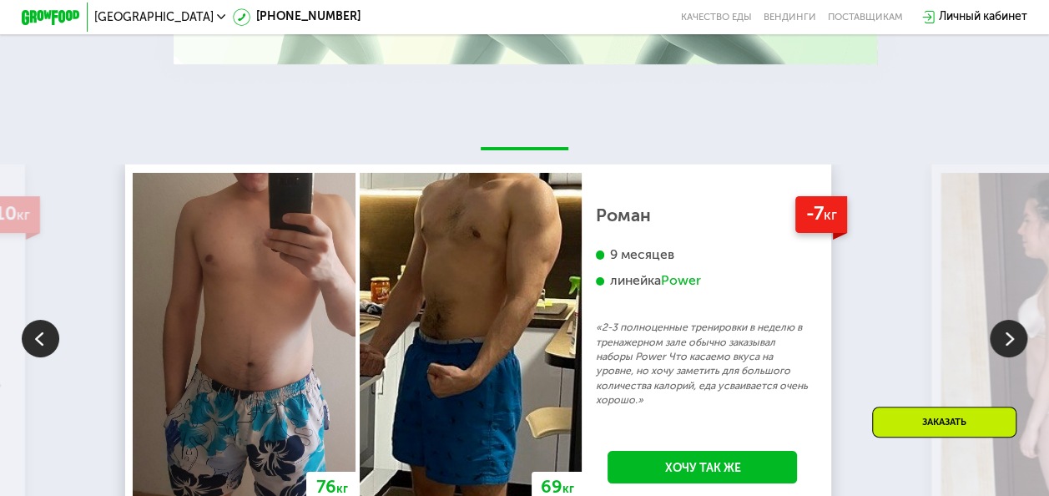
click at [1012, 337] on img at bounding box center [1009, 339] width 38 height 38
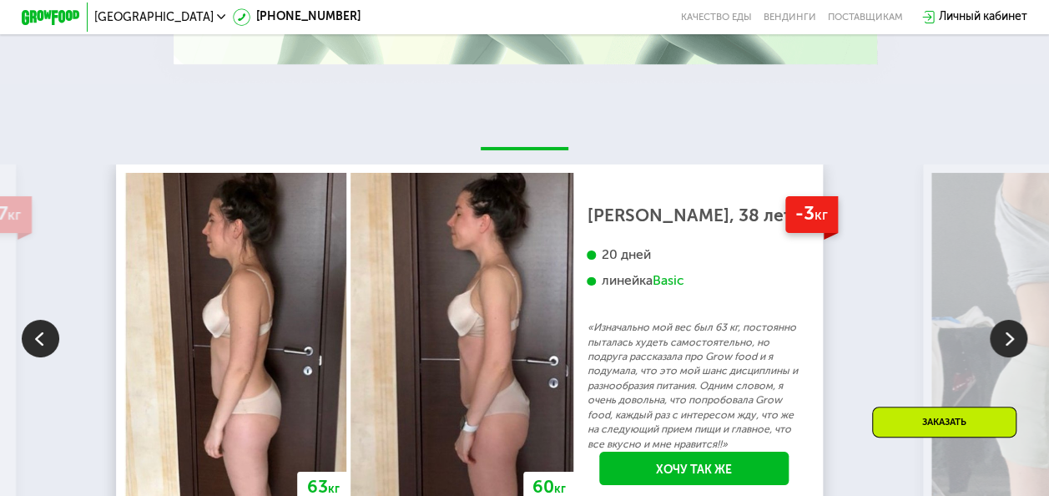
click at [1012, 337] on img at bounding box center [1009, 339] width 38 height 38
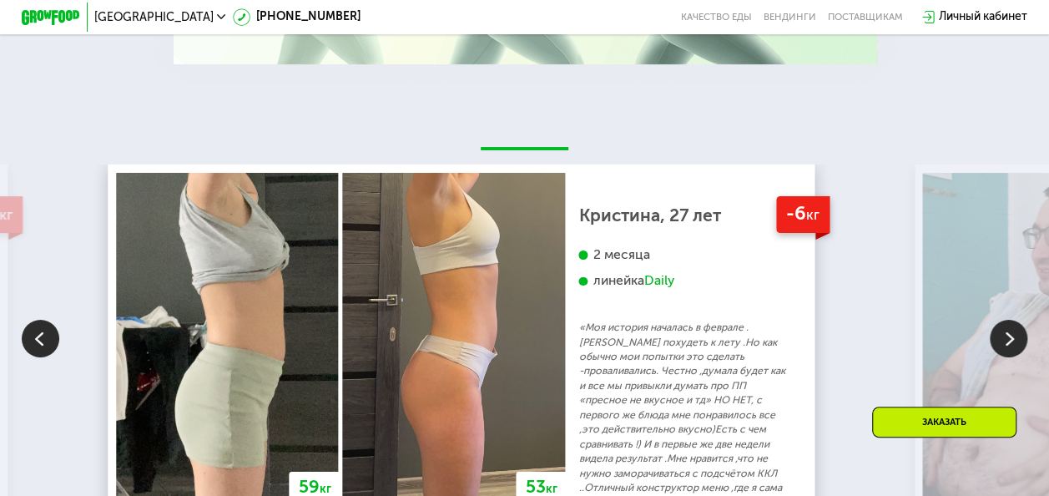
click at [1012, 337] on img at bounding box center [1009, 339] width 38 height 38
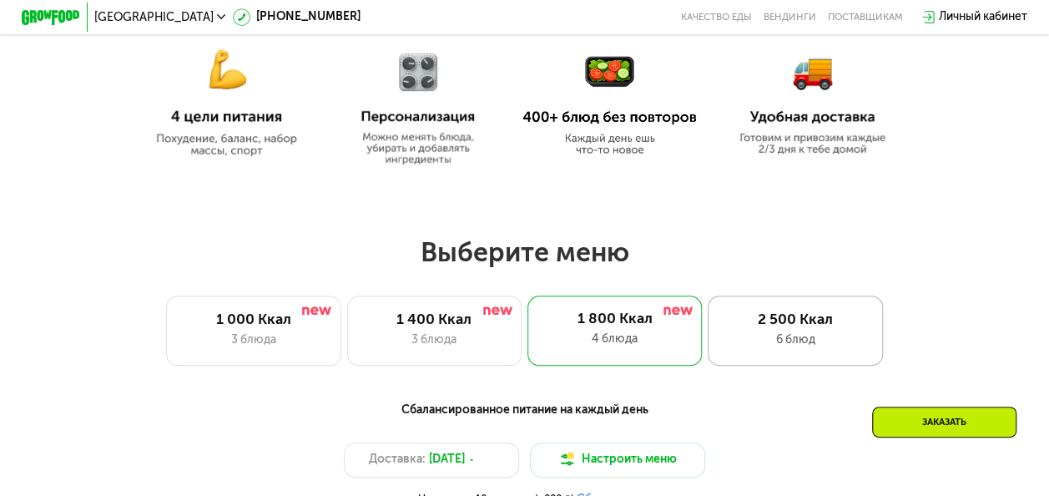
scroll to position [733, 0]
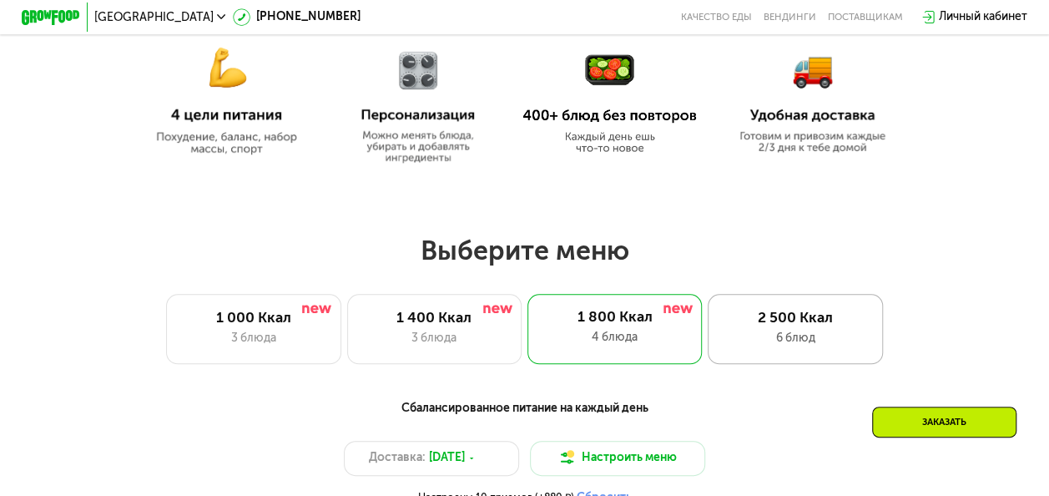
click at [800, 342] on div "6 блюд" at bounding box center [796, 339] width 144 height 18
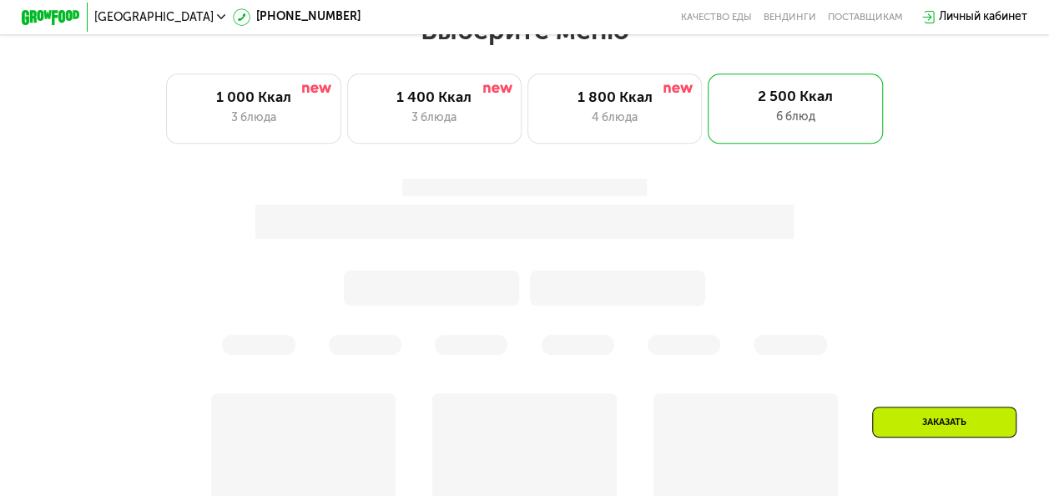
scroll to position [948, 0]
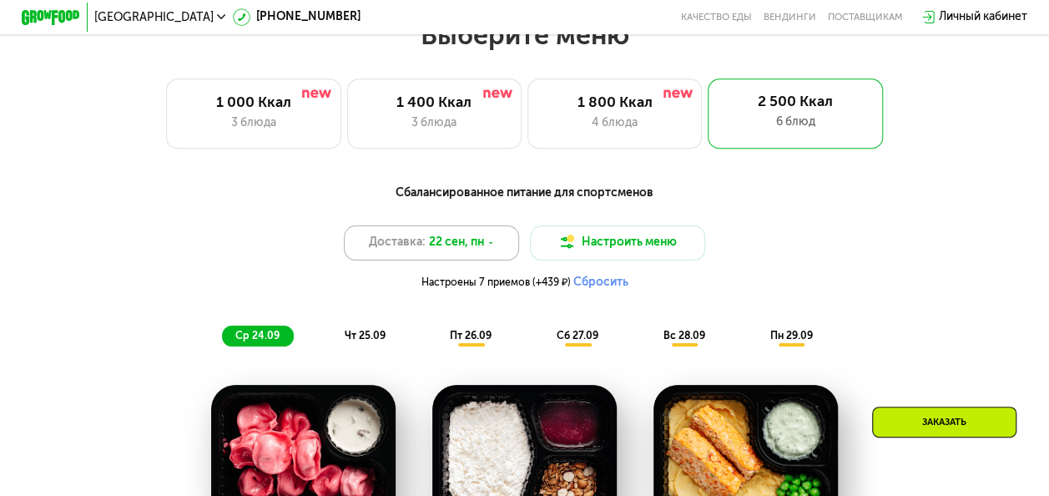
click at [482, 251] on span "22 сен, пн" at bounding box center [456, 243] width 55 height 18
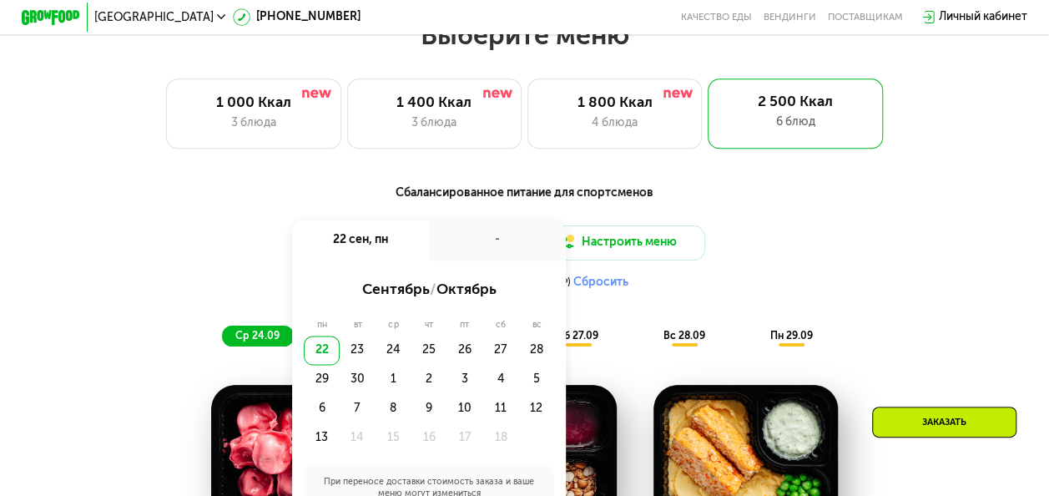
click at [861, 245] on div "Доставка: [DATE] сен, пн - сентябрь / октябрь пн вт ср чт пт сб вс 22 23 24 25 …" at bounding box center [524, 261] width 863 height 72
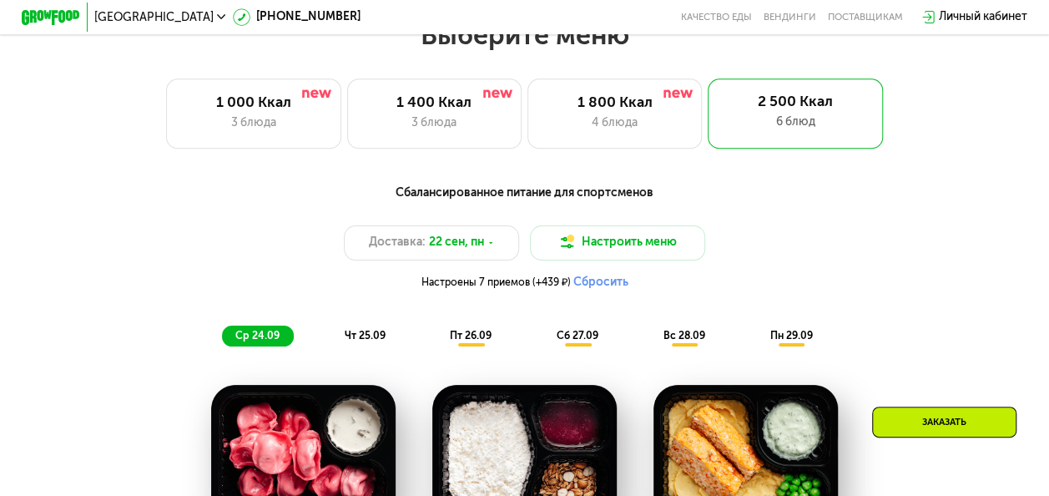
click at [280, 341] on div "ср 24.09" at bounding box center [258, 336] width 72 height 20
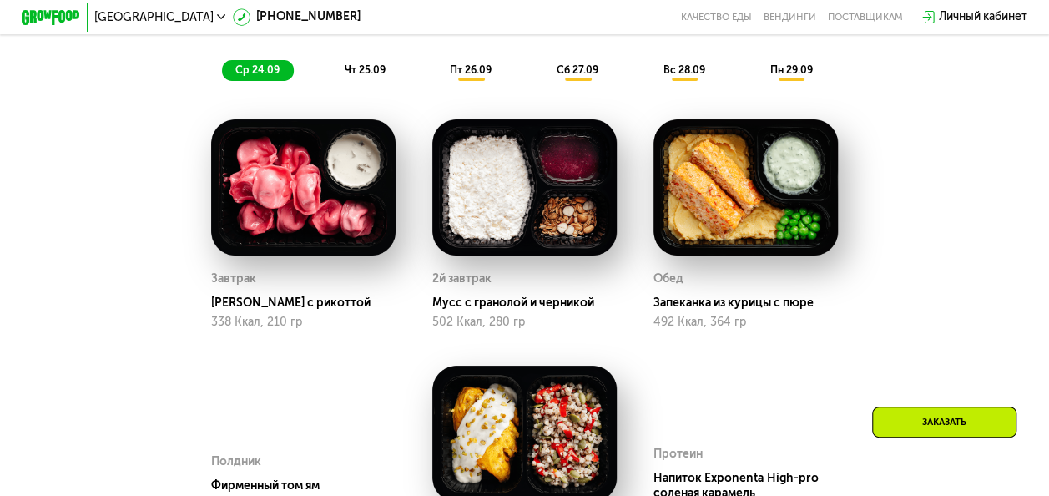
scroll to position [1214, 0]
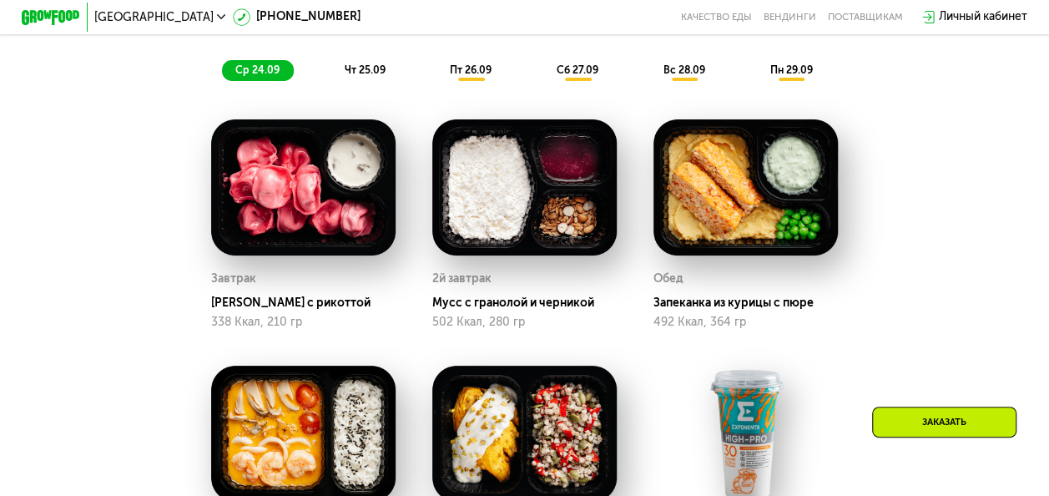
click at [360, 73] on span "чт 25.09" at bounding box center [365, 70] width 41 height 12
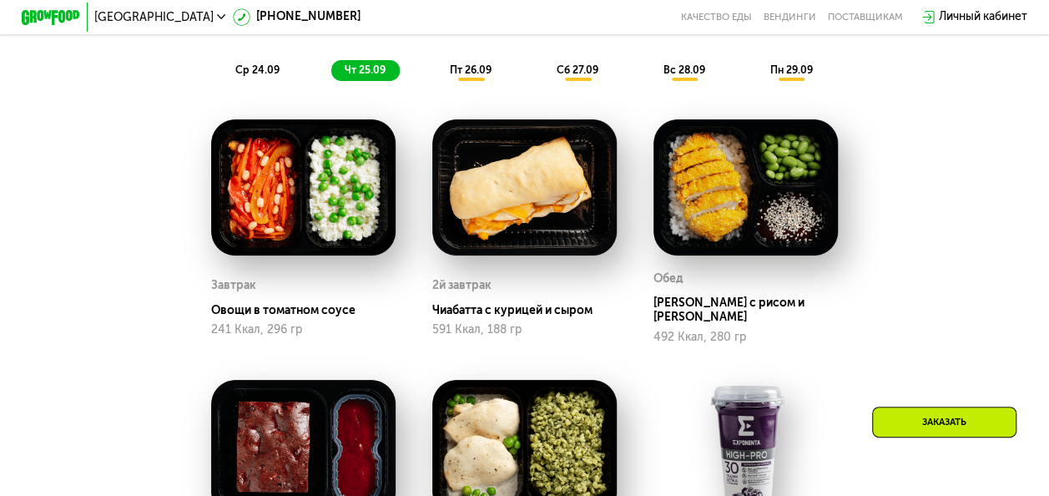
click at [445, 80] on div "пт 26.09" at bounding box center [471, 70] width 69 height 20
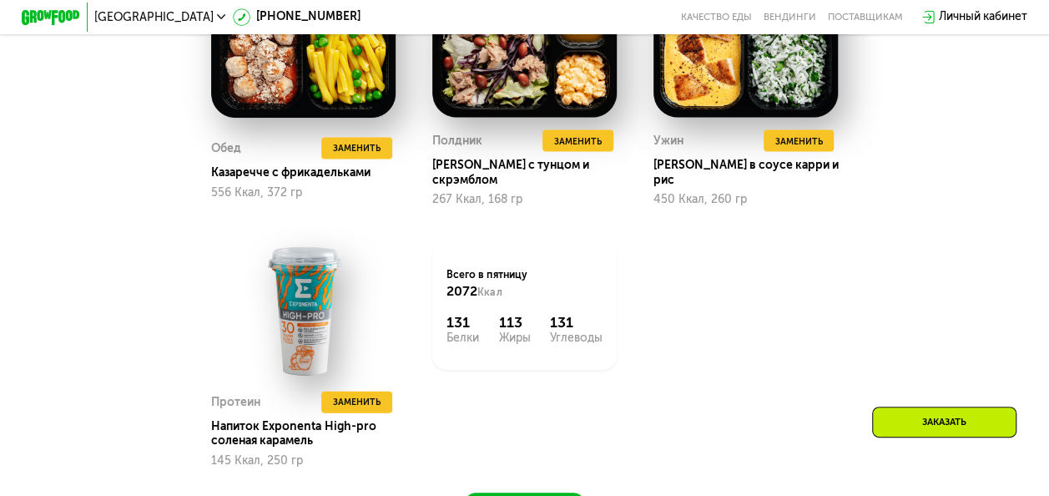
scroll to position [1608, 0]
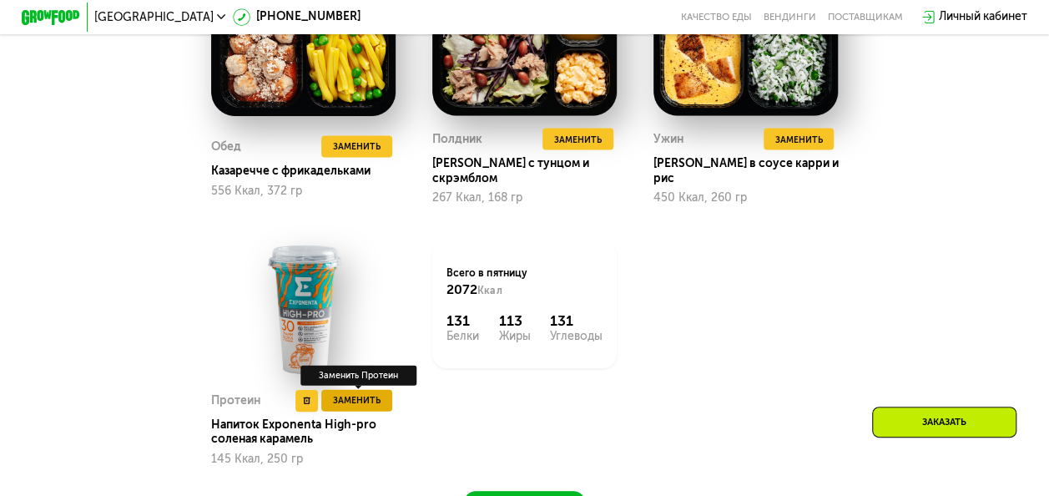
click at [349, 404] on span "Заменить" at bounding box center [357, 400] width 48 height 14
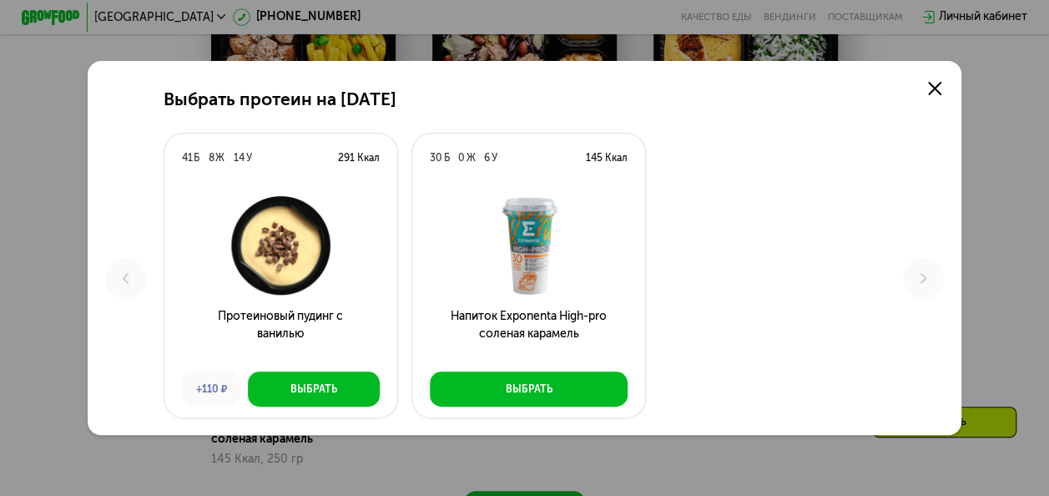
click at [812, 460] on div "Выбрать протеин на [DATE] Б 8 Ж 14 У 291 Ккал Протеиновый пудинг с ванилью +110…" at bounding box center [524, 248] width 1049 height 496
click at [938, 87] on use at bounding box center [934, 88] width 13 height 13
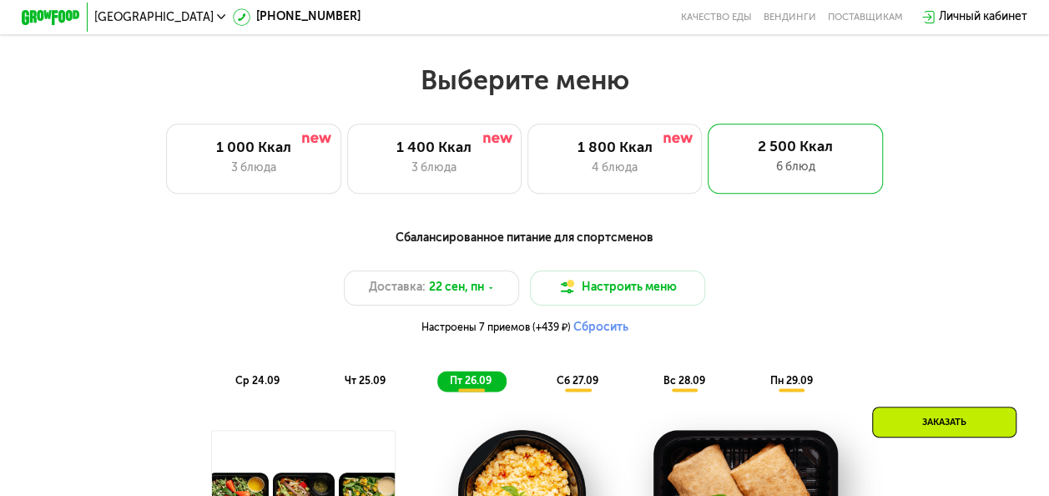
scroll to position [895, 0]
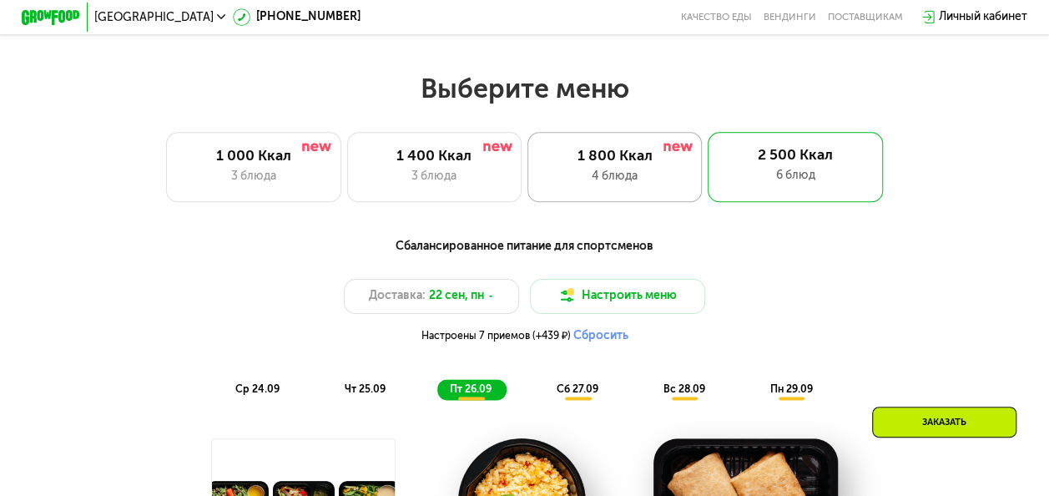
click at [608, 165] on div "1 800 Ккал" at bounding box center [615, 157] width 144 height 18
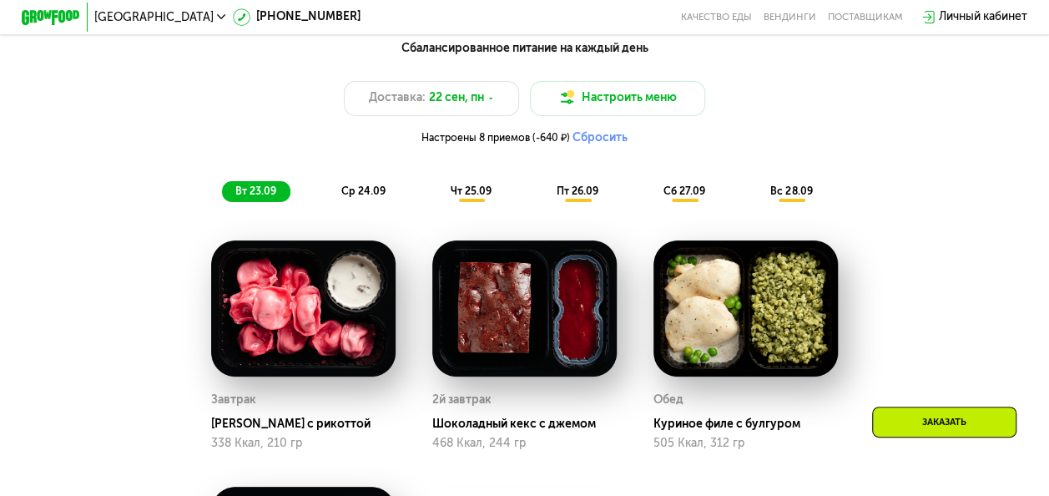
scroll to position [1093, 0]
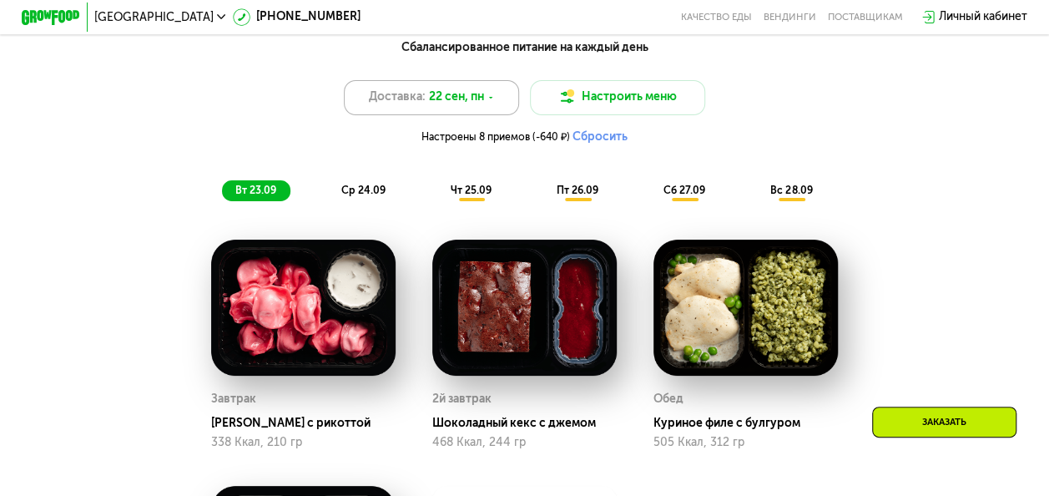
click at [477, 102] on span "22 сен, пн" at bounding box center [456, 97] width 55 height 18
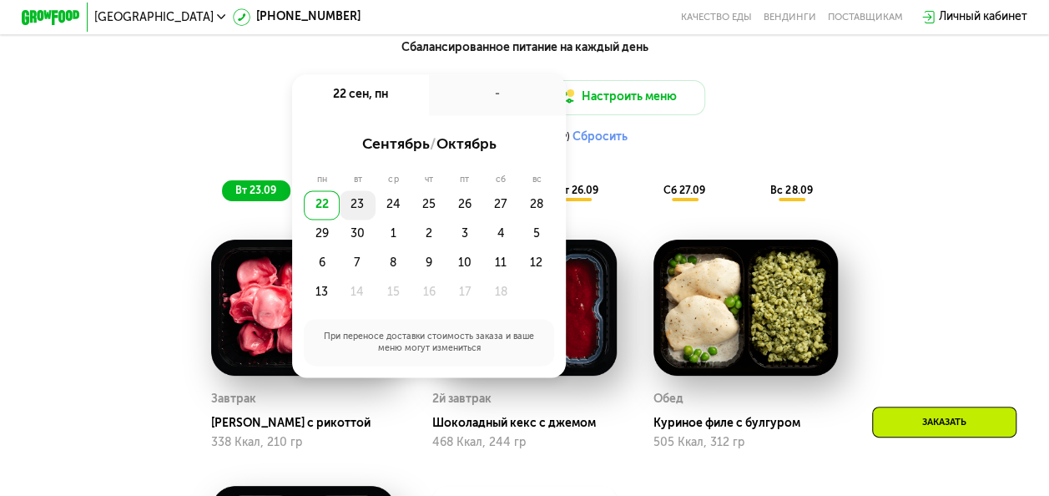
click at [358, 214] on div "23" at bounding box center [358, 204] width 36 height 29
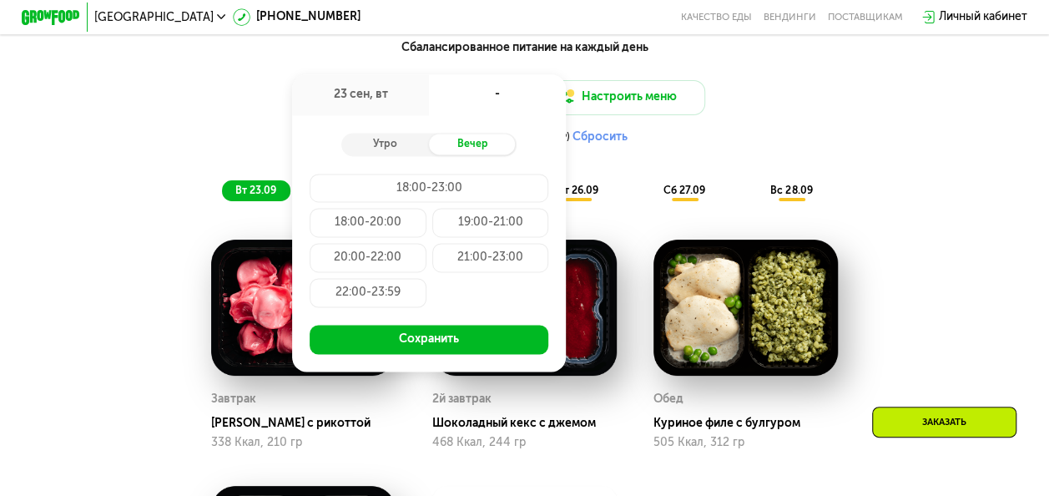
click at [465, 264] on div "21:00-23:00" at bounding box center [490, 257] width 117 height 29
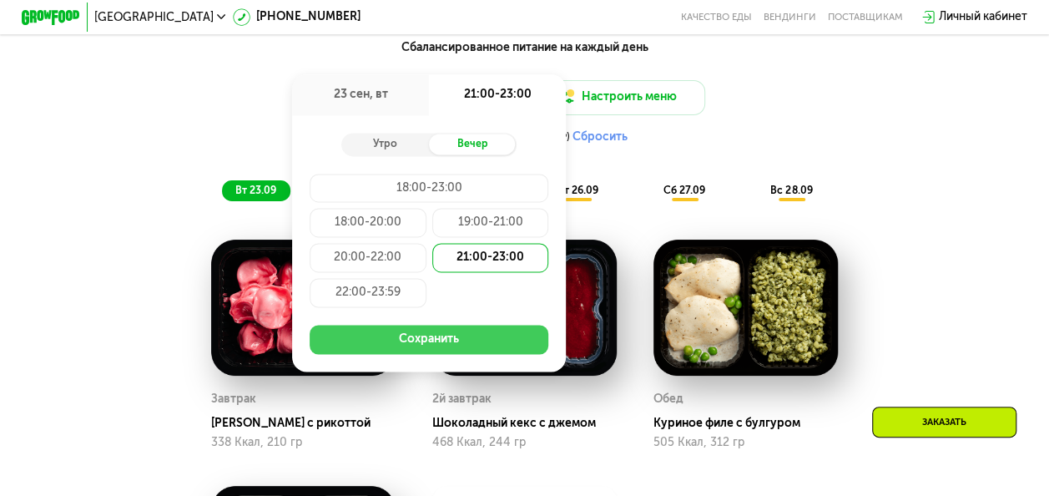
click at [442, 352] on button "Сохранить" at bounding box center [429, 339] width 239 height 29
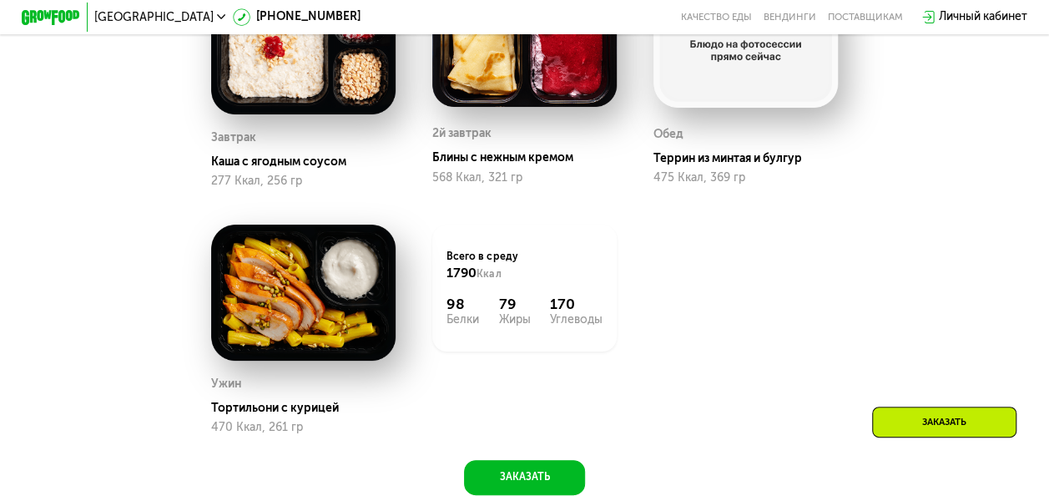
scroll to position [1356, 0]
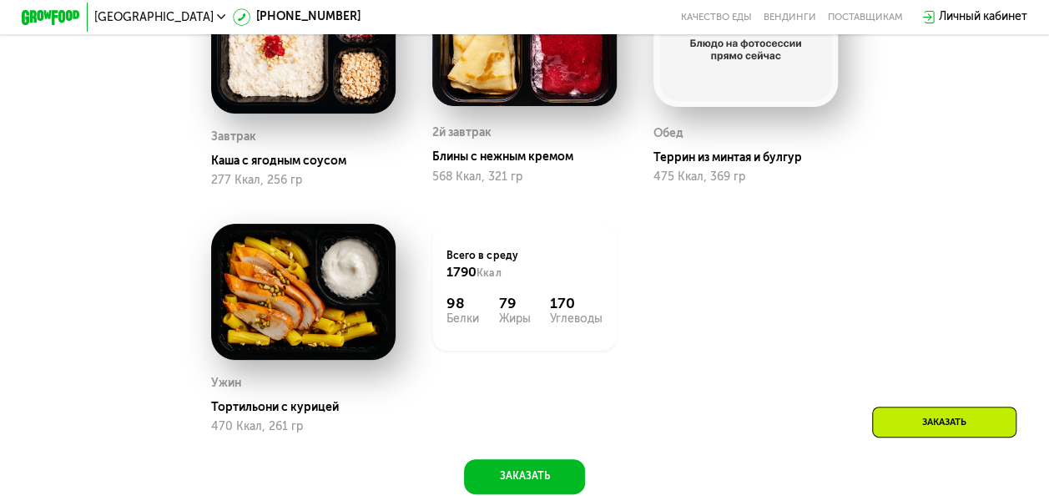
click at [283, 100] on img at bounding box center [303, 45] width 184 height 136
click at [267, 168] on div "Каша с ягодным соусом" at bounding box center [309, 161] width 196 height 14
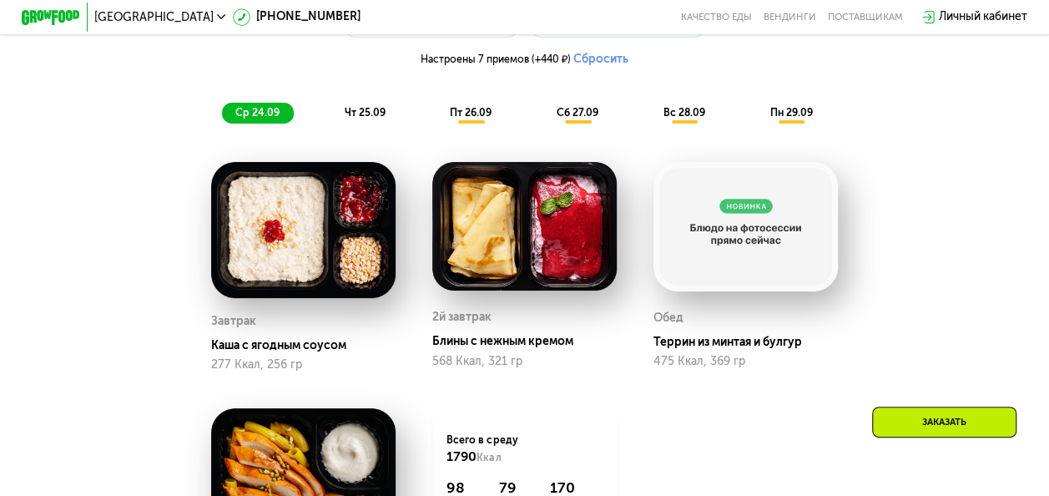
scroll to position [1172, 0]
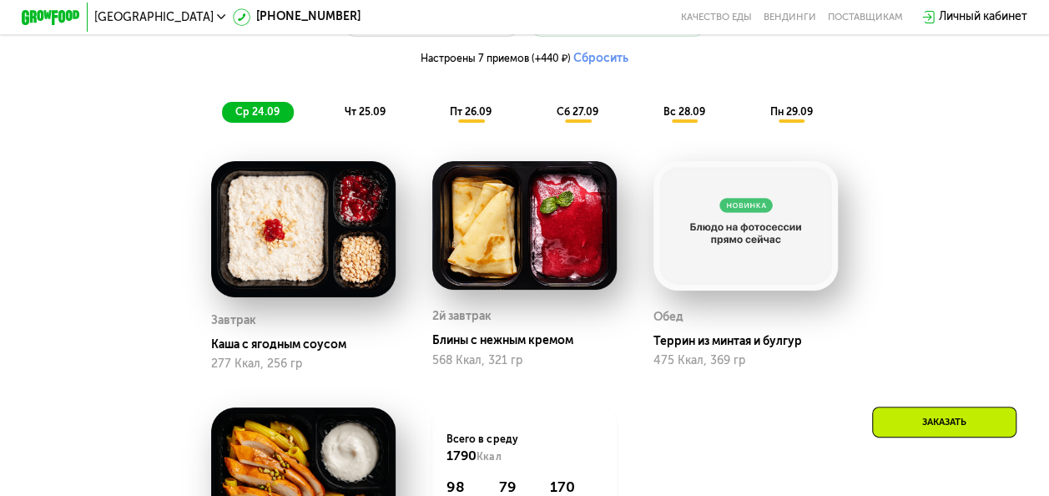
click at [371, 118] on span "чт 25.09" at bounding box center [365, 112] width 41 height 12
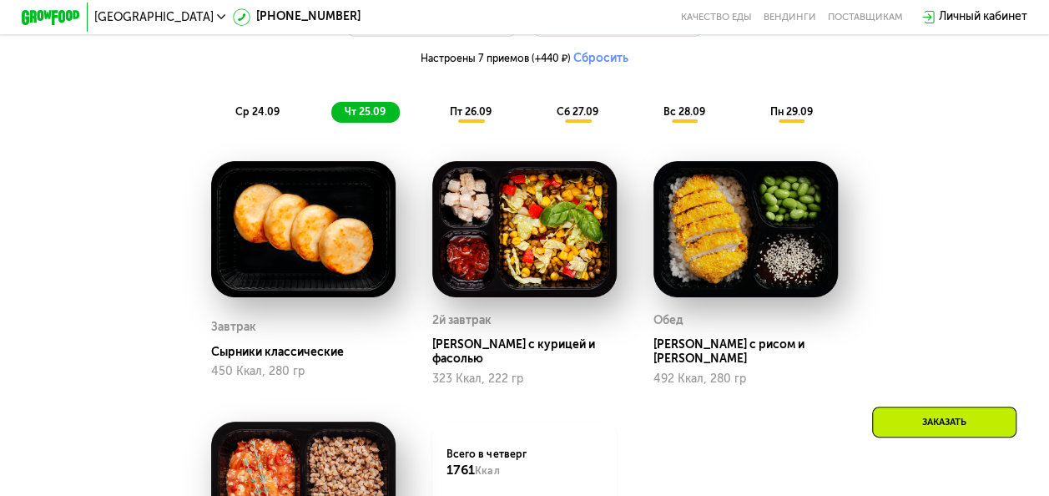
click at [289, 279] on img at bounding box center [303, 229] width 184 height 136
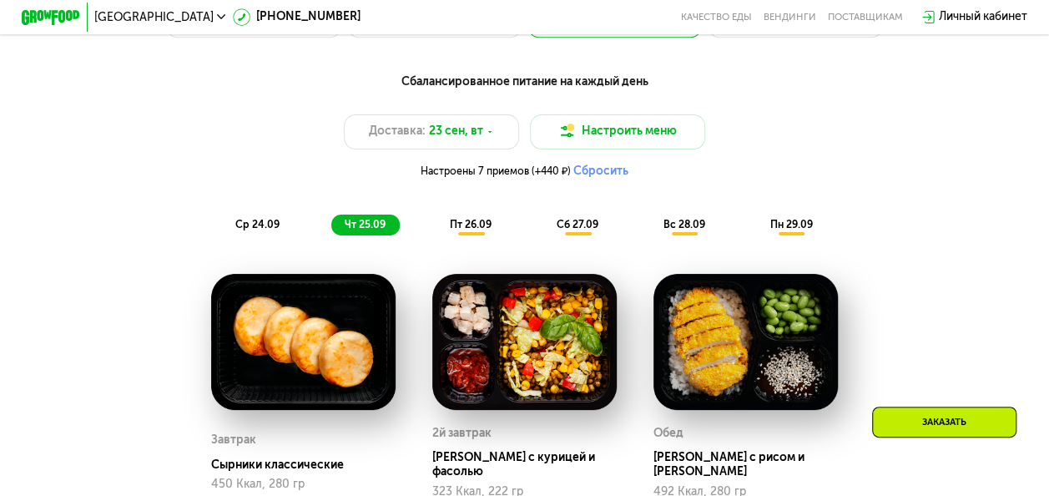
scroll to position [1058, 0]
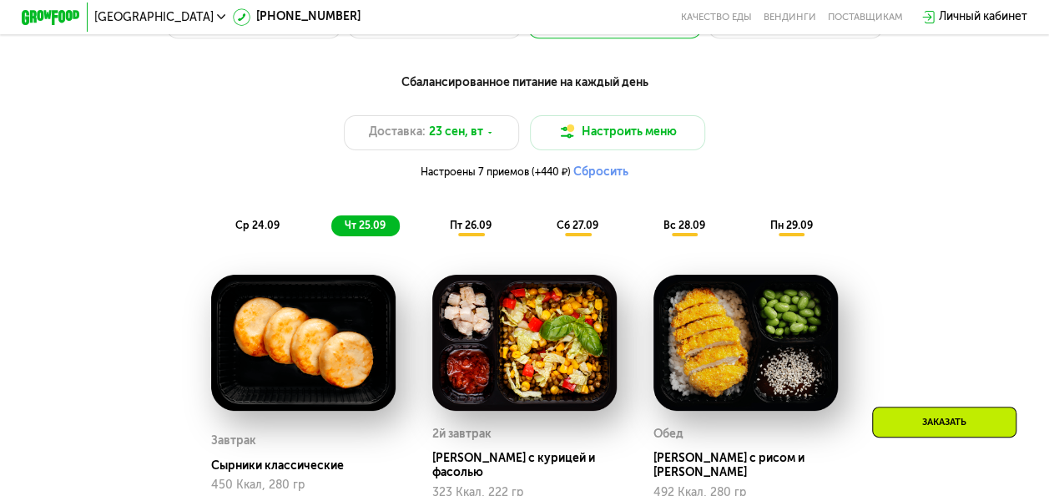
click at [466, 231] on span "пт 26.09" at bounding box center [471, 226] width 42 height 12
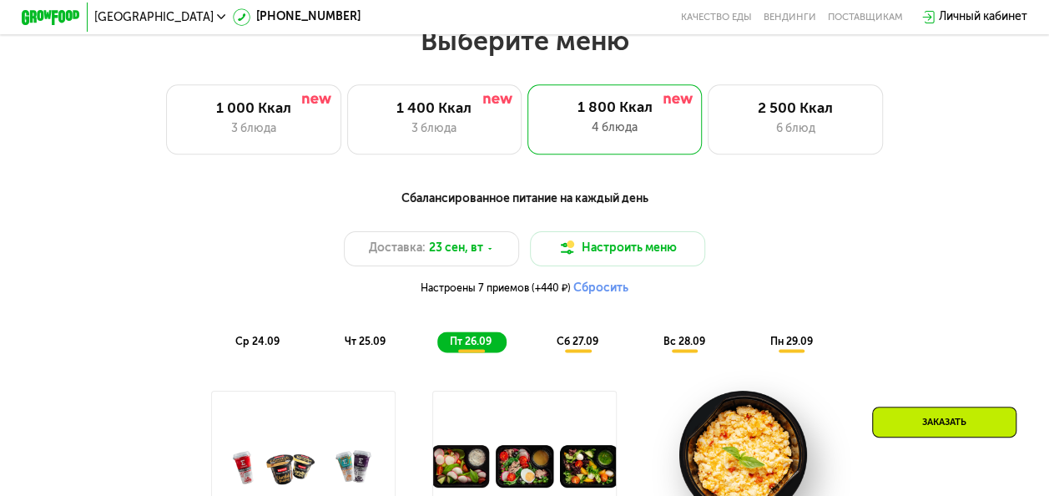
scroll to position [941, 0]
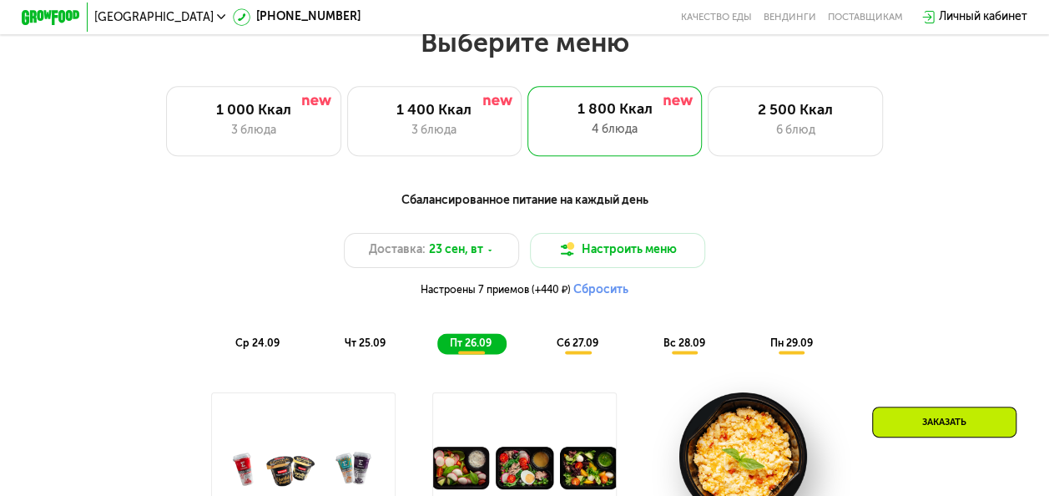
click at [579, 349] on span "сб 27.09" at bounding box center [578, 343] width 42 height 12
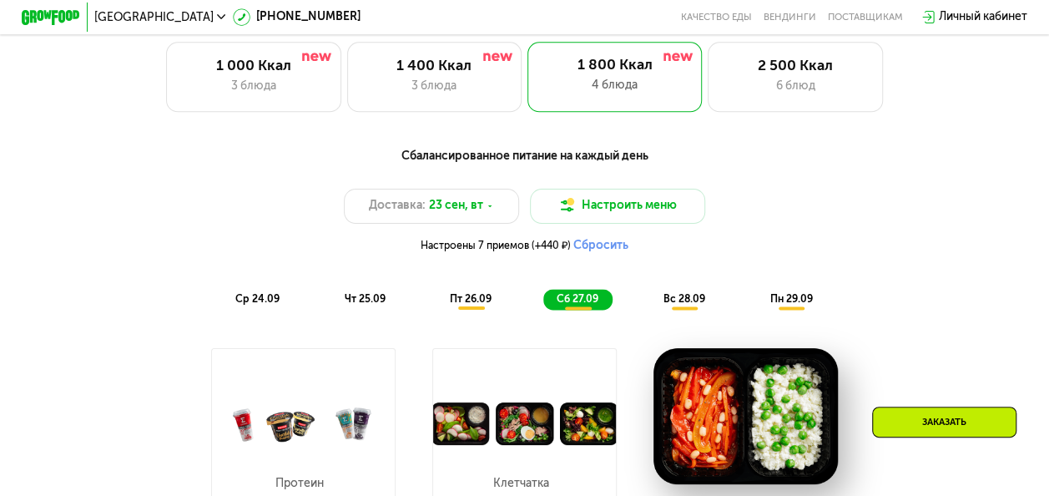
scroll to position [983, 0]
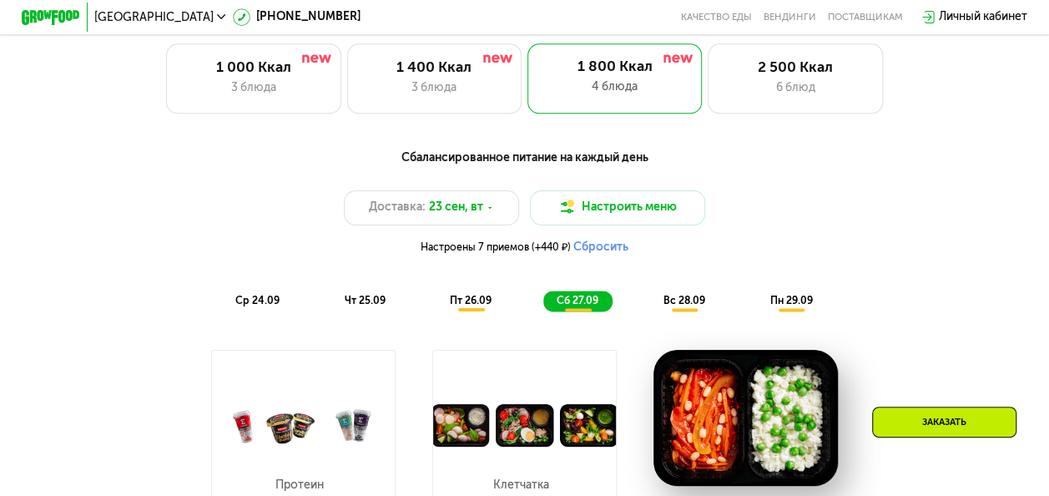
click at [794, 305] on span "пн 29.09" at bounding box center [791, 301] width 43 height 12
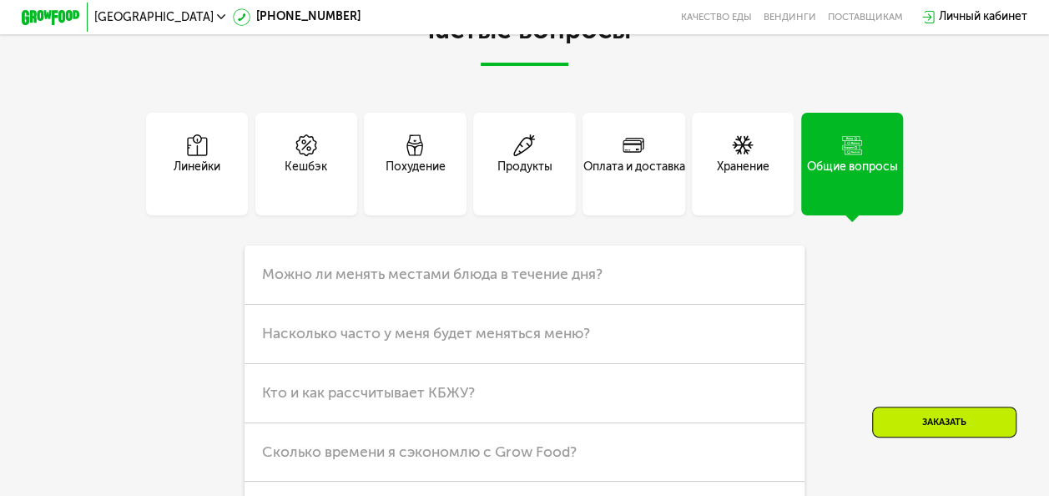
scroll to position [4139, 0]
click at [658, 192] on div "Оплата и доставка" at bounding box center [634, 174] width 102 height 35
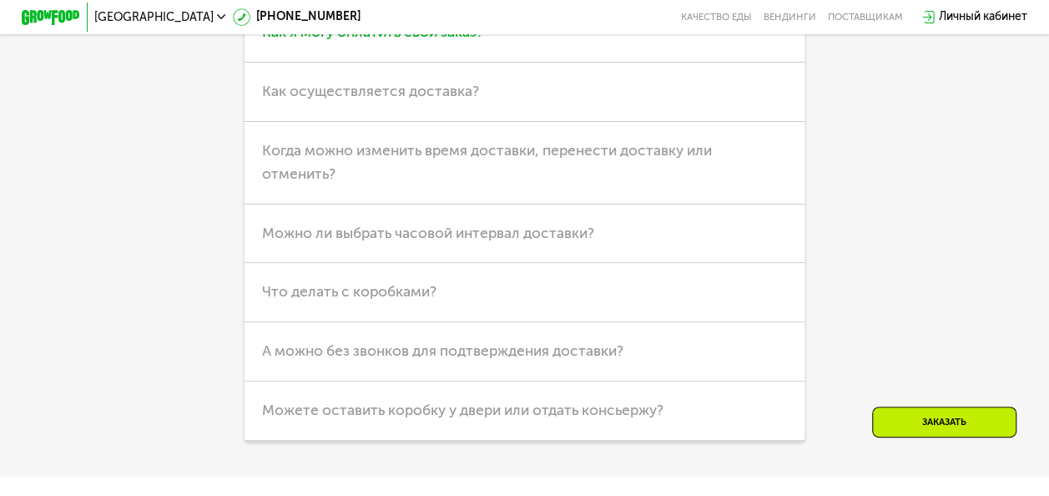
scroll to position [4383, 0]
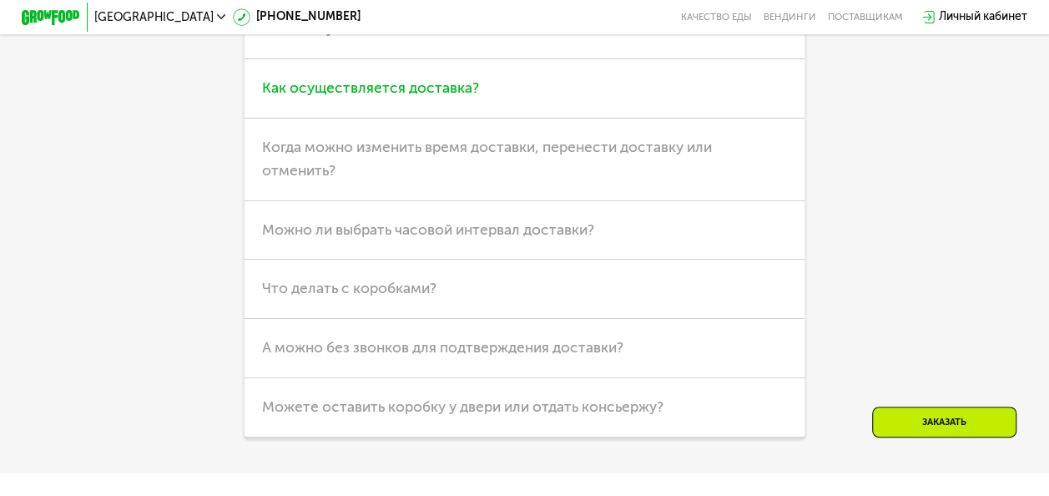
click at [579, 119] on h3 "Как осуществляется доставка?" at bounding box center [524, 88] width 559 height 59
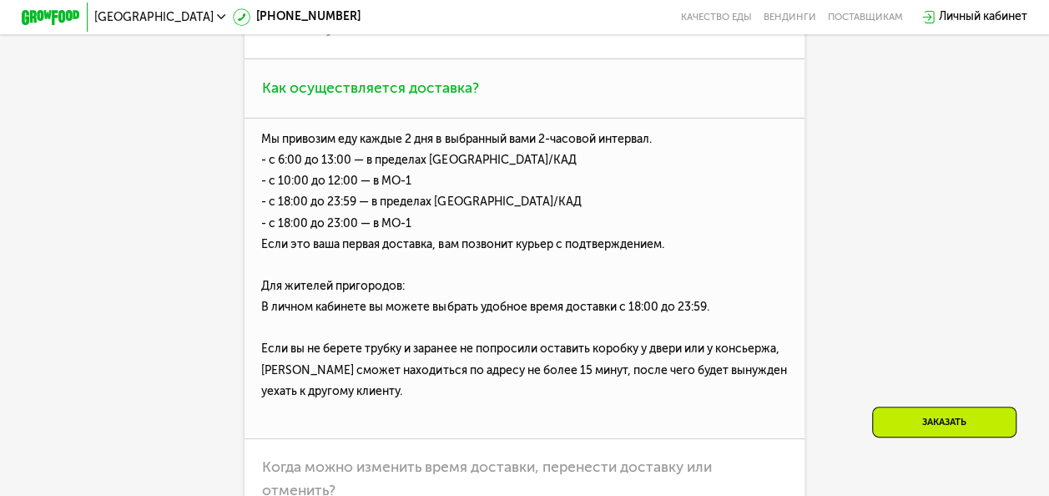
click at [579, 119] on h3 "Как осуществляется доставка?" at bounding box center [524, 88] width 559 height 59
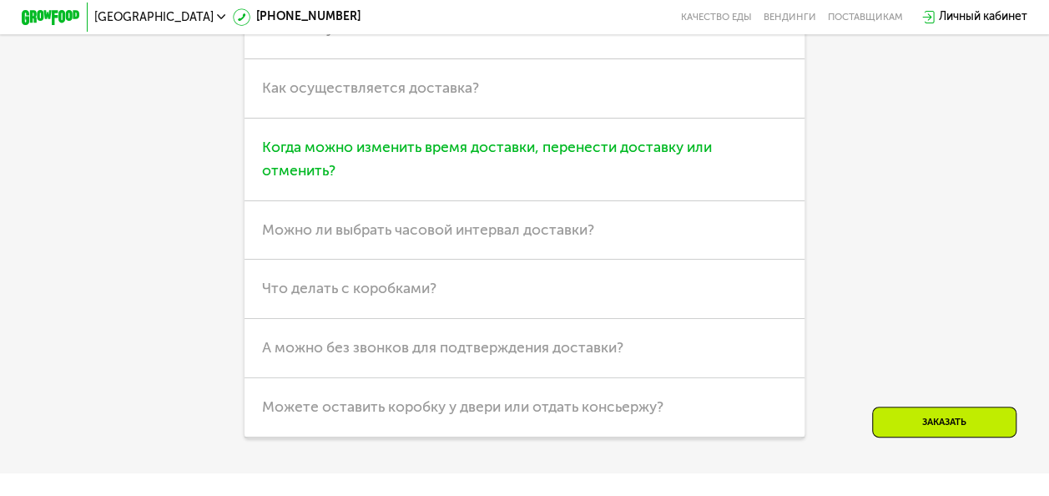
click at [562, 179] on span "Когда можно изменить время доставки, перенести доставку или отменить?" at bounding box center [487, 159] width 450 height 41
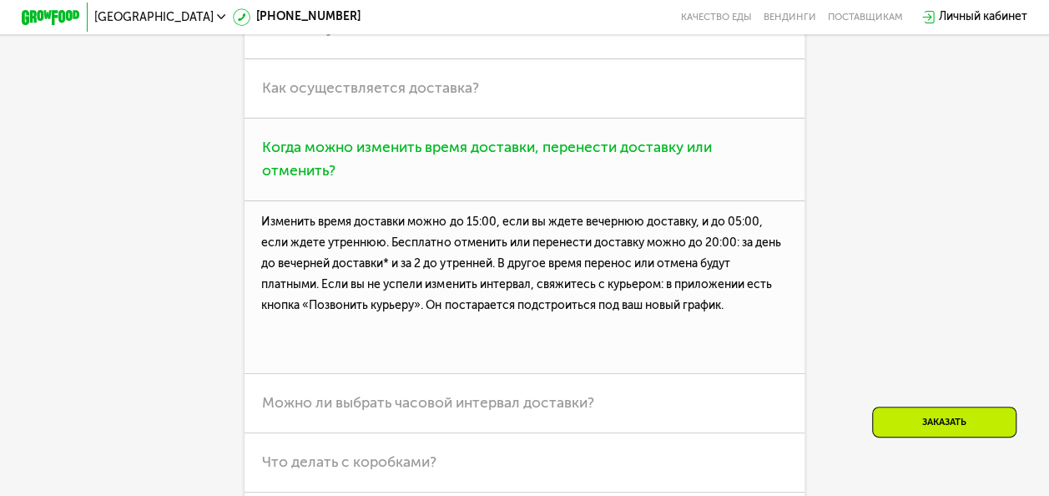
click at [562, 179] on span "Когда можно изменить время доставки, перенести доставку или отменить?" at bounding box center [487, 159] width 450 height 41
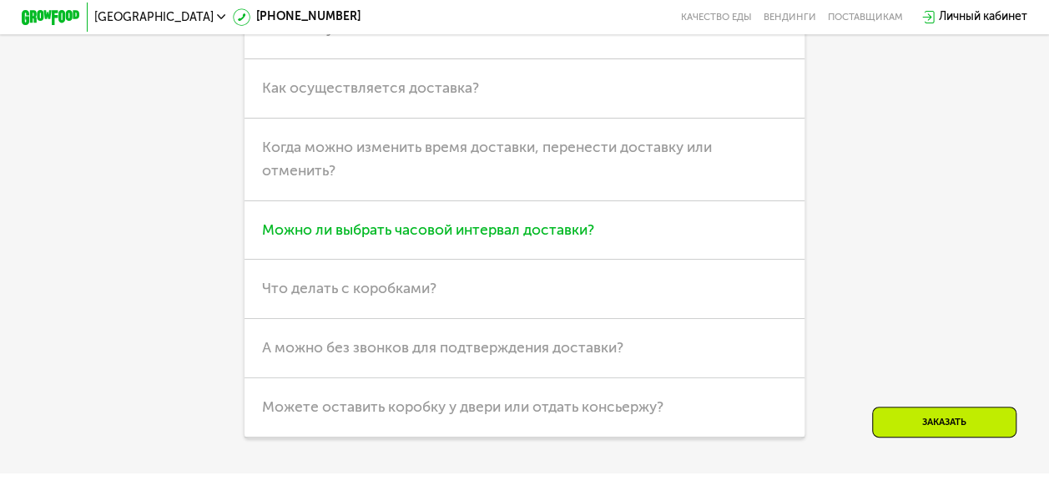
click at [579, 239] on span "Можно ли выбрать часовой интервал доставки?" at bounding box center [428, 230] width 332 height 18
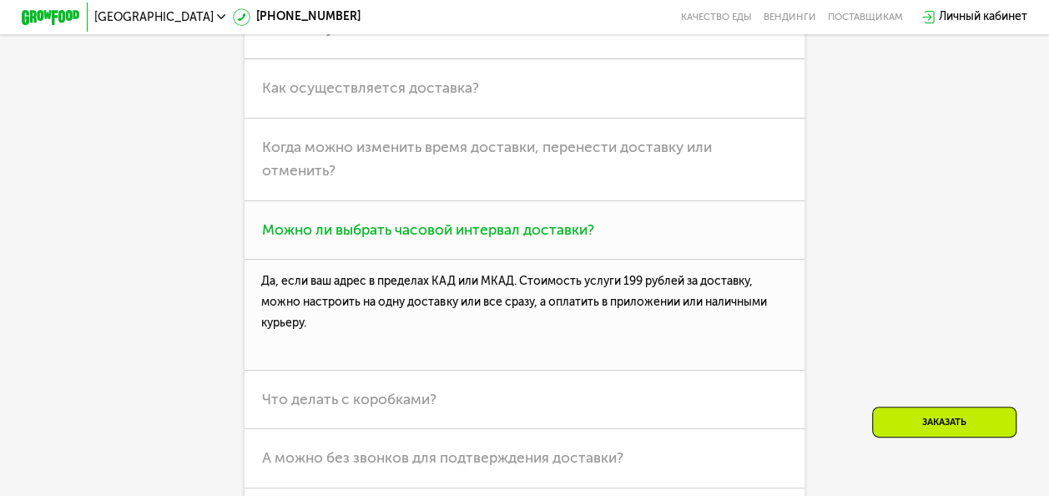
click at [579, 239] on span "Можно ли выбрать часовой интервал доставки?" at bounding box center [428, 230] width 332 height 18
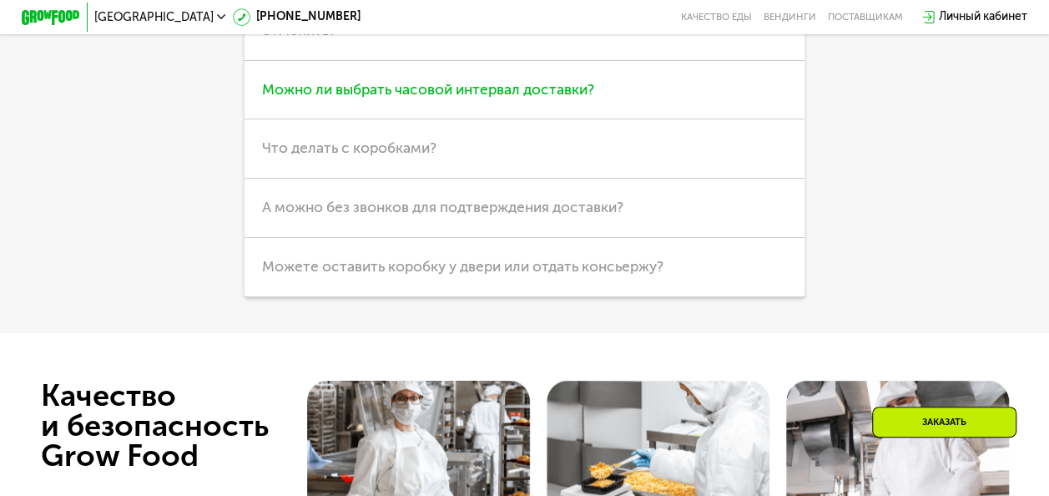
scroll to position [4524, 0]
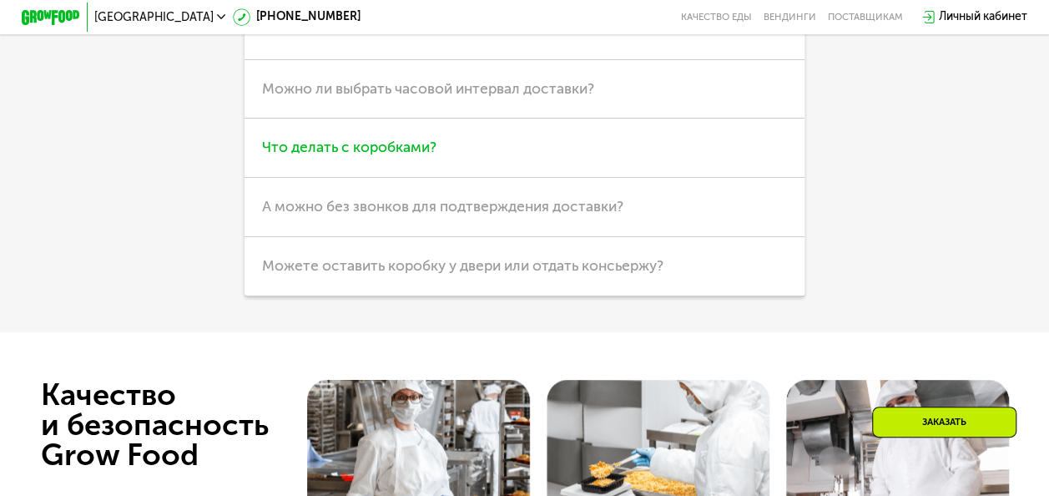
click at [563, 178] on h3 "Что делать с коробками?" at bounding box center [524, 148] width 559 height 59
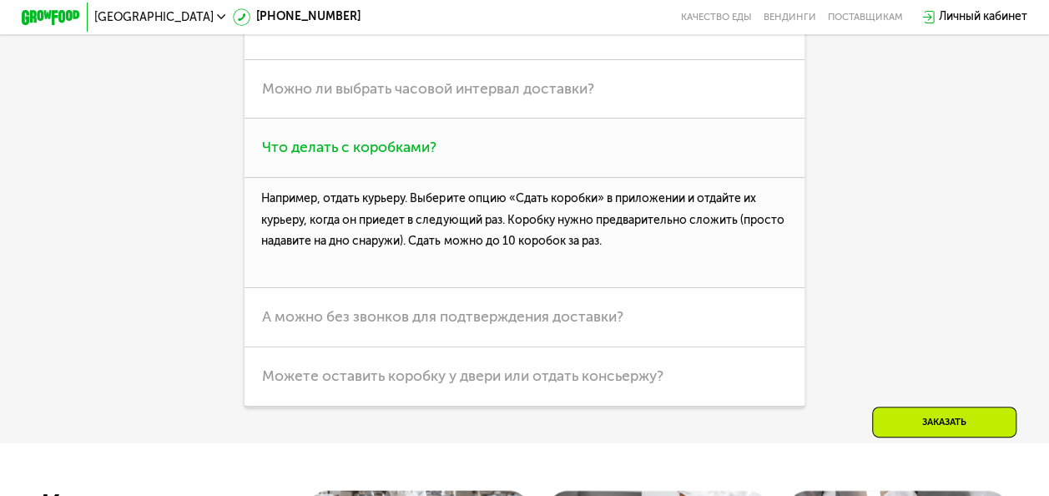
click at [563, 178] on h3 "Что делать с коробками?" at bounding box center [524, 148] width 559 height 59
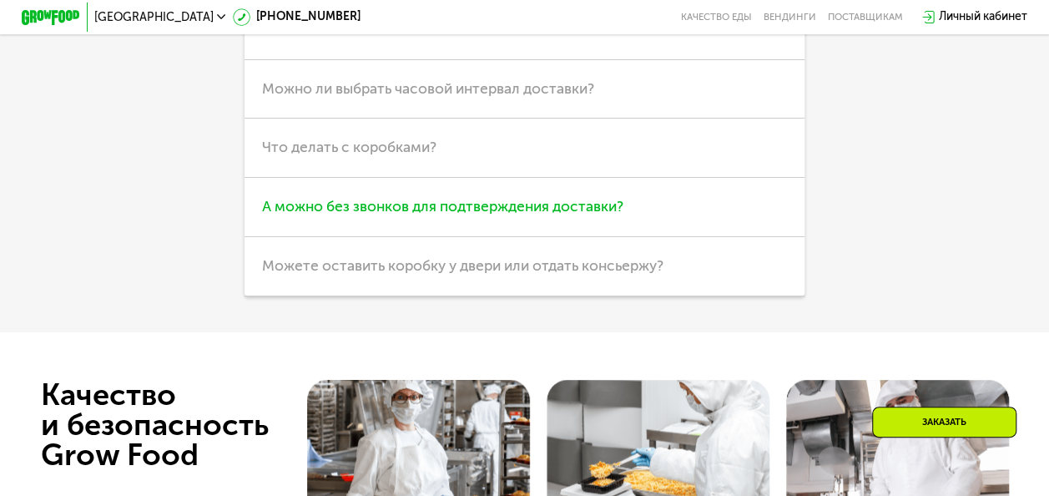
click at [558, 215] on span "А можно без звонков для подтверждения доставки?" at bounding box center [442, 207] width 361 height 18
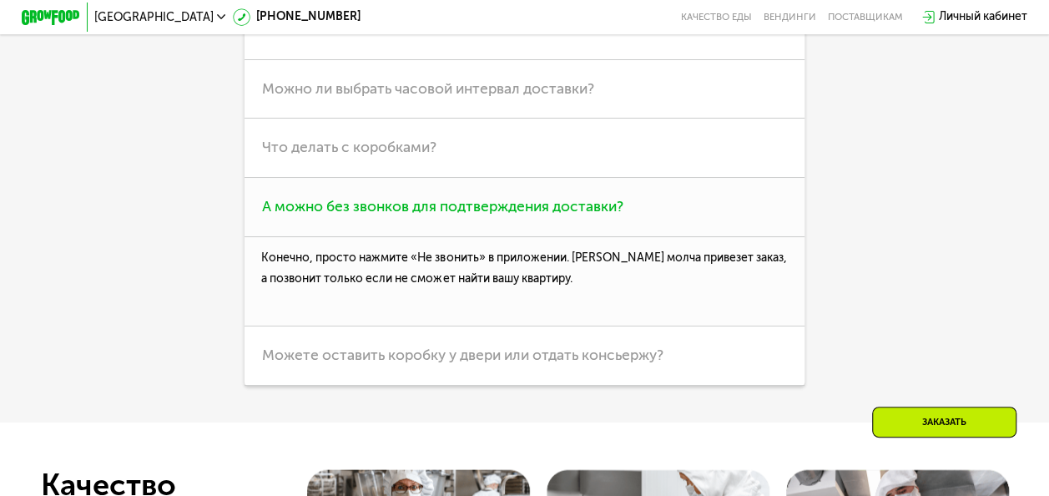
click at [558, 215] on span "А можно без звонков для подтверждения доставки?" at bounding box center [442, 207] width 361 height 18
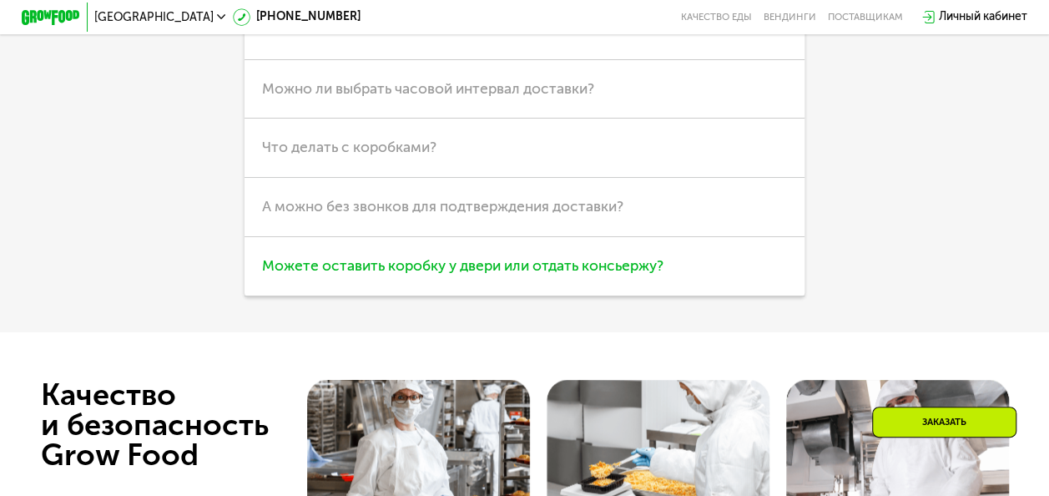
click at [532, 275] on span "Можете оставить коробку у двери или отдать консьержу?" at bounding box center [462, 266] width 401 height 18
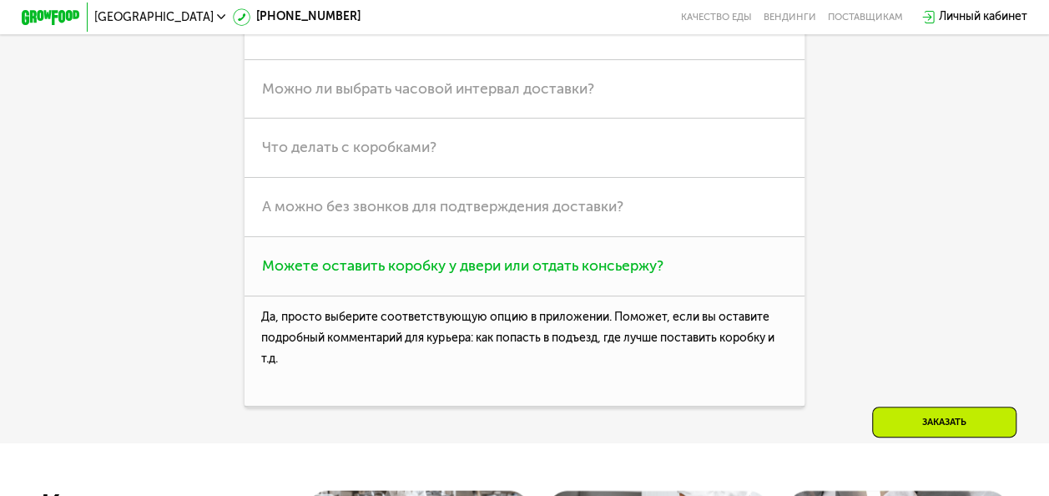
click at [532, 275] on span "Можете оставить коробку у двери или отдать консьержу?" at bounding box center [462, 266] width 401 height 18
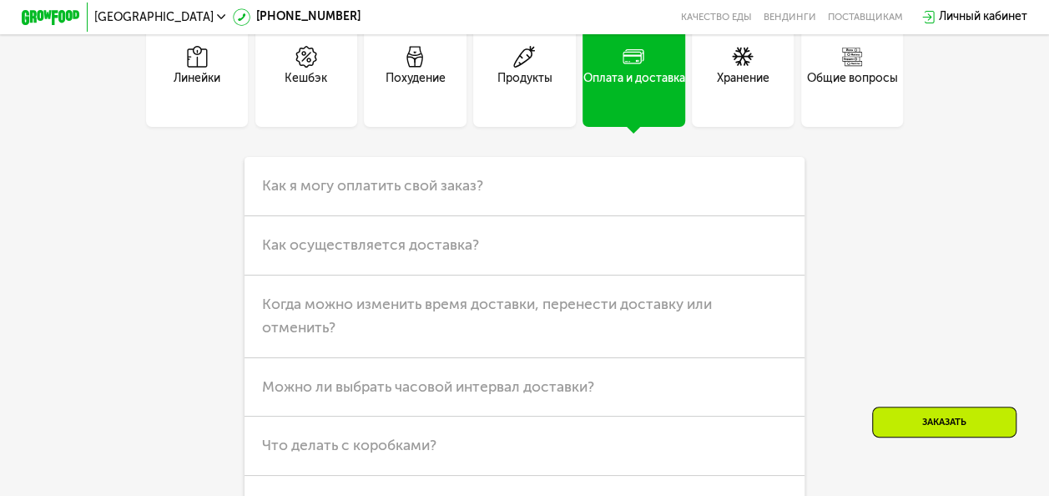
scroll to position [4224, 0]
click at [525, 107] on div "Продукты" at bounding box center [524, 89] width 55 height 35
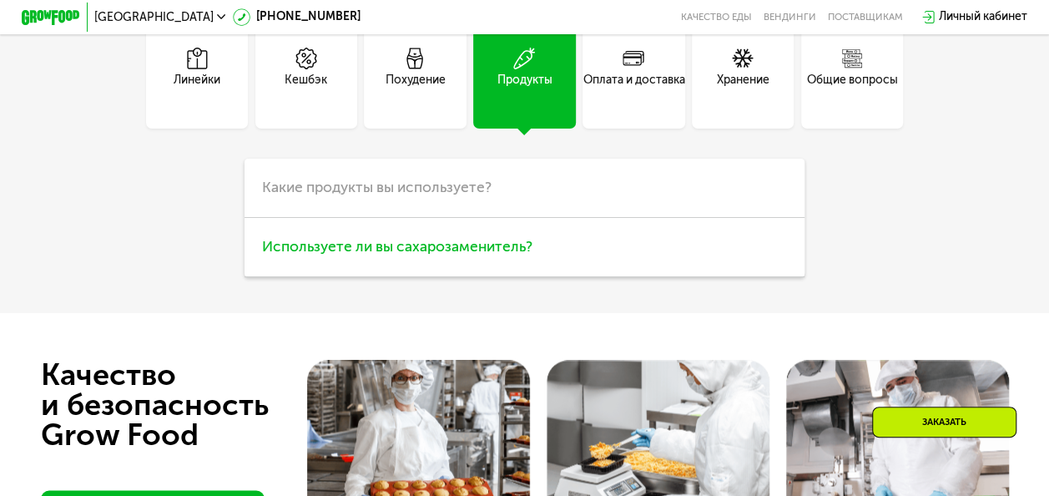
click at [371, 255] on span "Используете ли вы сахарозаменитель?" at bounding box center [397, 247] width 270 height 18
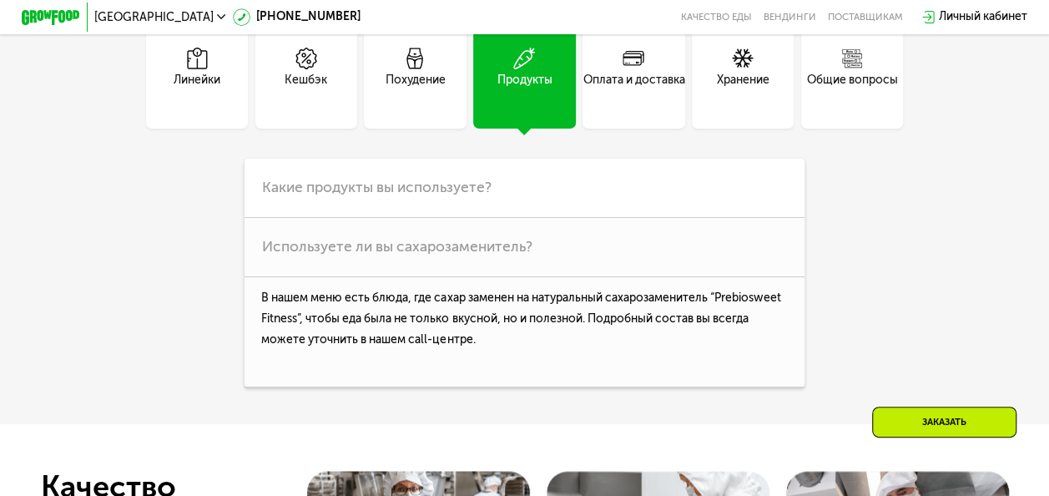
click at [319, 107] on div "Кешбэк" at bounding box center [306, 89] width 43 height 35
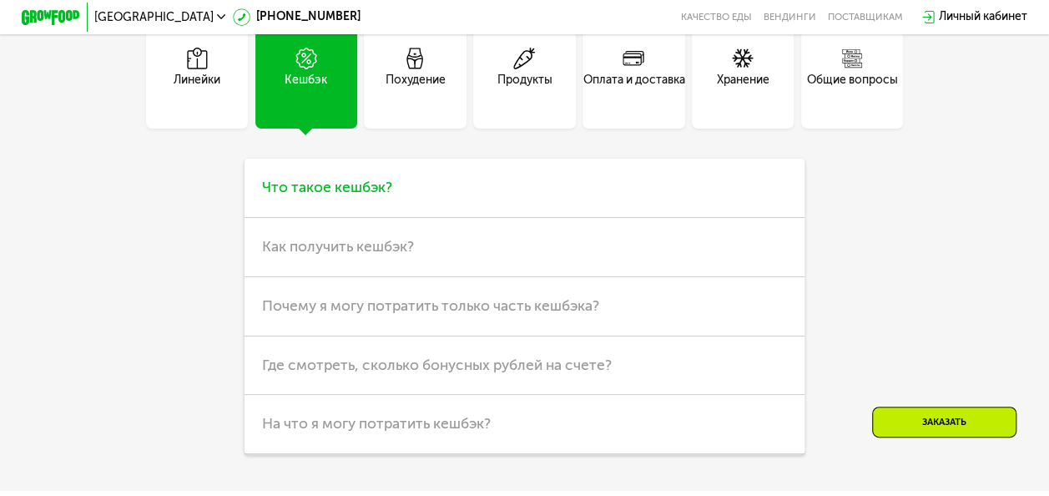
click at [337, 196] on span "Что такое кешбэк?" at bounding box center [327, 188] width 130 height 18
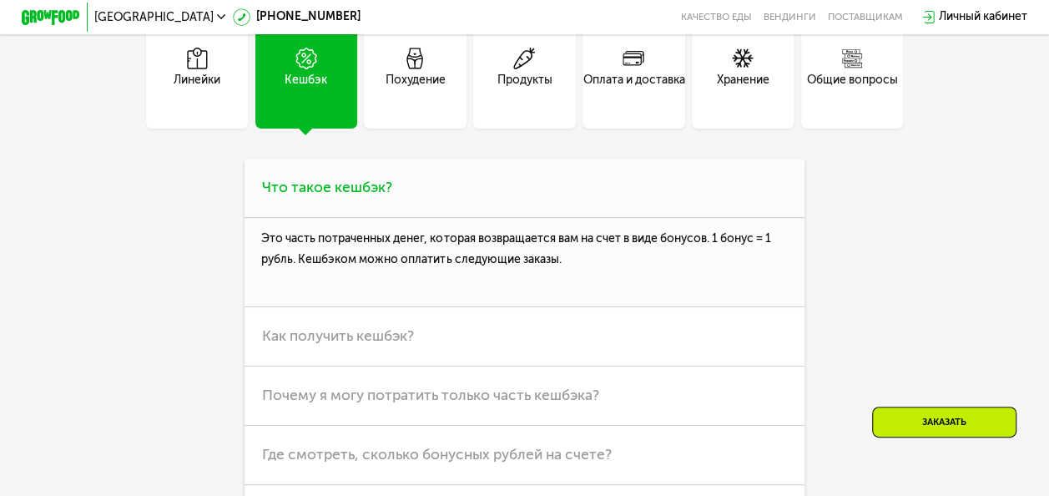
click at [337, 196] on span "Что такое кешбэк?" at bounding box center [327, 188] width 130 height 18
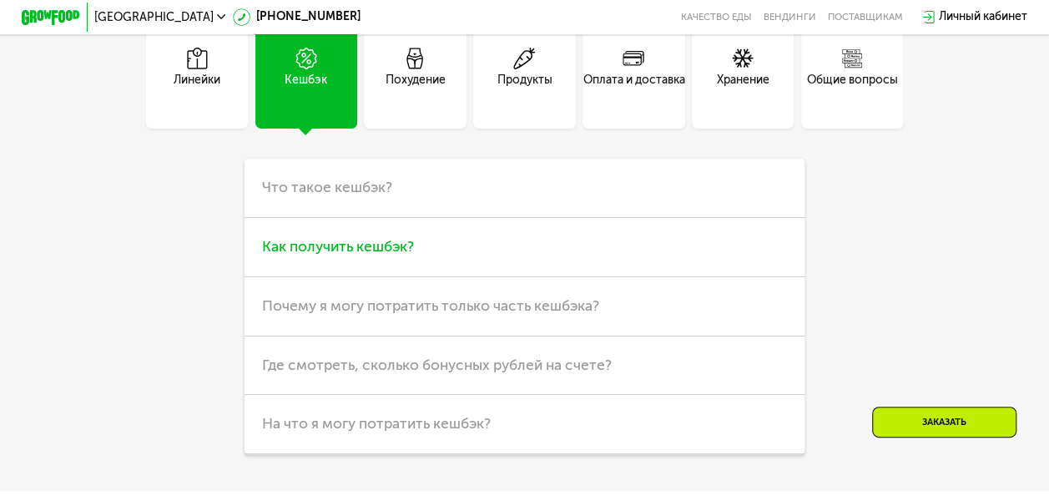
click at [300, 255] on span "Как получить кешбэк?" at bounding box center [338, 247] width 152 height 18
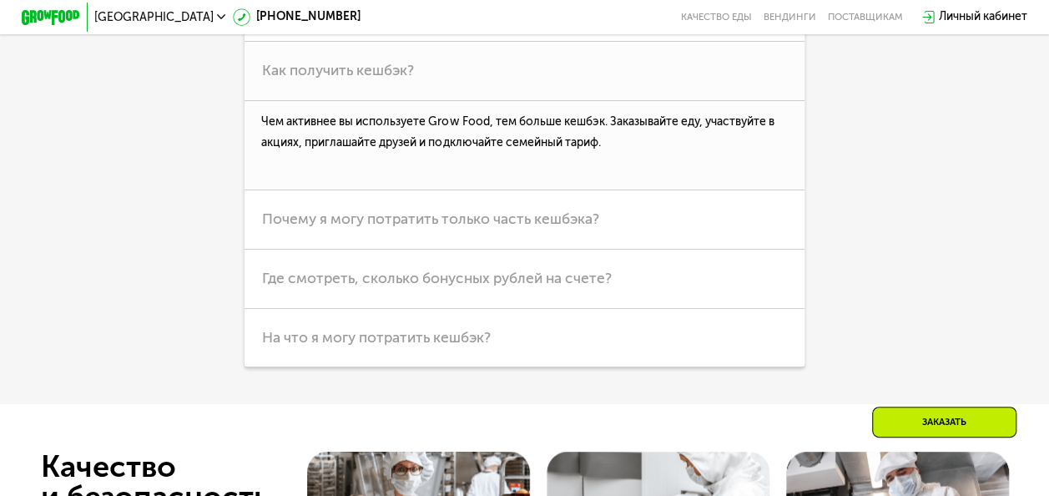
scroll to position [4401, 0]
click at [357, 78] on span "Как получить кешбэк?" at bounding box center [338, 70] width 152 height 18
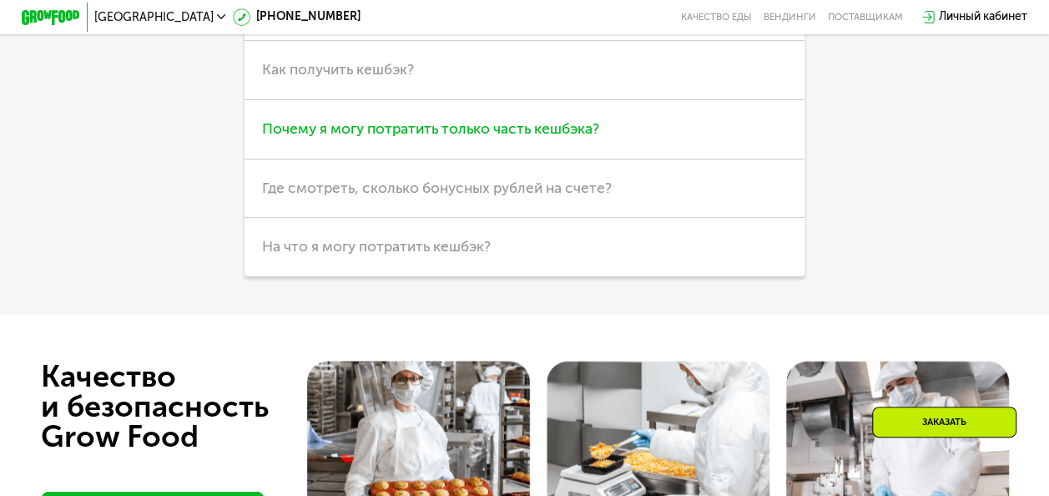
click at [357, 138] on span "Почему я могу потратить только часть кешбэка?" at bounding box center [430, 129] width 337 height 18
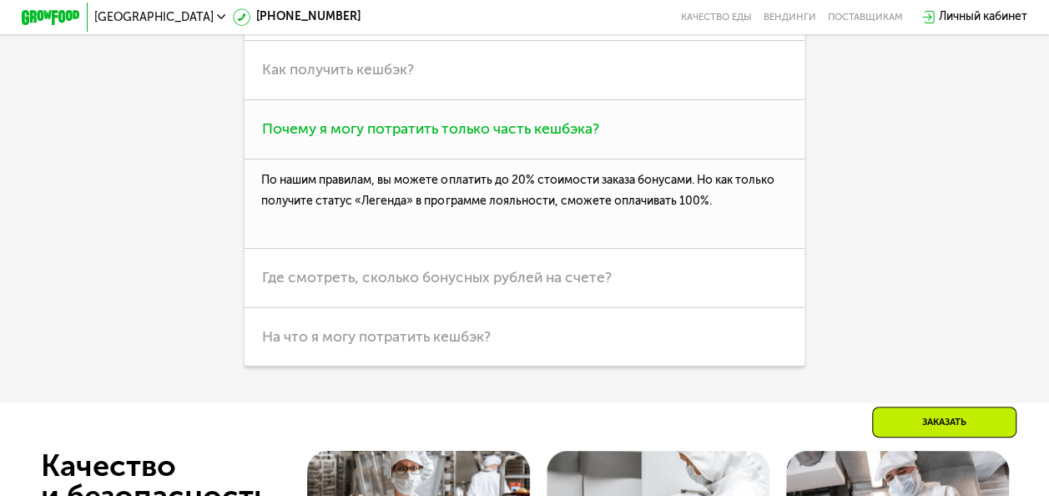
click at [357, 138] on span "Почему я могу потратить только часть кешбэка?" at bounding box center [430, 129] width 337 height 18
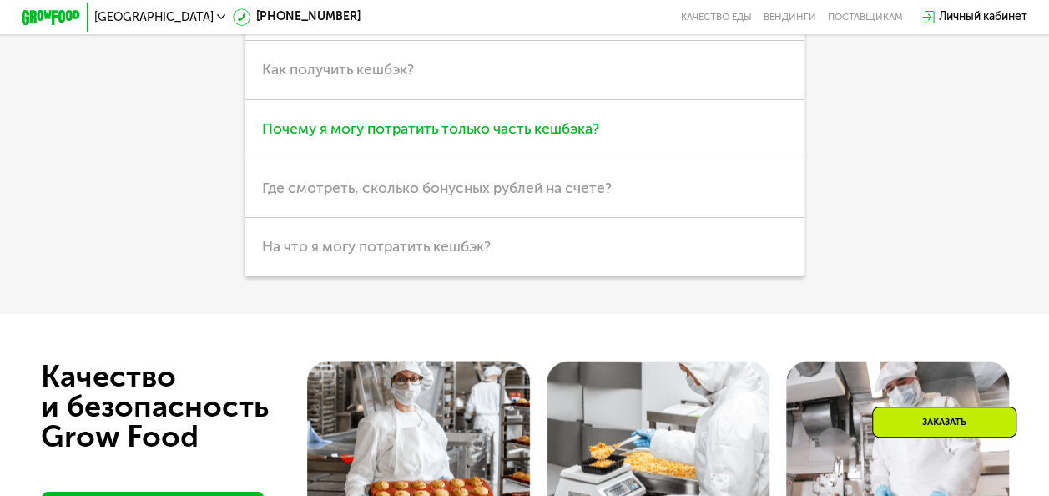
click at [357, 138] on span "Почему я могу потратить только часть кешбэка?" at bounding box center [430, 129] width 337 height 18
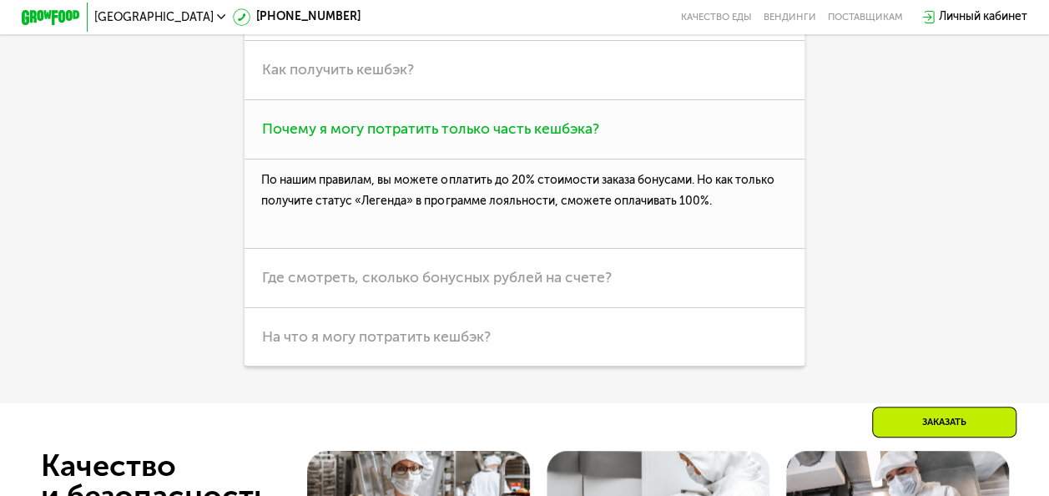
click at [357, 138] on span "Почему я могу потратить только часть кешбэка?" at bounding box center [430, 129] width 337 height 18
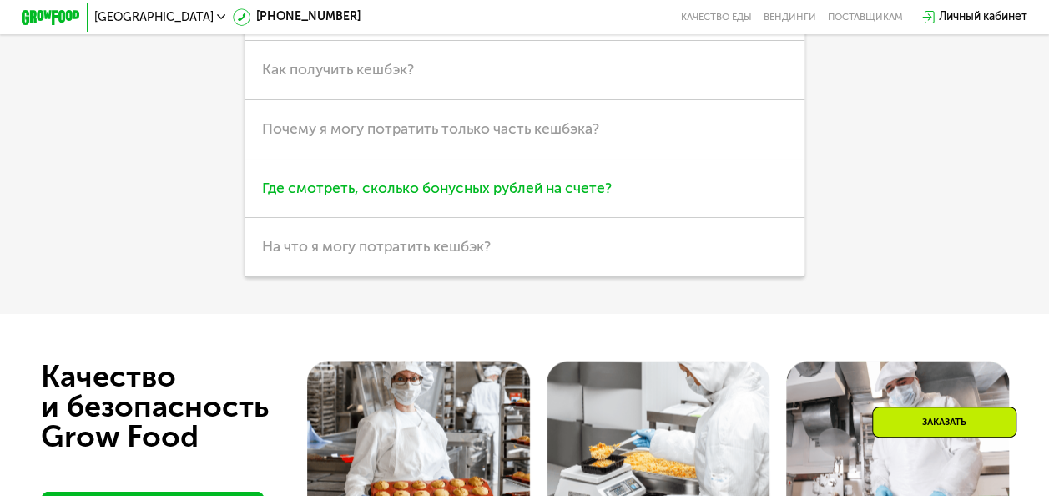
click at [336, 219] on h3 "Где смотреть, сколько бонусных рублей на счете?" at bounding box center [524, 188] width 559 height 59
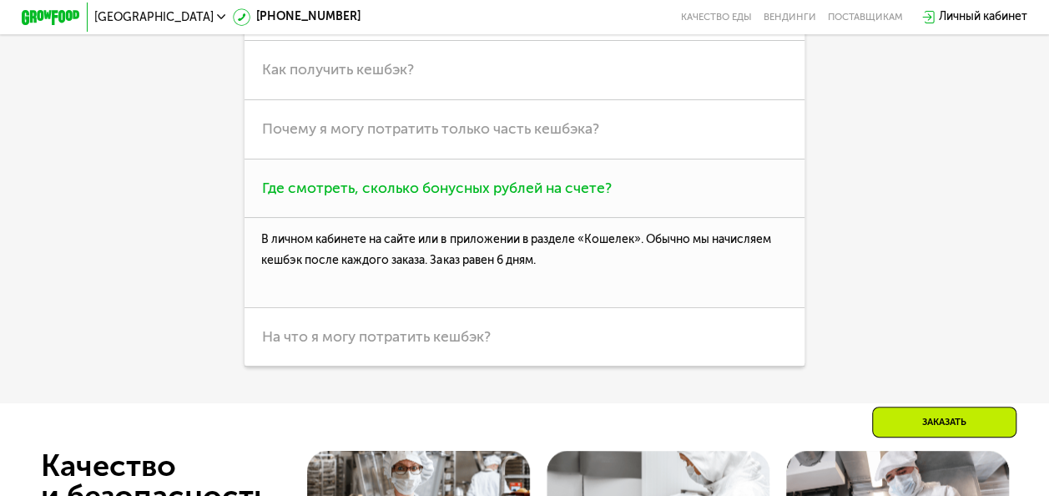
click at [336, 219] on h3 "Где смотреть, сколько бонусных рублей на счете?" at bounding box center [524, 188] width 559 height 59
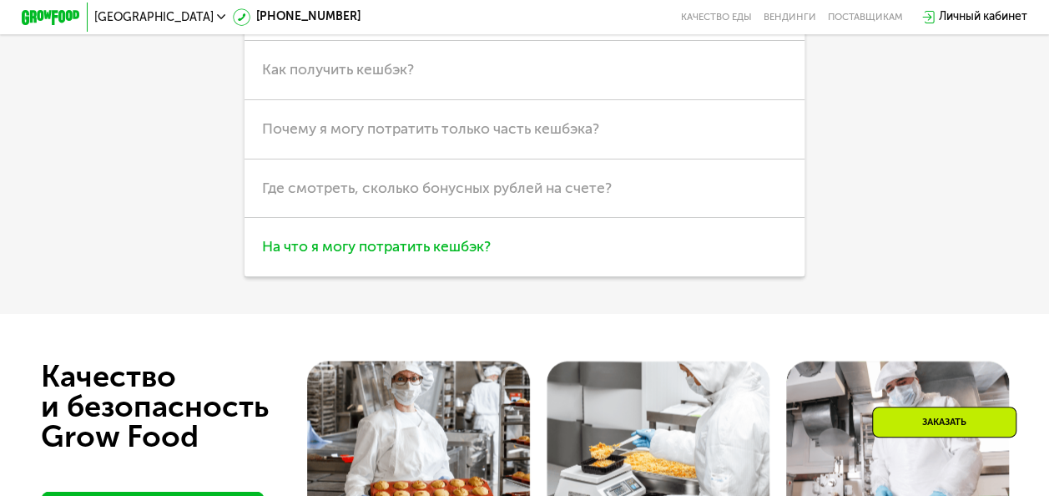
click at [322, 255] on span "На что я могу потратить кешбэк?" at bounding box center [376, 247] width 229 height 18
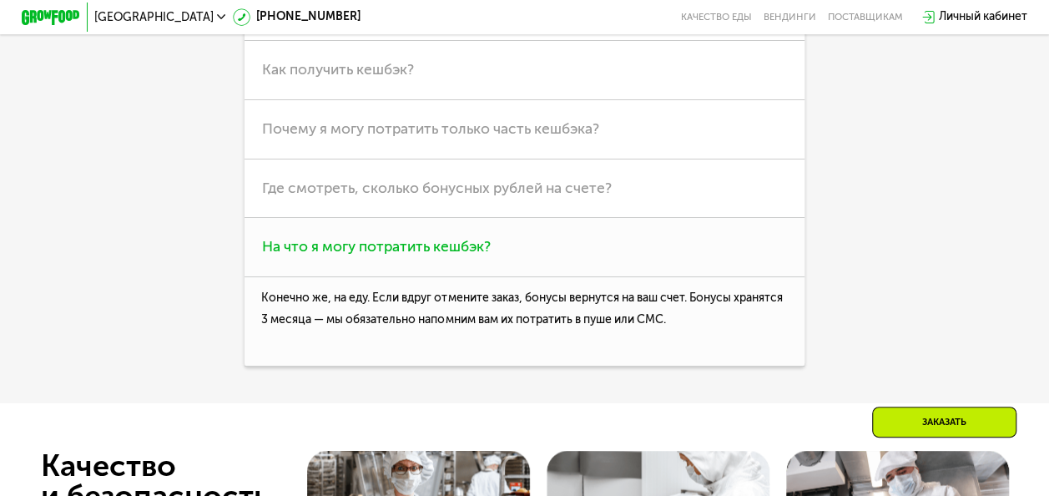
click at [322, 255] on span "На что я могу потратить кешбэк?" at bounding box center [376, 247] width 229 height 18
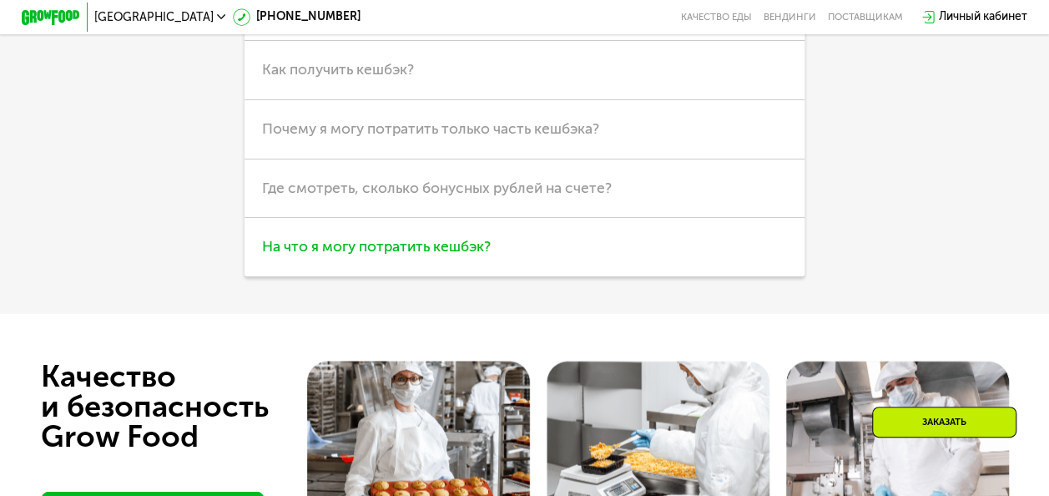
click at [322, 255] on span "На что я могу потратить кешбэк?" at bounding box center [376, 247] width 229 height 18
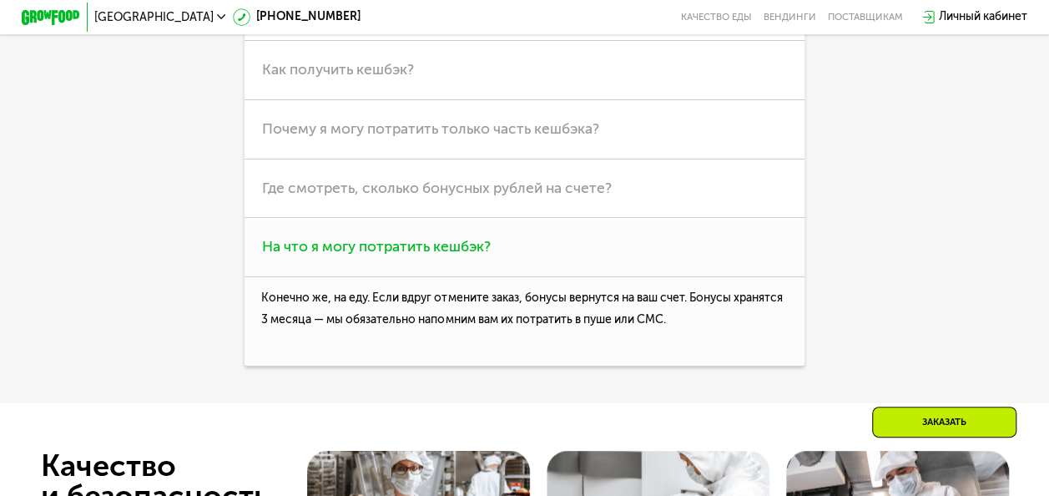
click at [322, 255] on span "На что я могу потратить кешбэк?" at bounding box center [376, 247] width 229 height 18
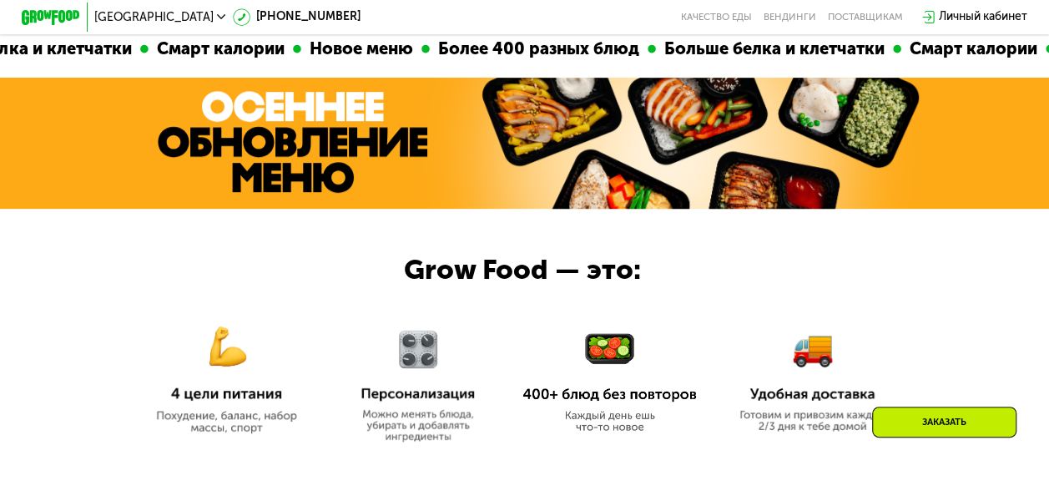
scroll to position [0, 0]
